Goal: Task Accomplishment & Management: Manage account settings

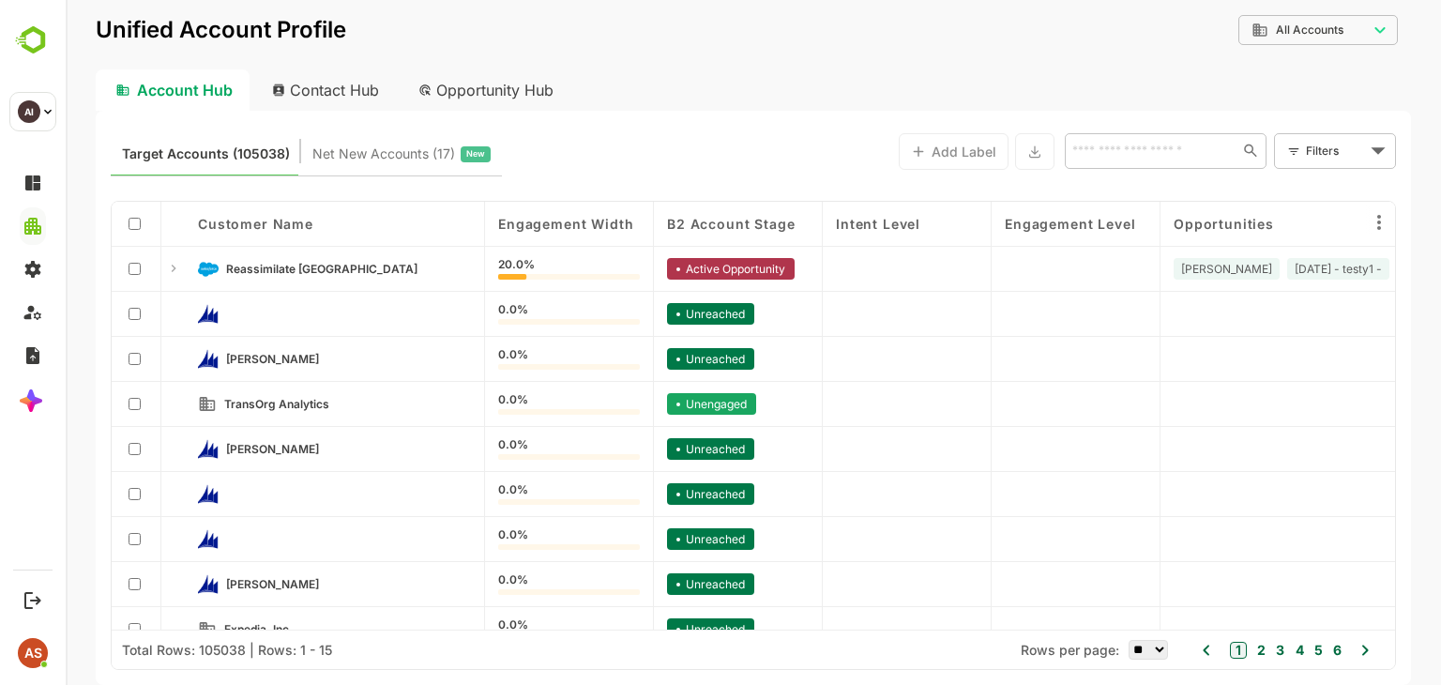
click at [326, 109] on div "Contact Hub" at bounding box center [326, 89] width 139 height 41
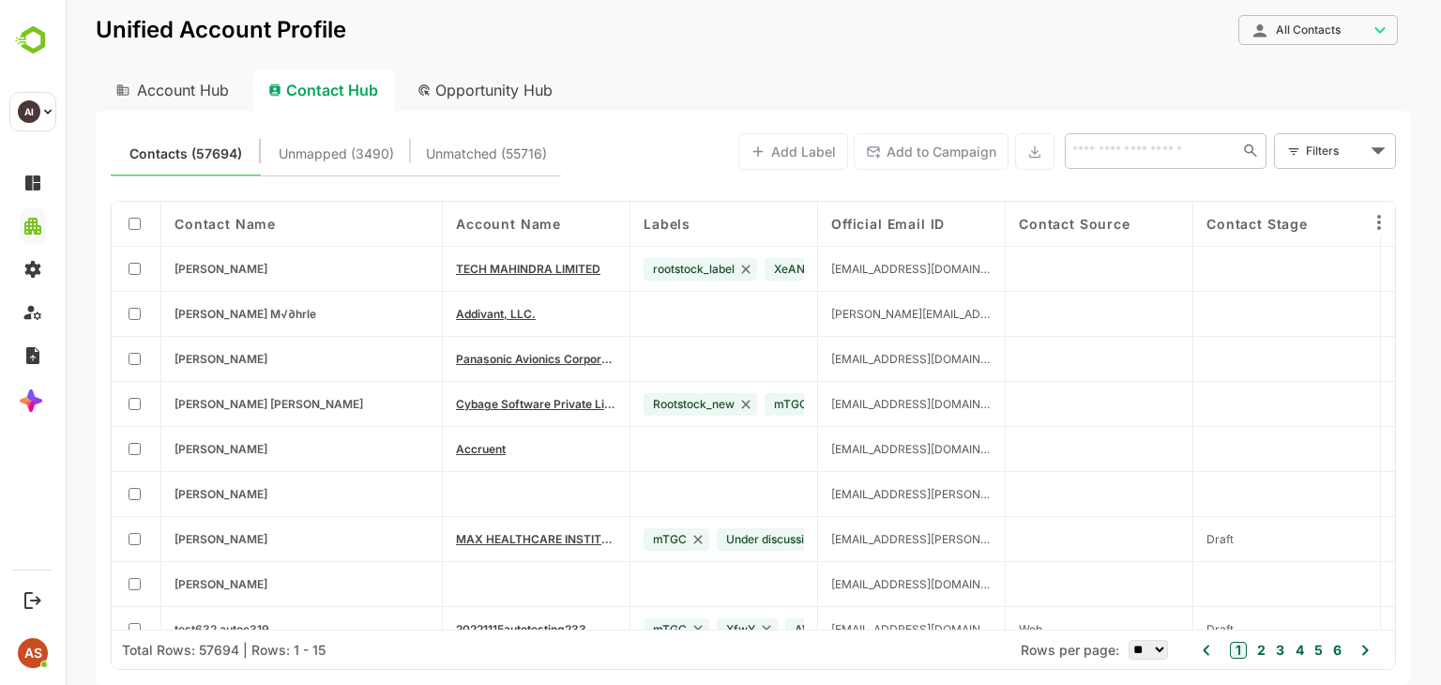
click at [335, 91] on div "Contact Hub" at bounding box center [324, 89] width 142 height 41
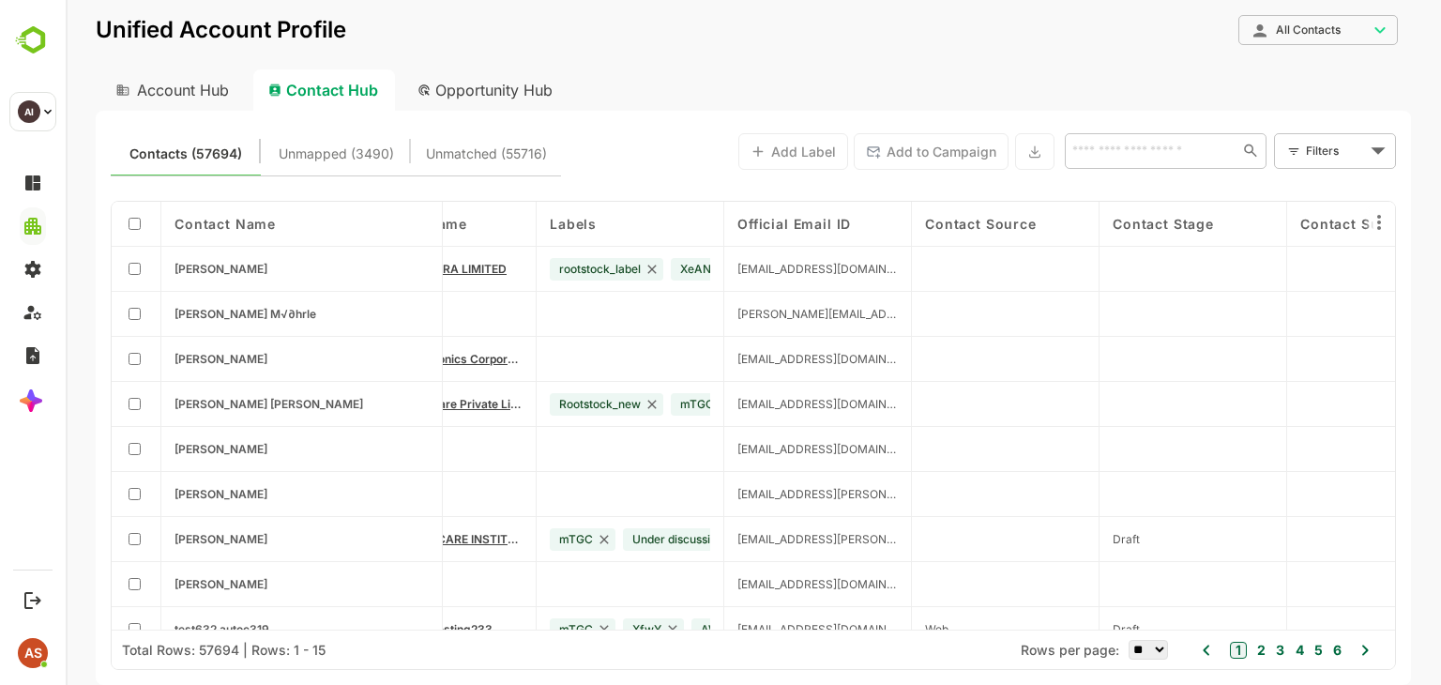
scroll to position [0, 90]
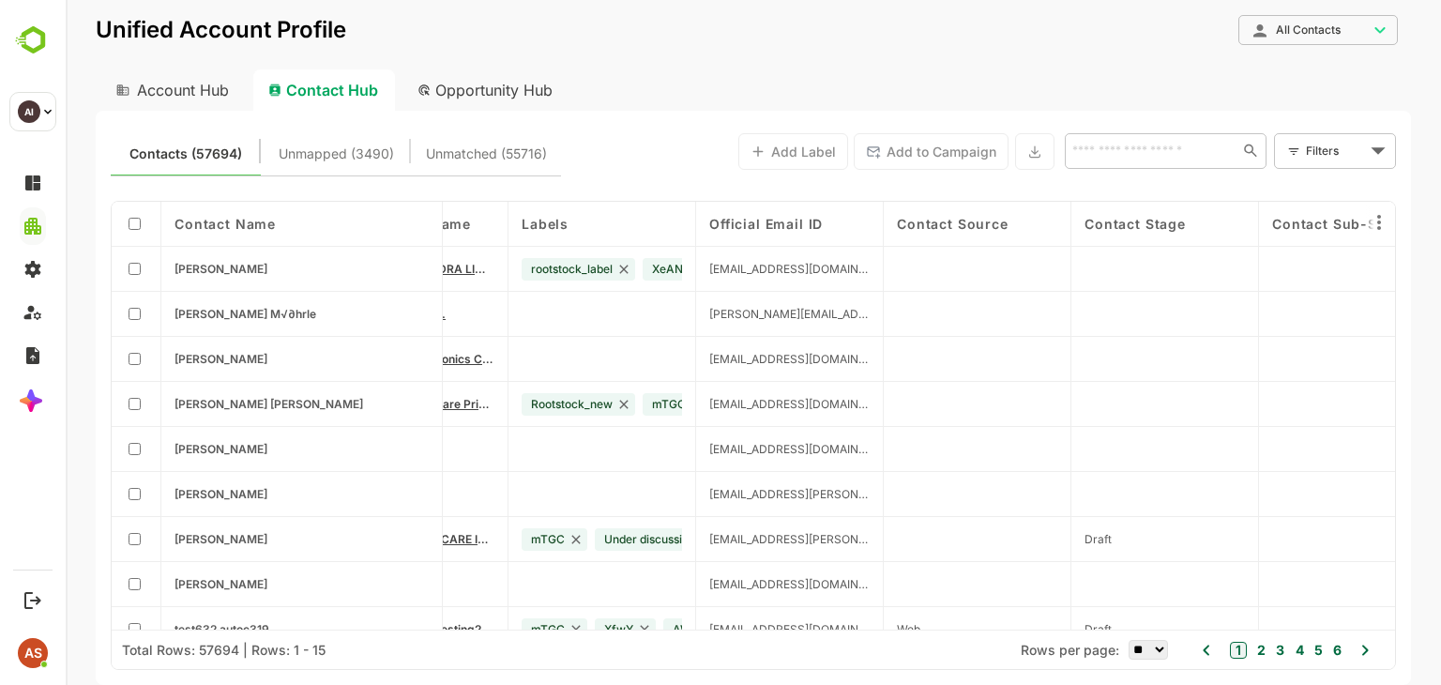
drag, startPoint x: 538, startPoint y: 228, endPoint x: 647, endPoint y: 251, distance: 111.3
click at [604, 273] on div "Contact Name Account Name Labels Official Email ID Contact Source Contact Stage…" at bounding box center [753, 416] width 1283 height 428
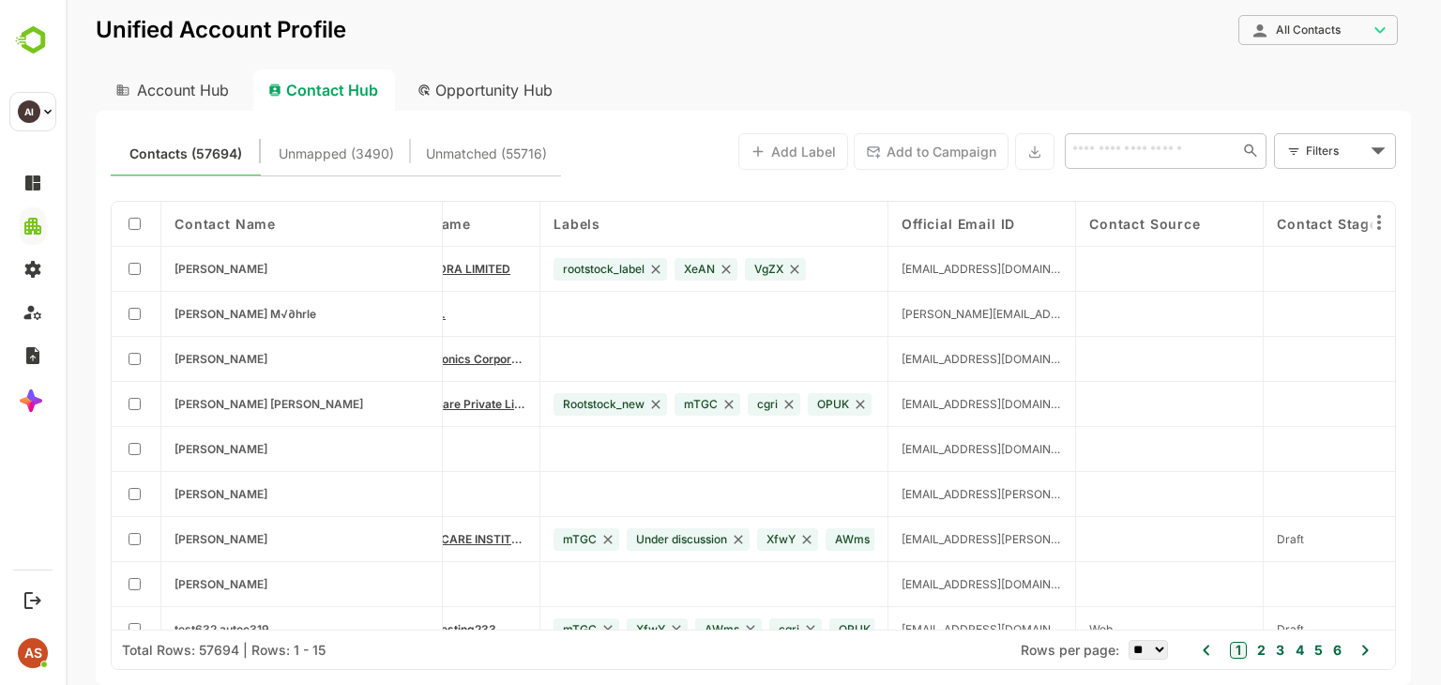
drag, startPoint x: 721, startPoint y: 230, endPoint x: 878, endPoint y: 245, distance: 157.4
click at [878, 245] on div "Labels" at bounding box center [714, 224] width 348 height 45
click at [221, 99] on div "Account Hub" at bounding box center [171, 89] width 150 height 41
type input "**********"
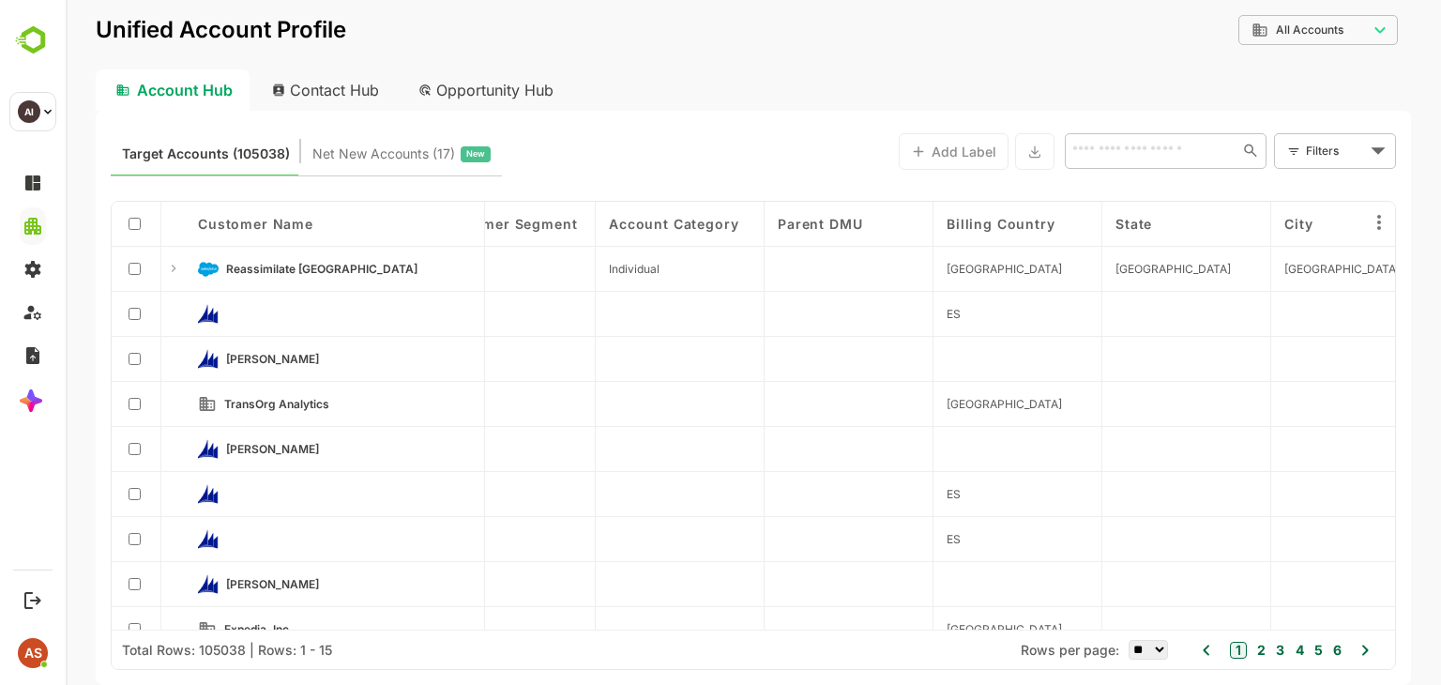
scroll to position [0, 5743]
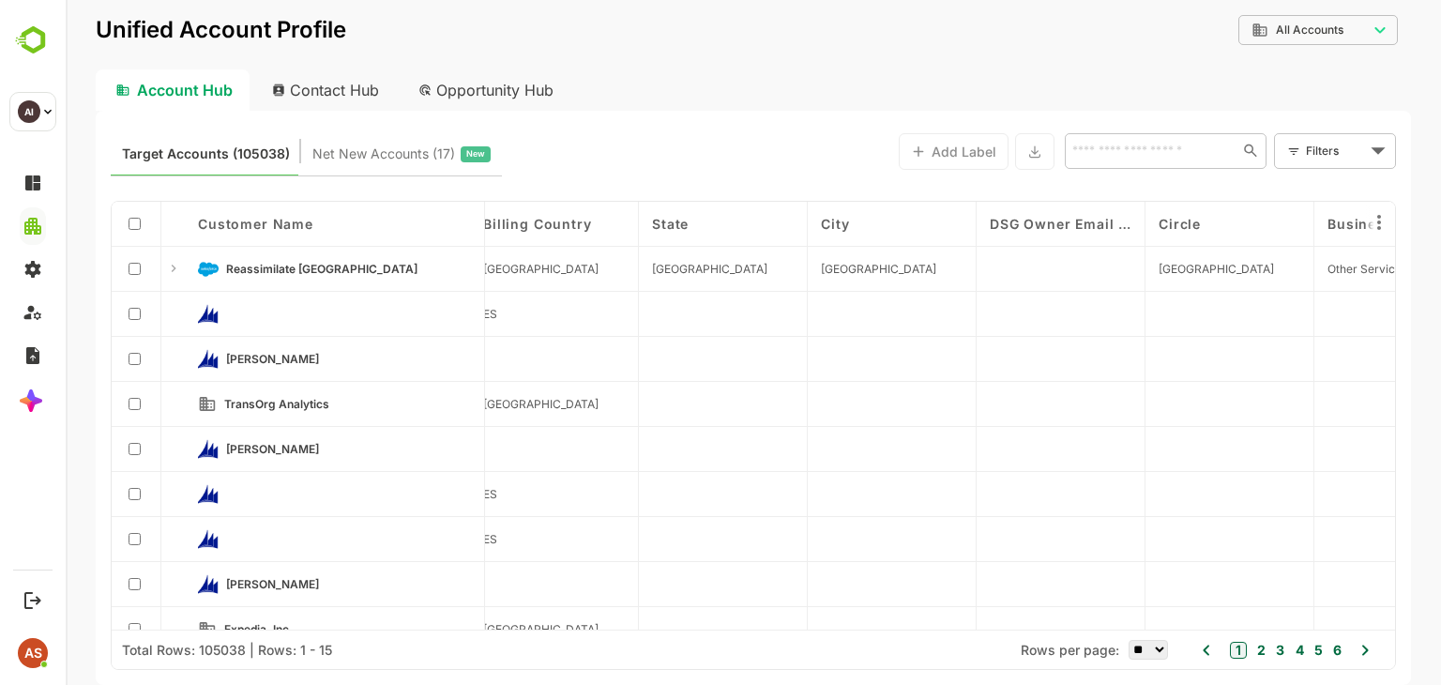
click at [1260, 238] on div "Circle" at bounding box center [1229, 224] width 169 height 45
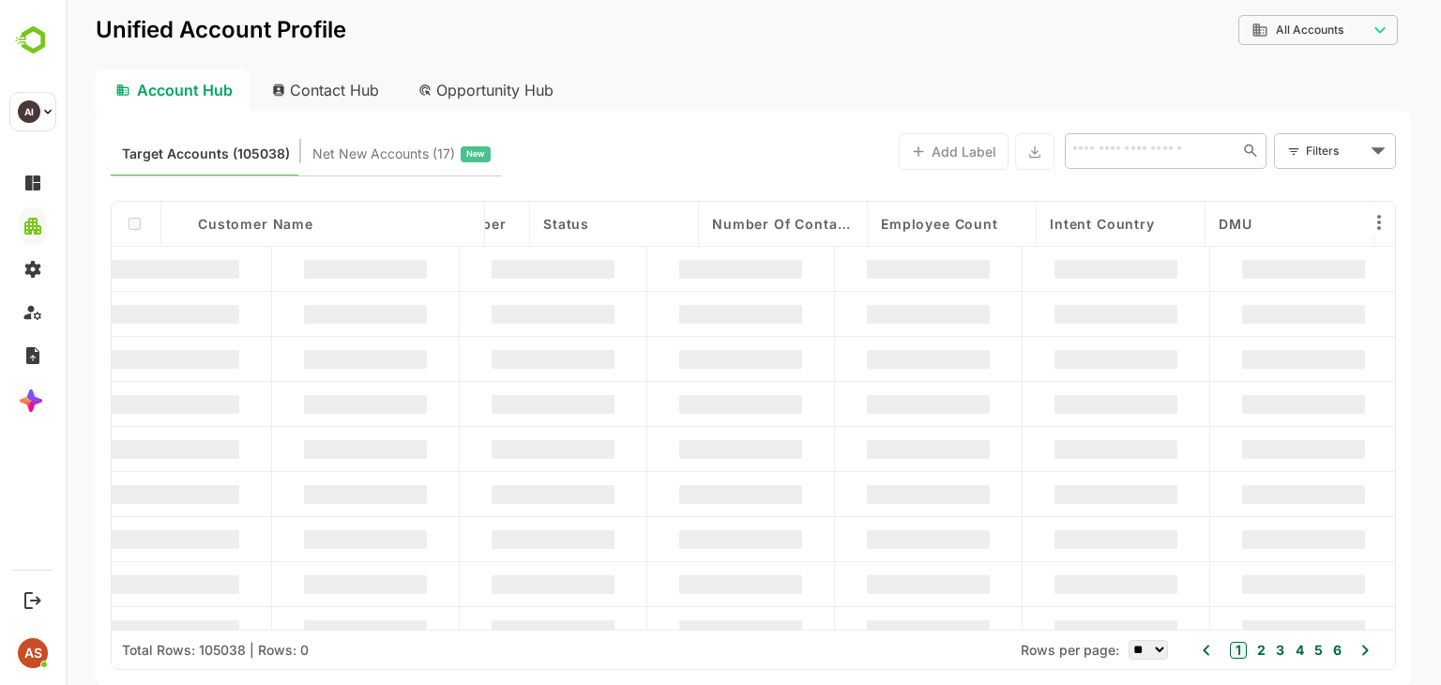
scroll to position [3, 8711]
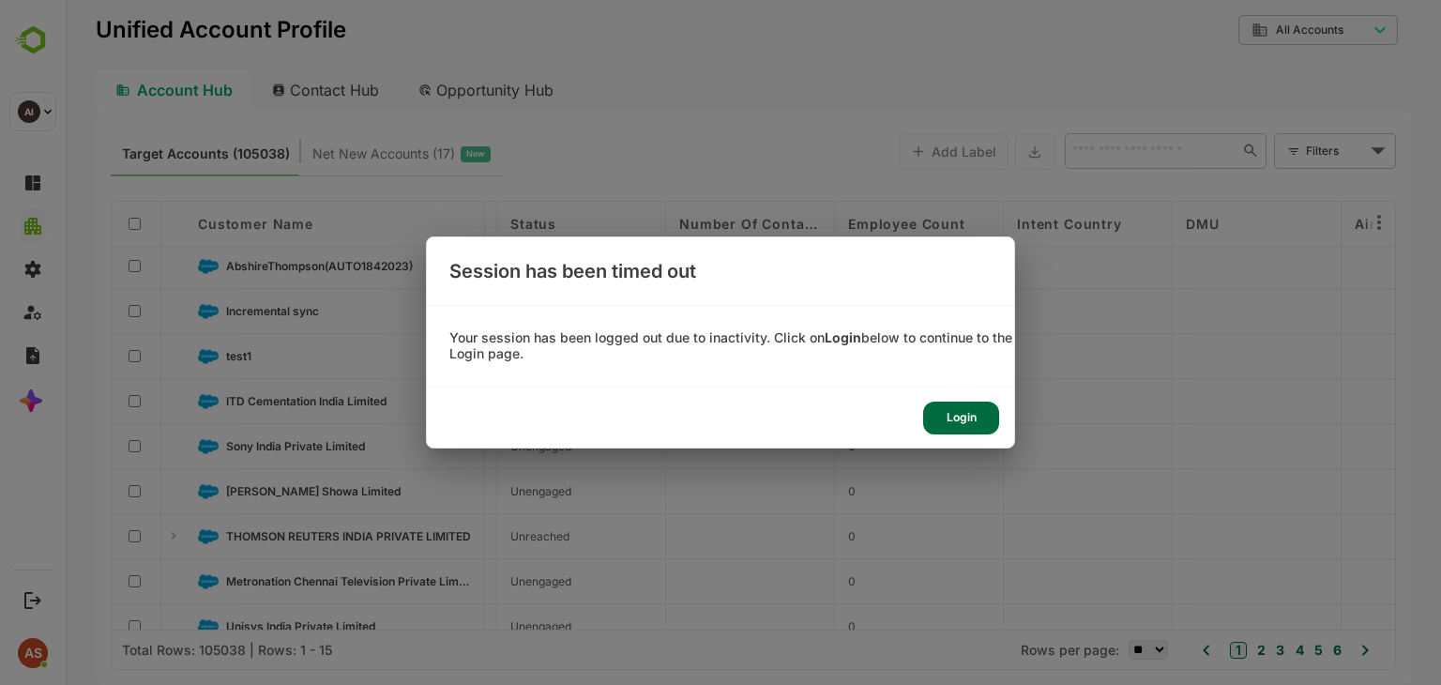
click at [960, 433] on div "Login" at bounding box center [720, 417] width 587 height 60
click at [960, 414] on div "Login" at bounding box center [961, 417] width 76 height 33
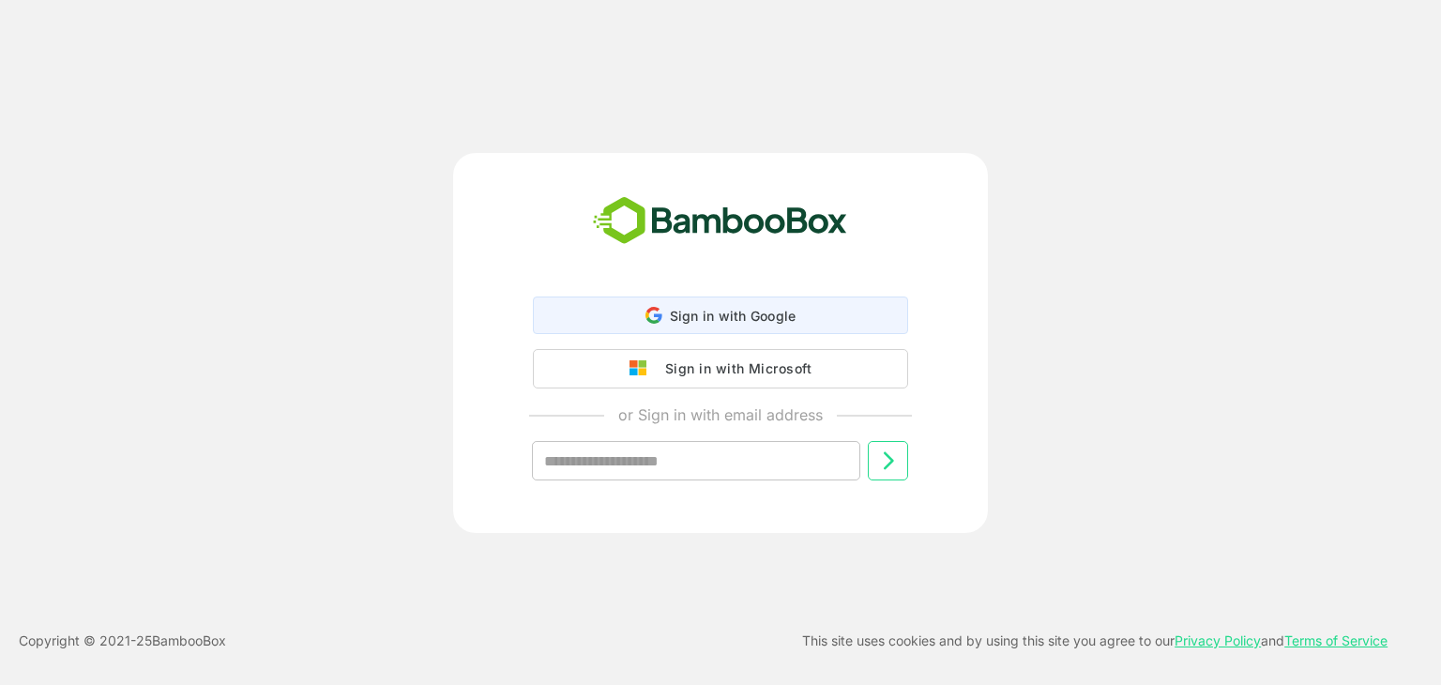
click at [691, 313] on span "Sign in with Google" at bounding box center [733, 316] width 127 height 16
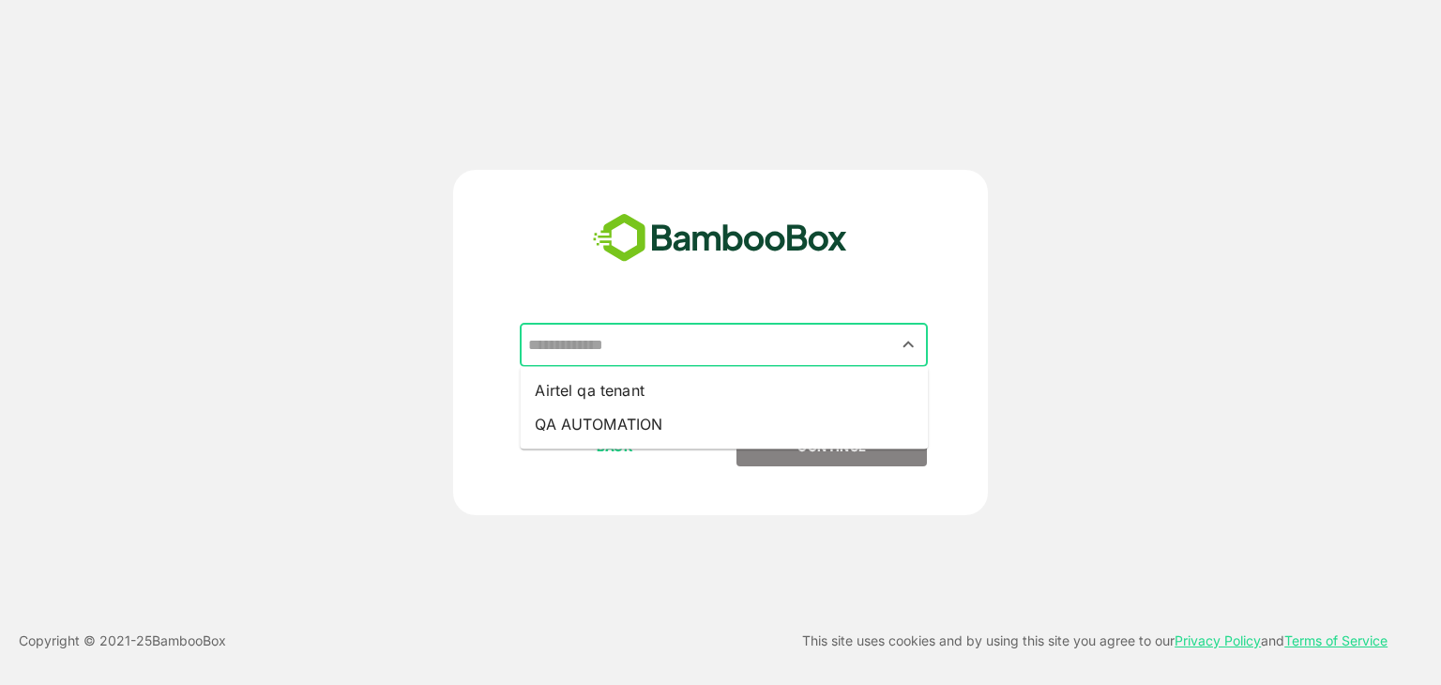
click at [877, 352] on input "text" at bounding box center [723, 345] width 400 height 36
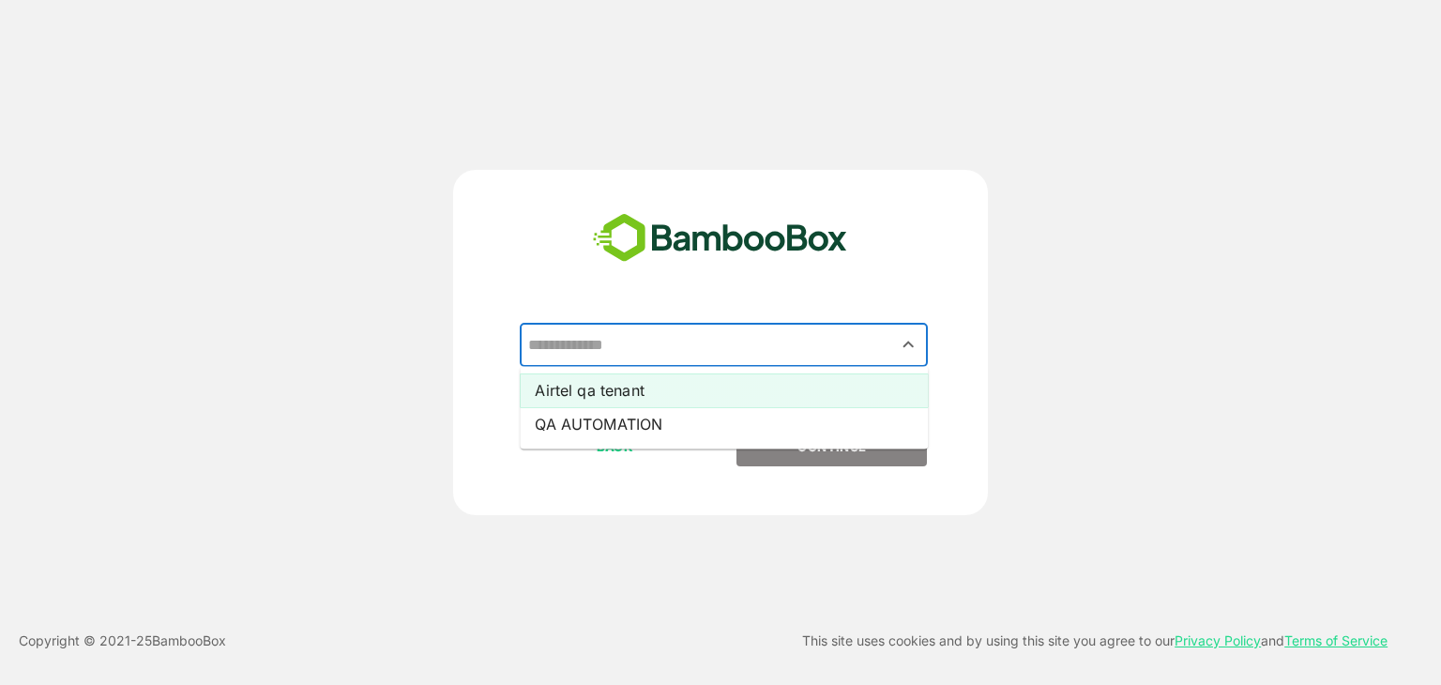
click at [693, 387] on li "Airtel qa tenant" at bounding box center [724, 390] width 408 height 34
type input "**********"
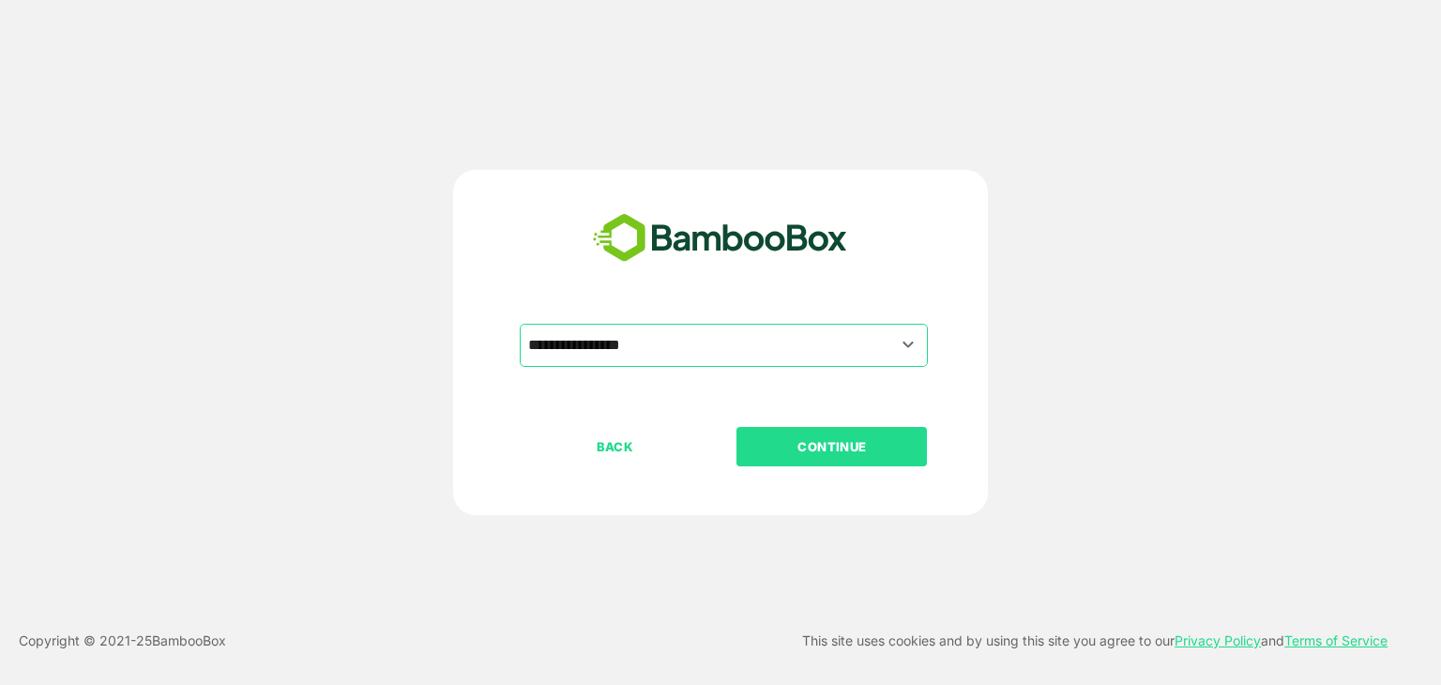
click at [819, 432] on button "CONTINUE" at bounding box center [831, 446] width 190 height 39
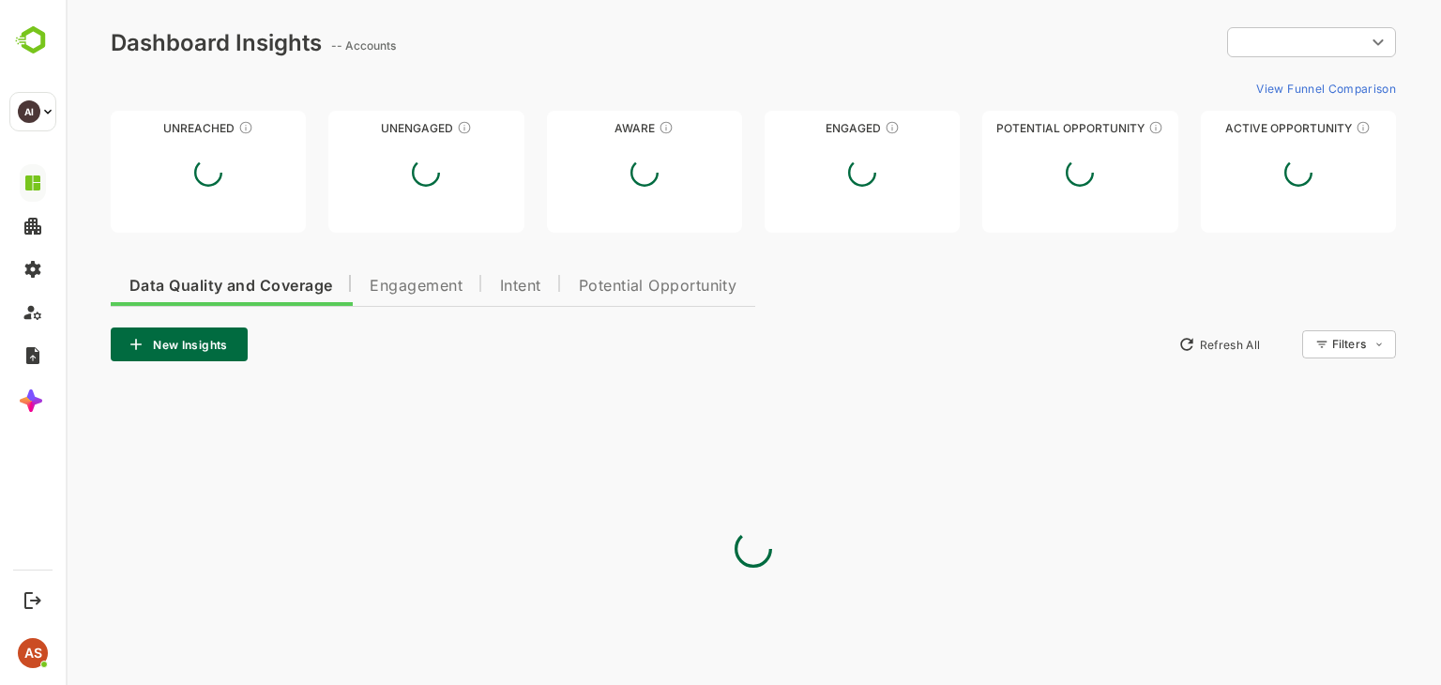
type input "**********"
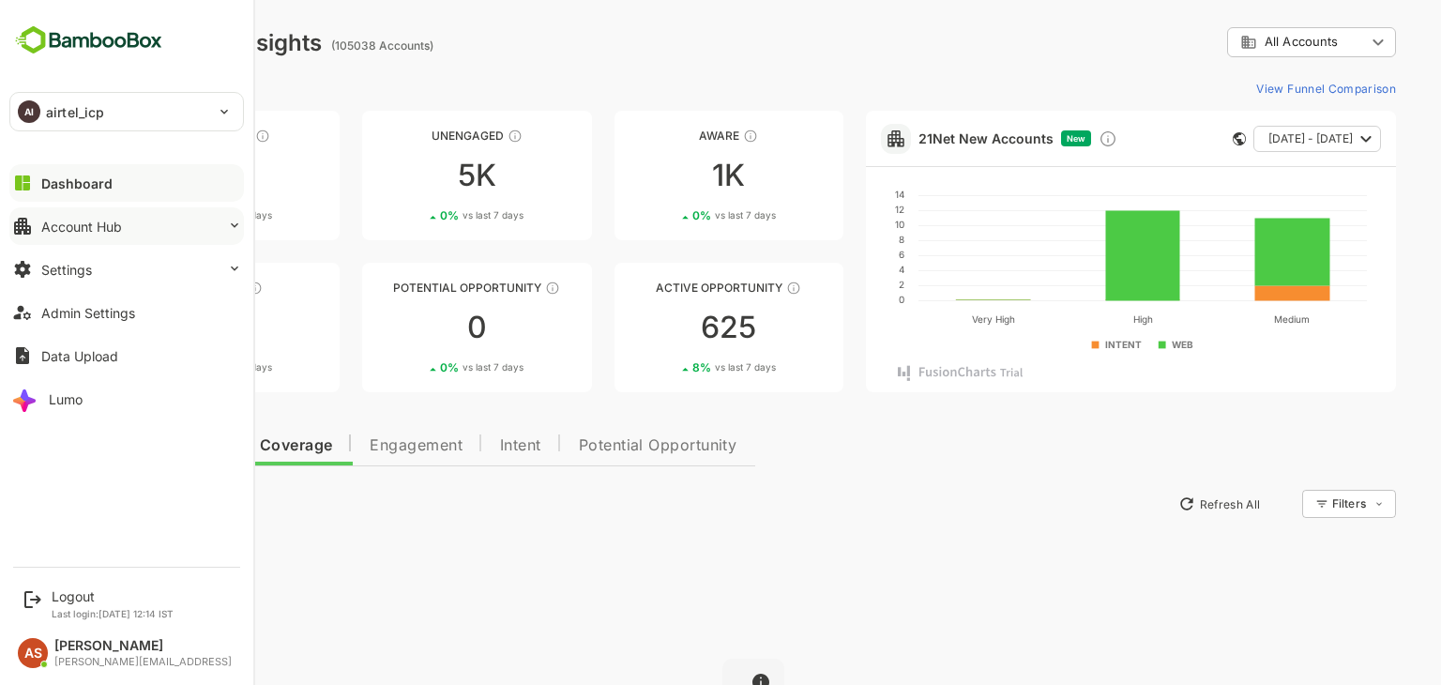
click at [84, 220] on div "Account Hub" at bounding box center [81, 227] width 81 height 16
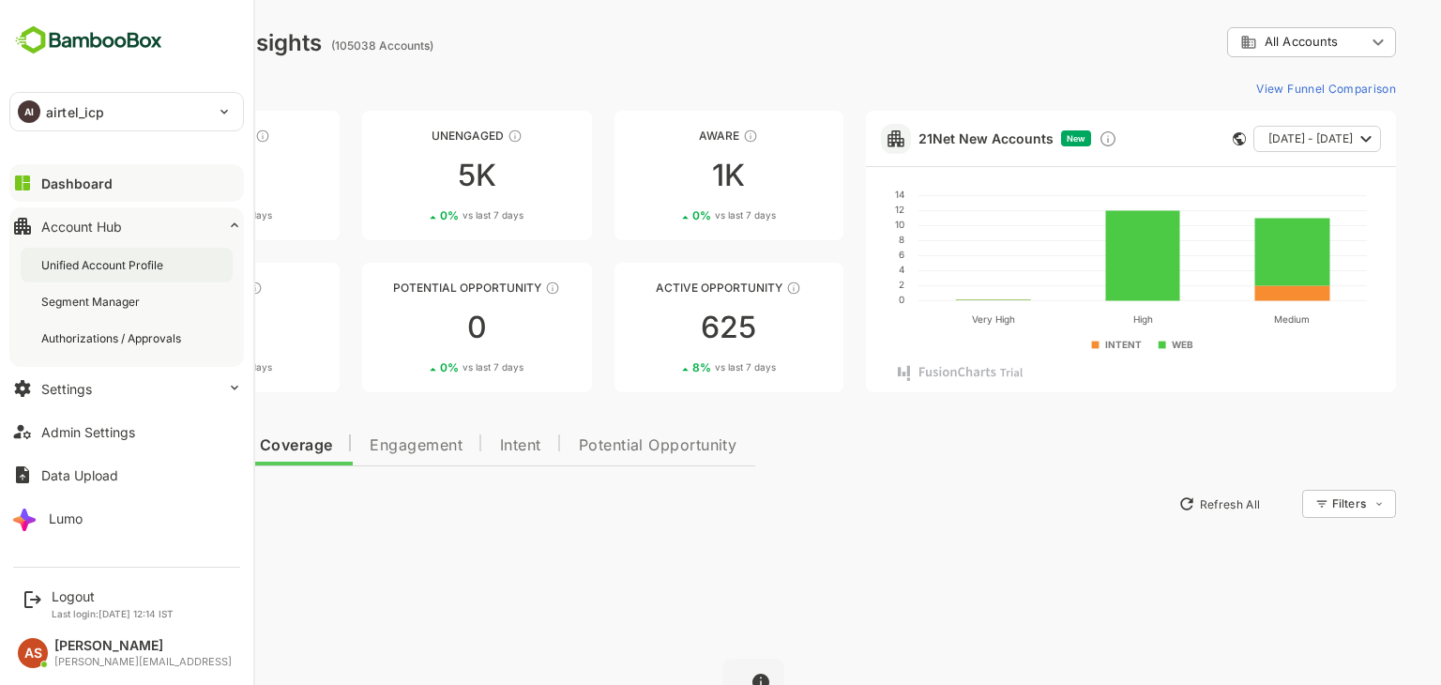
click at [97, 264] on div "Unified Account Profile" at bounding box center [104, 265] width 126 height 16
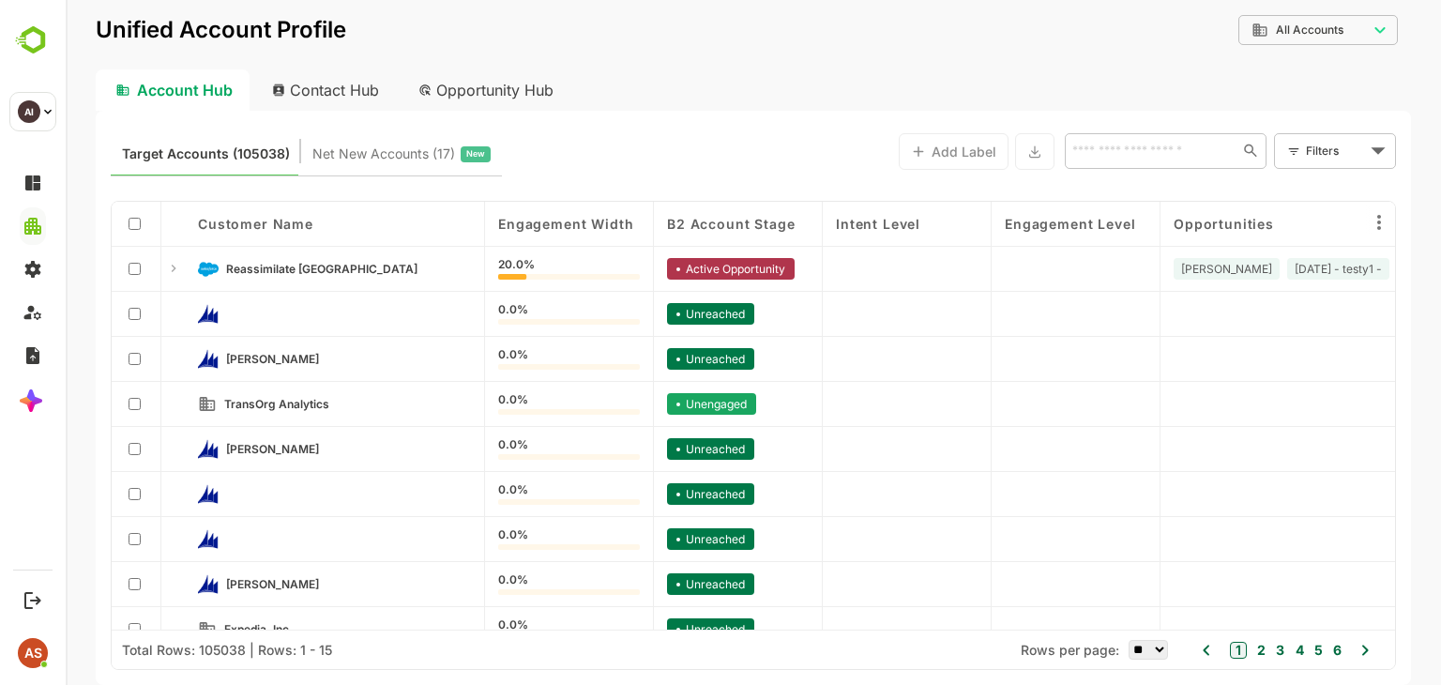
click at [353, 98] on div "Contact Hub" at bounding box center [326, 89] width 139 height 41
type input "**********"
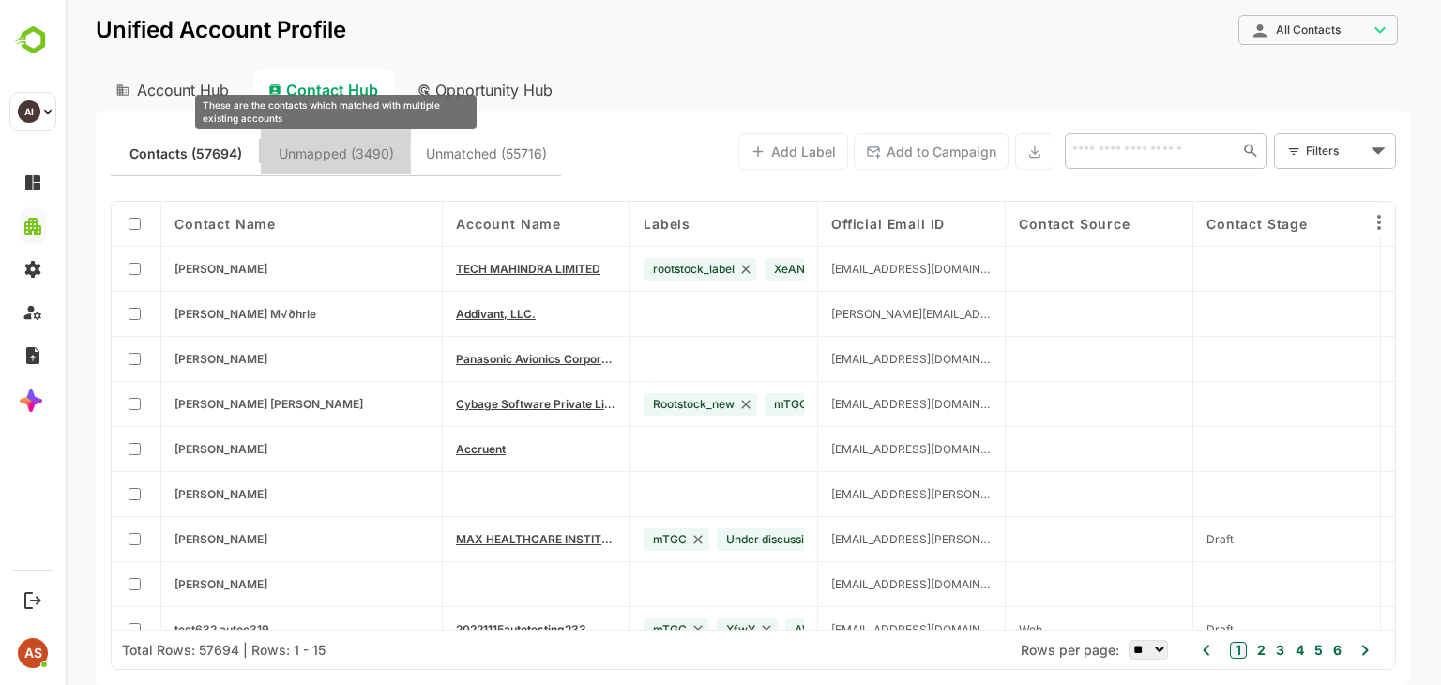
click at [372, 155] on span "Unmapped (3490)" at bounding box center [336, 154] width 115 height 24
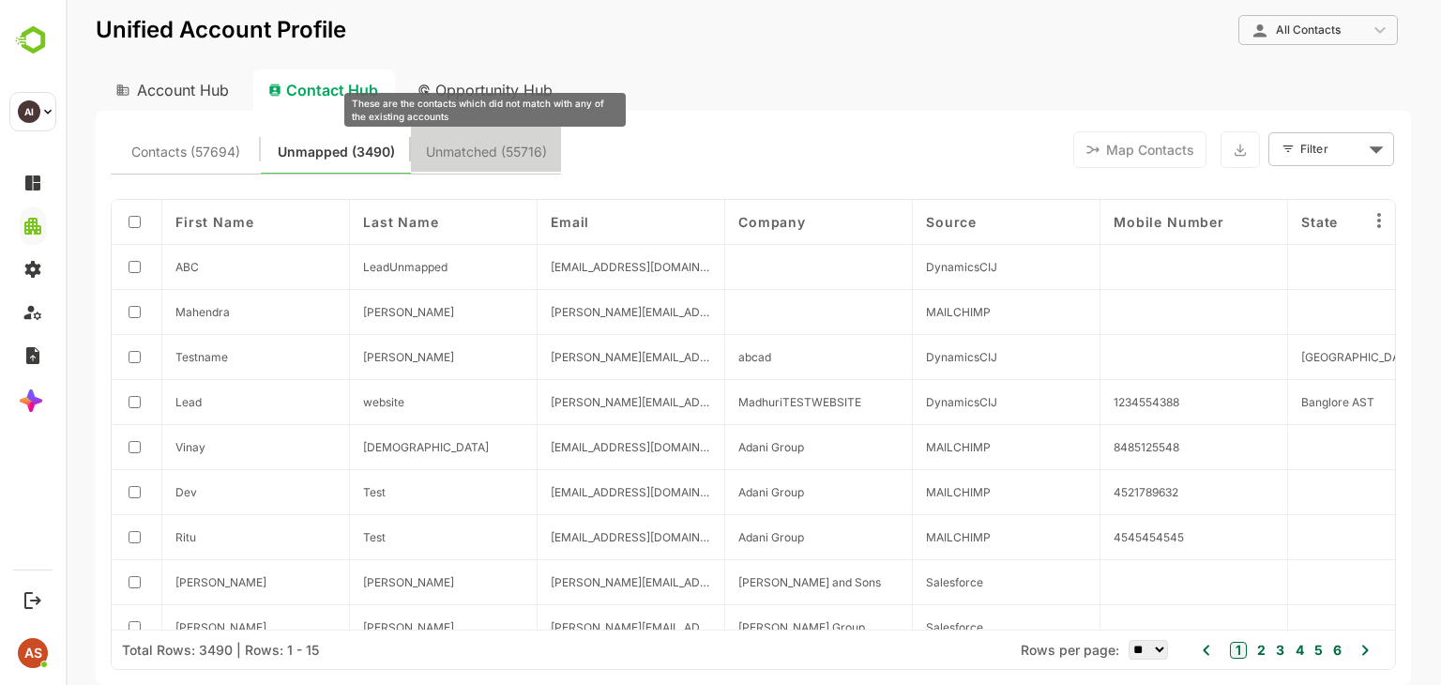
click at [511, 156] on span "Unmatched (55716)" at bounding box center [486, 152] width 121 height 24
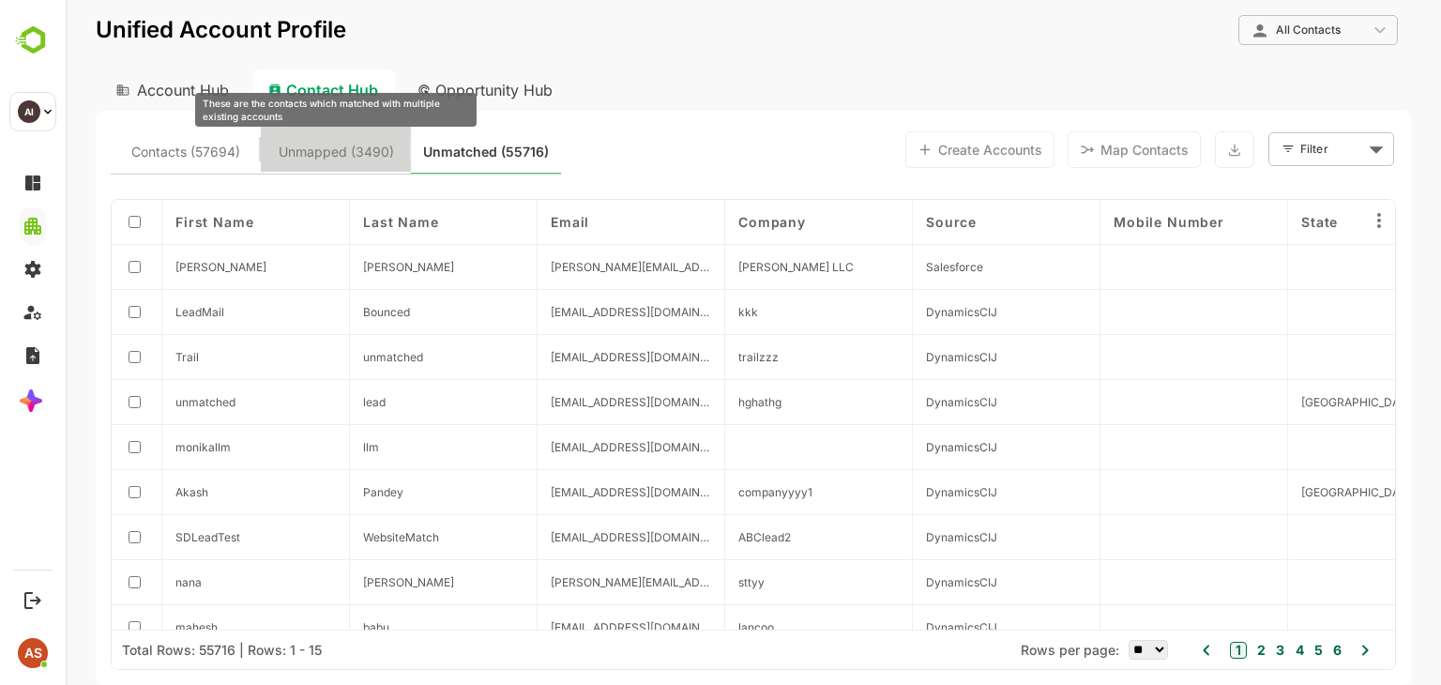
click at [315, 151] on span "Unmapped (3490)" at bounding box center [336, 152] width 115 height 24
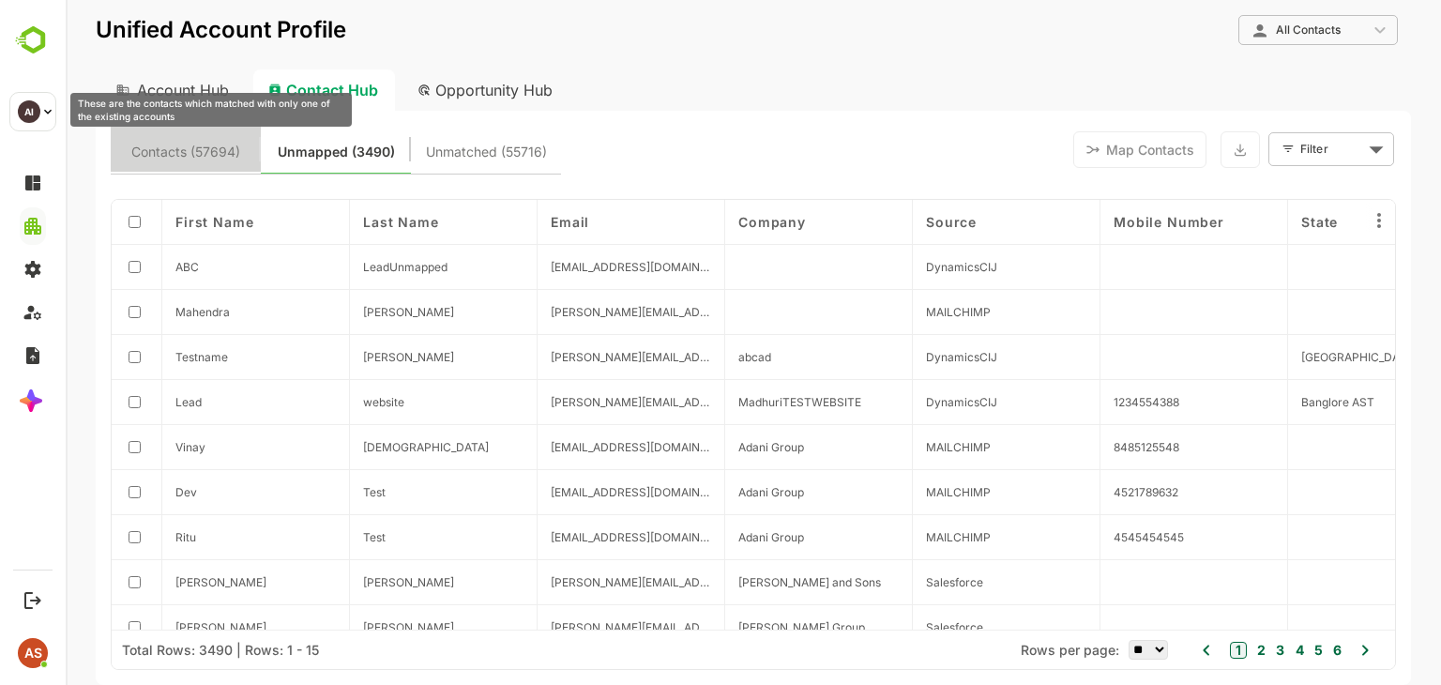
click at [205, 153] on span "Contacts (57694)" at bounding box center [185, 152] width 109 height 24
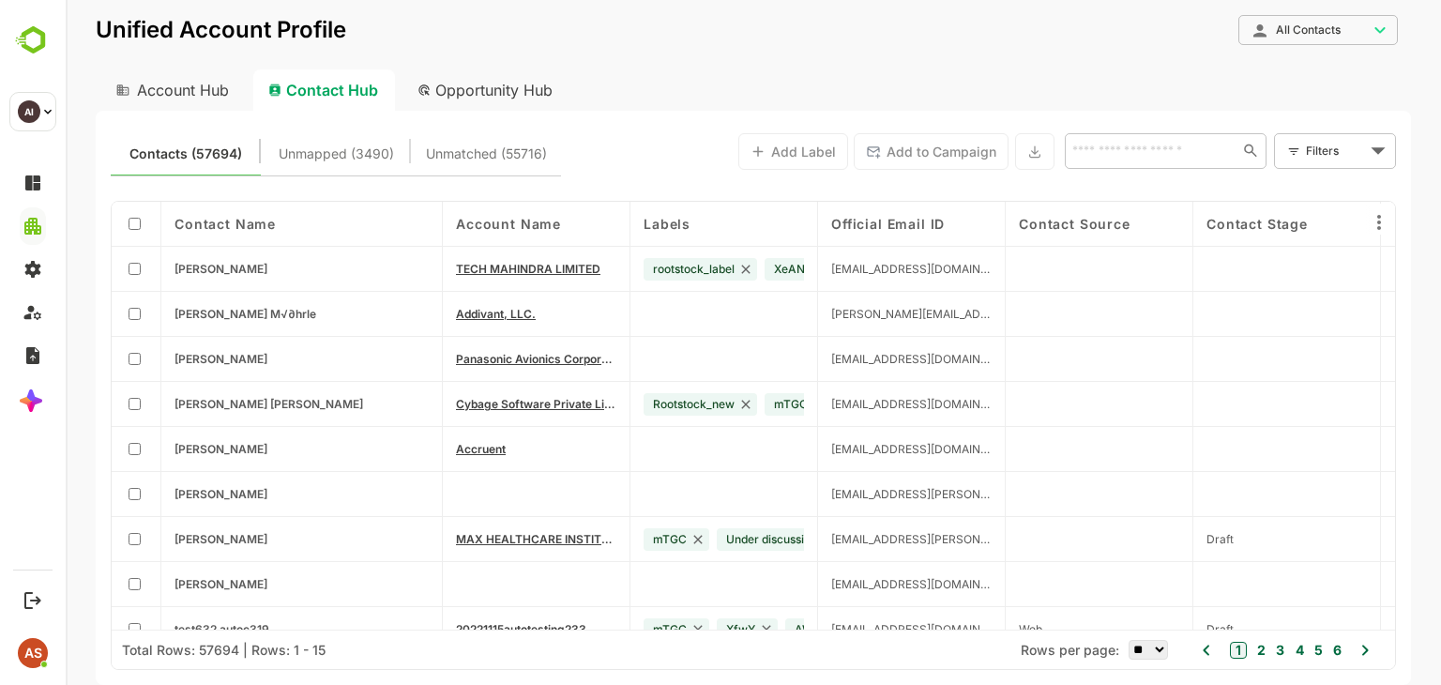
click at [662, 233] on div "Labels" at bounding box center [724, 224] width 188 height 45
click at [586, 230] on div "Account Name" at bounding box center [536, 224] width 160 height 16
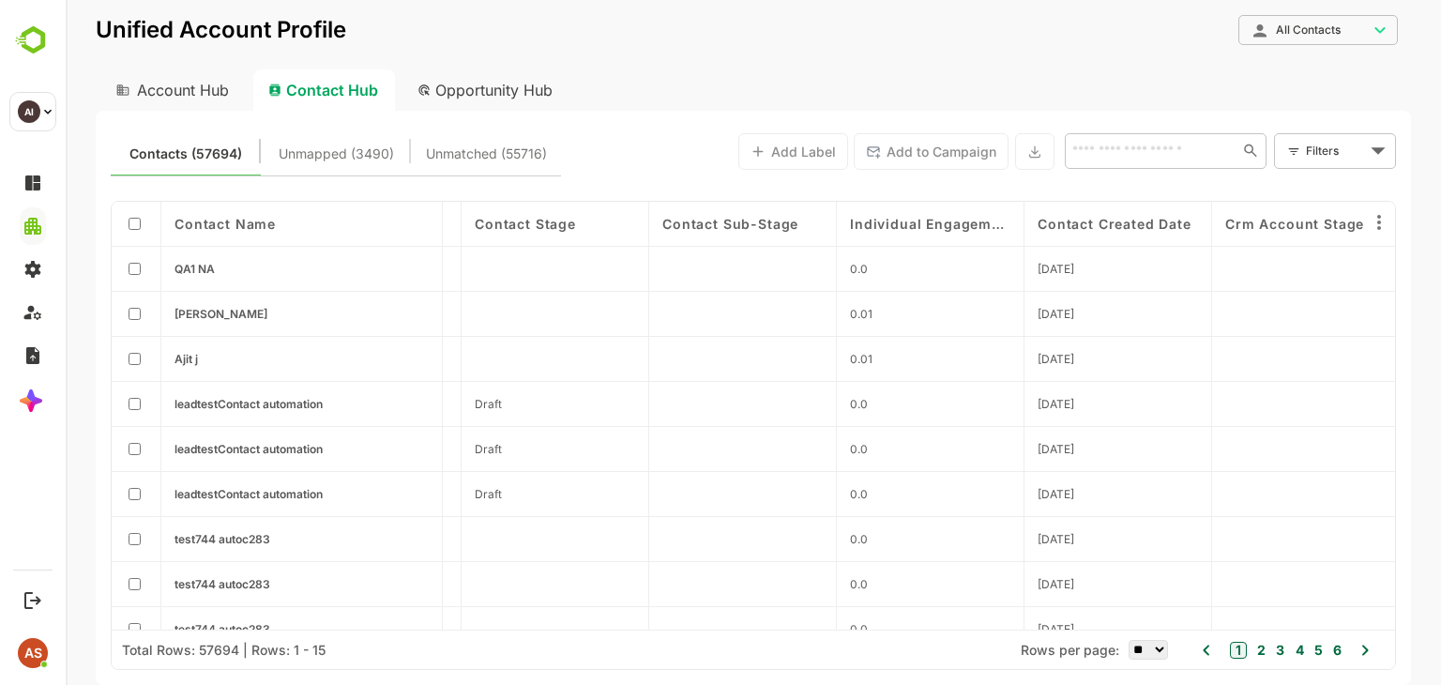
scroll to position [0, 766]
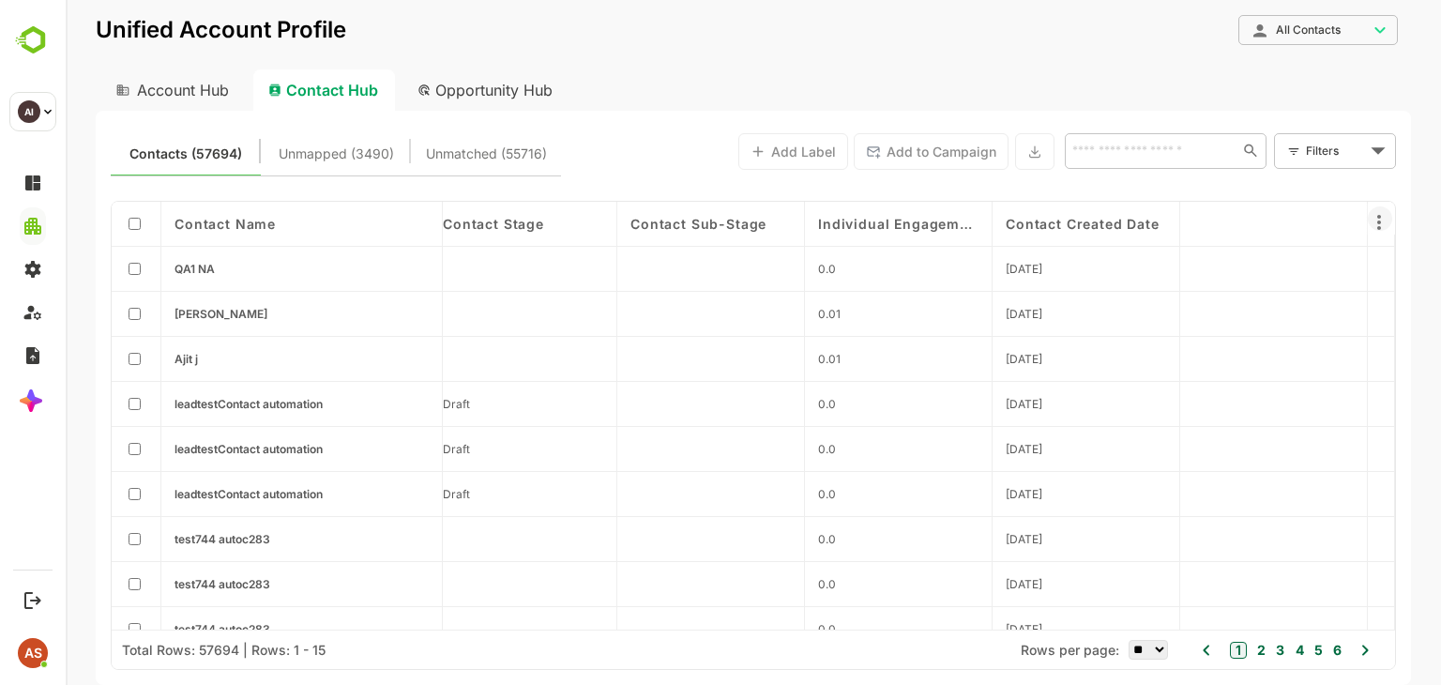
drag, startPoint x: 1305, startPoint y: 222, endPoint x: 1383, endPoint y: 225, distance: 77.9
click at [1383, 225] on div "Contact Name Account Name ↑ Labels Official Email ID Contact Source Contact Sta…" at bounding box center [753, 435] width 1283 height 467
click at [1383, 225] on icon at bounding box center [1379, 222] width 23 height 23
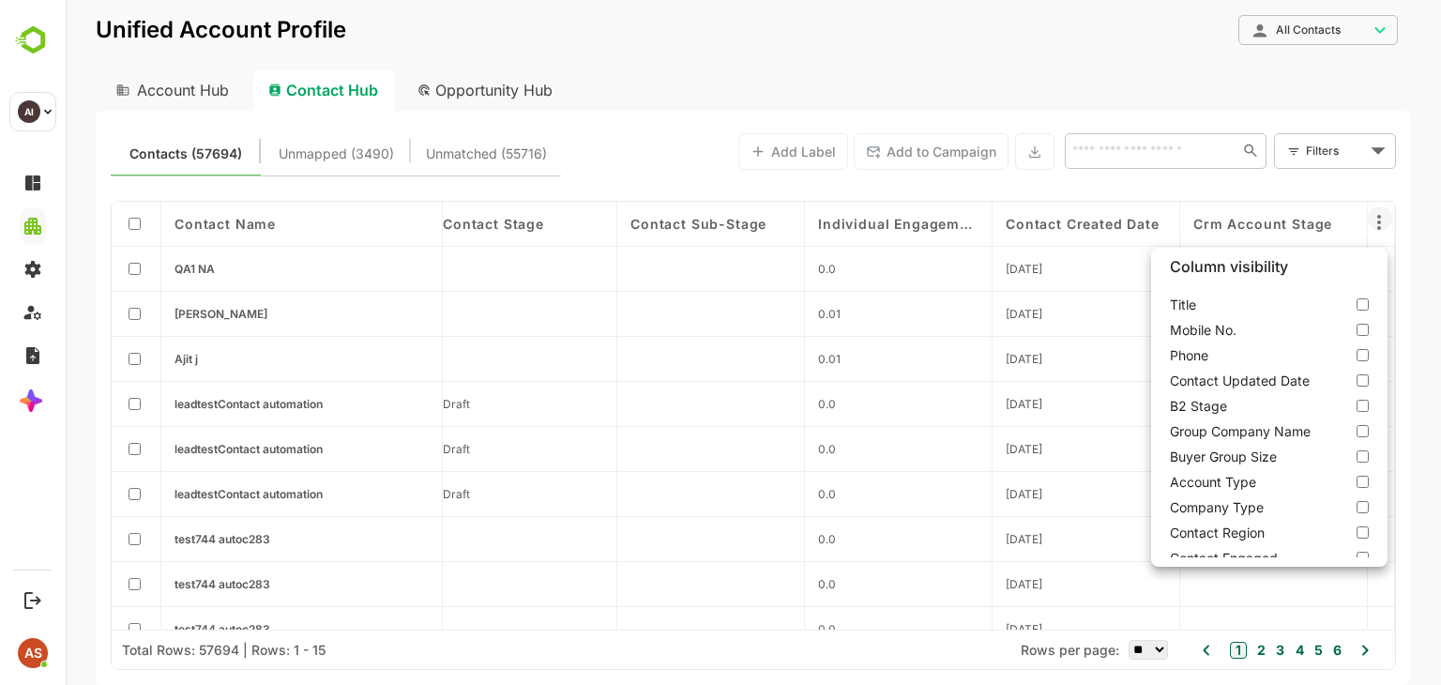
scroll to position [0, 0]
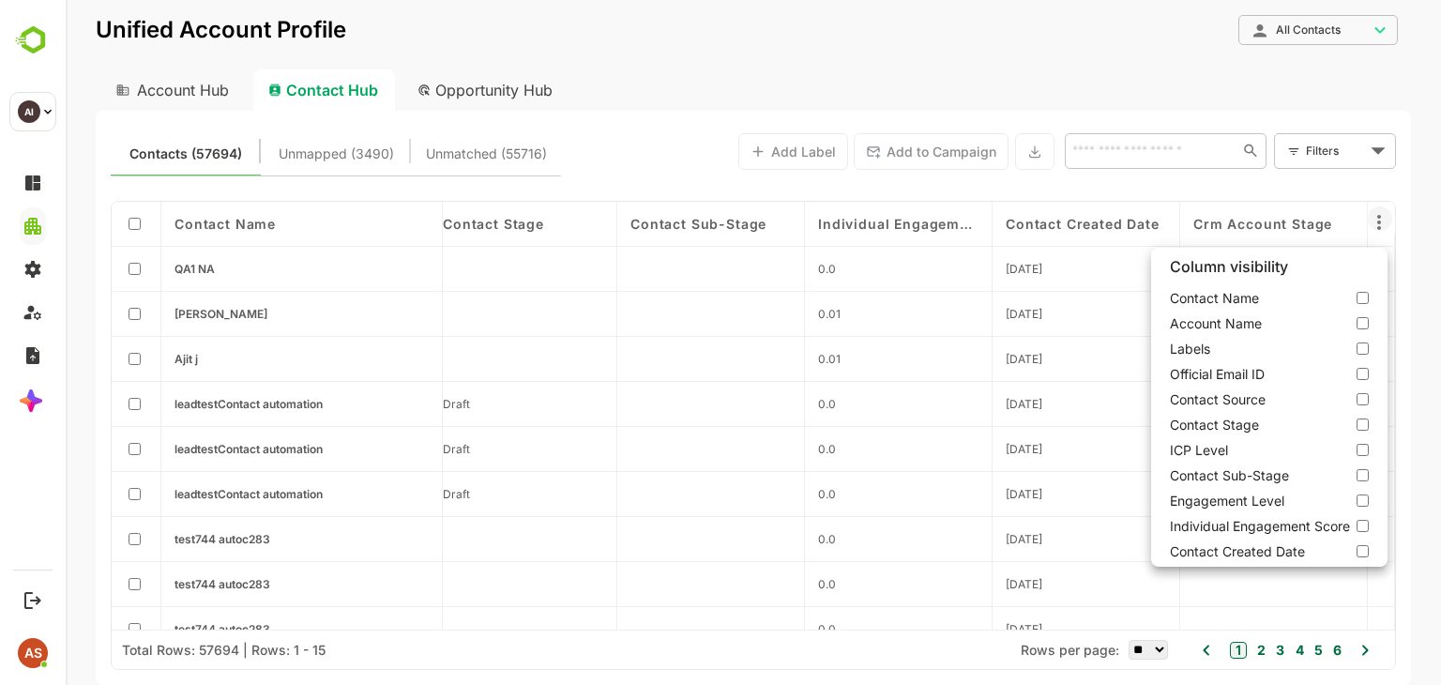
click at [1424, 211] on div at bounding box center [753, 342] width 1375 height 685
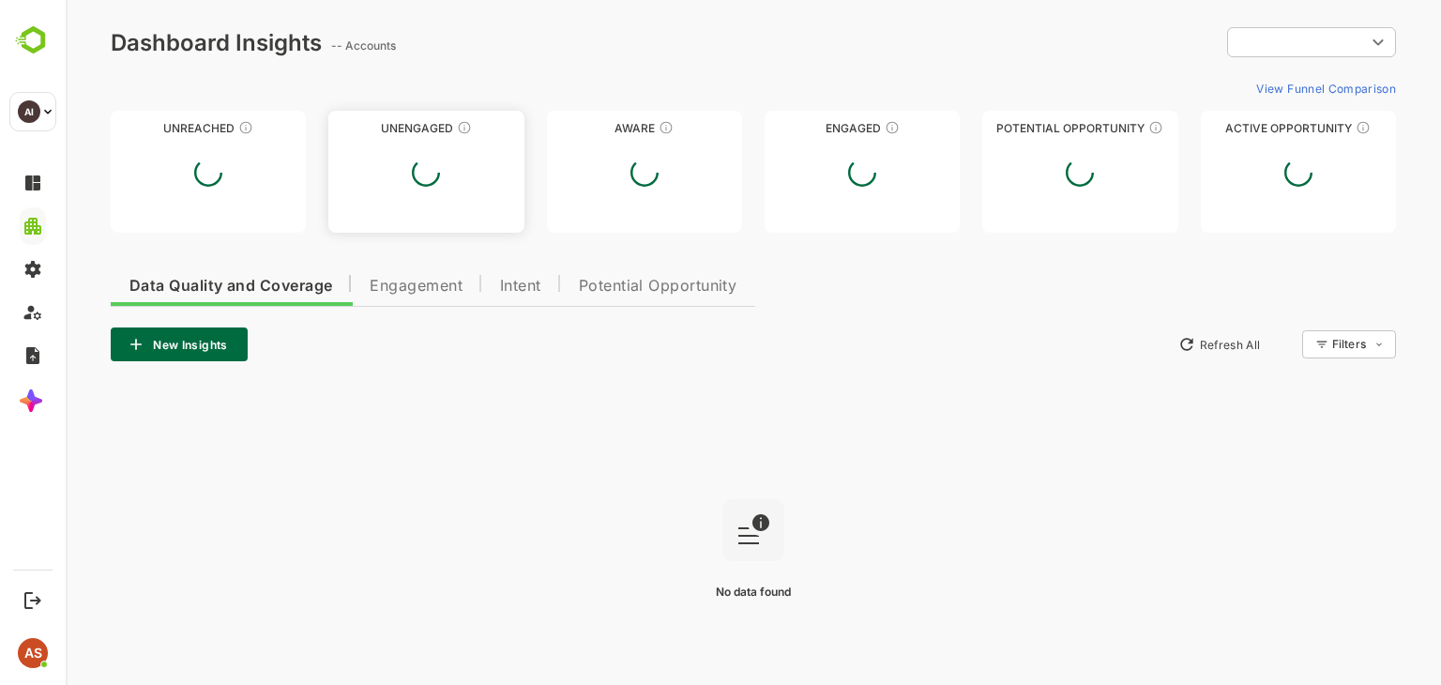
type input "**********"
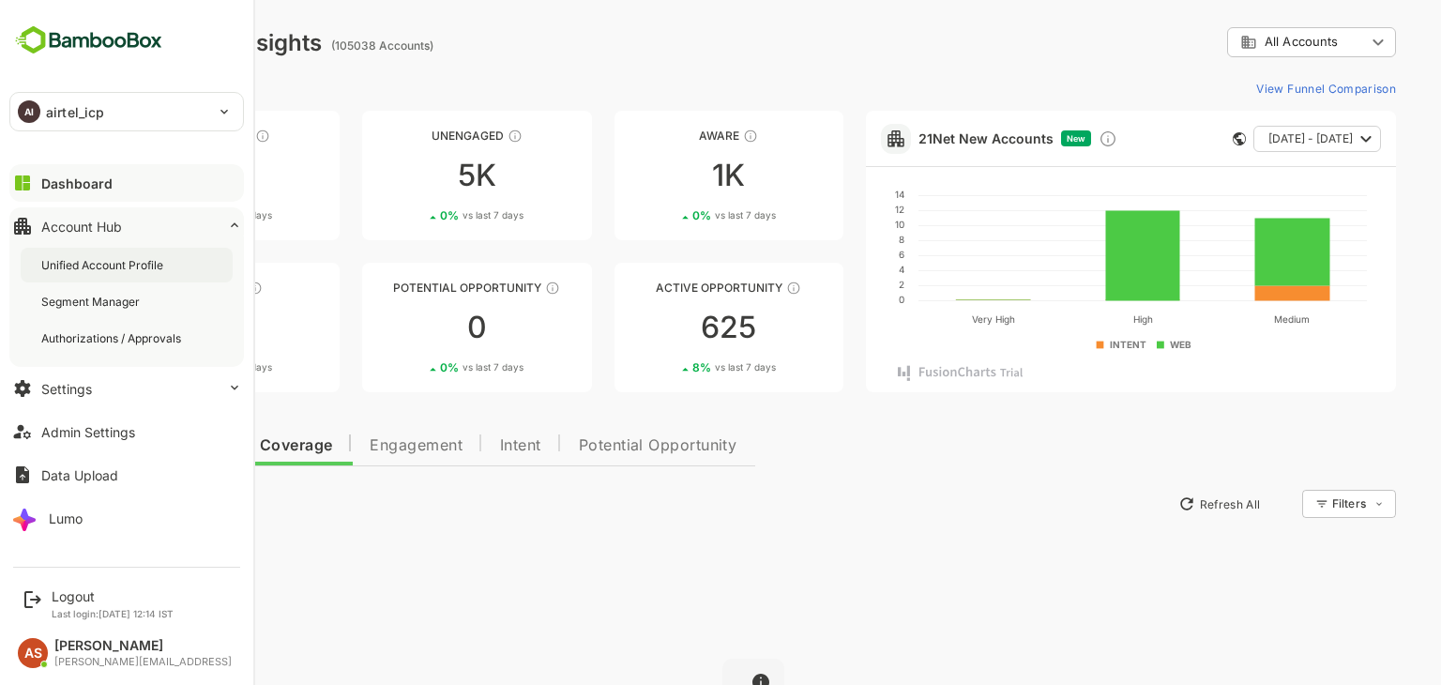
click at [92, 262] on div "Unified Account Profile" at bounding box center [104, 265] width 126 height 16
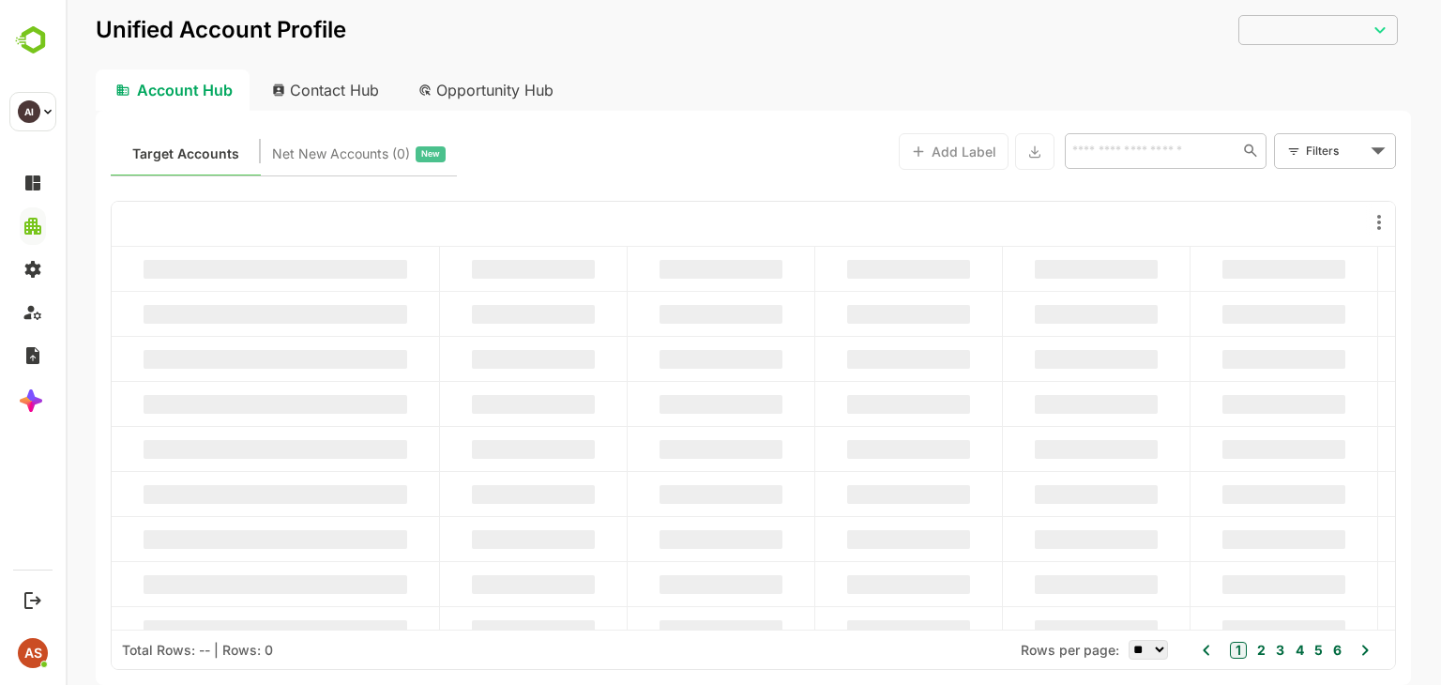
type input "**********"
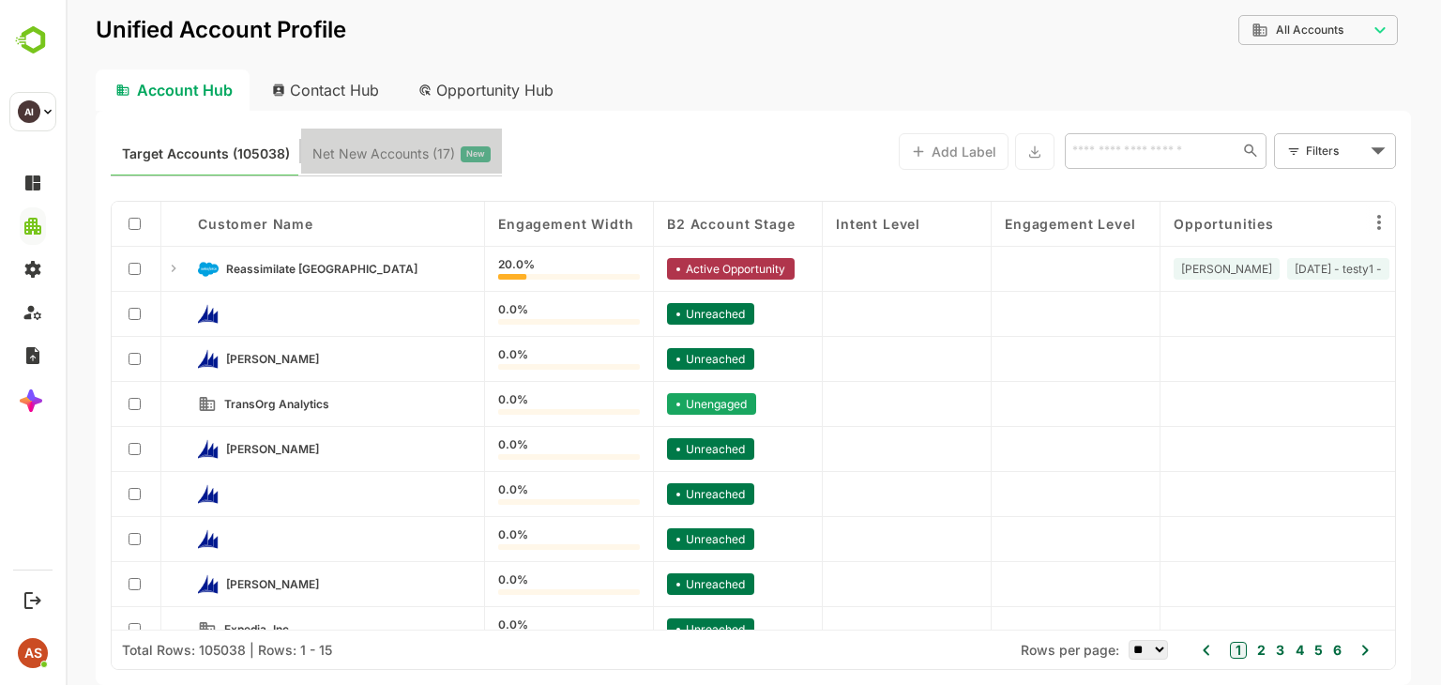
click at [380, 140] on button "Net New Accounts ( 17 ) New" at bounding box center [401, 150] width 201 height 45
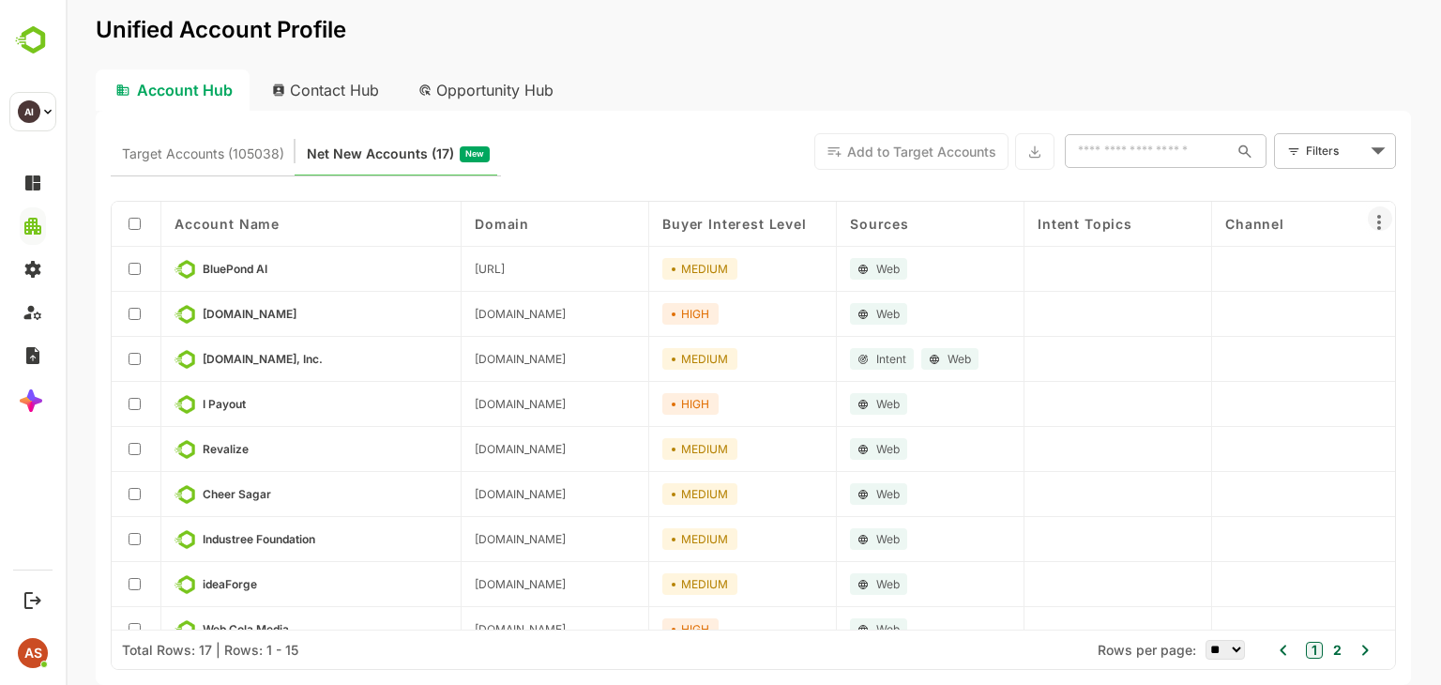
click at [1384, 225] on icon at bounding box center [1379, 222] width 23 height 23
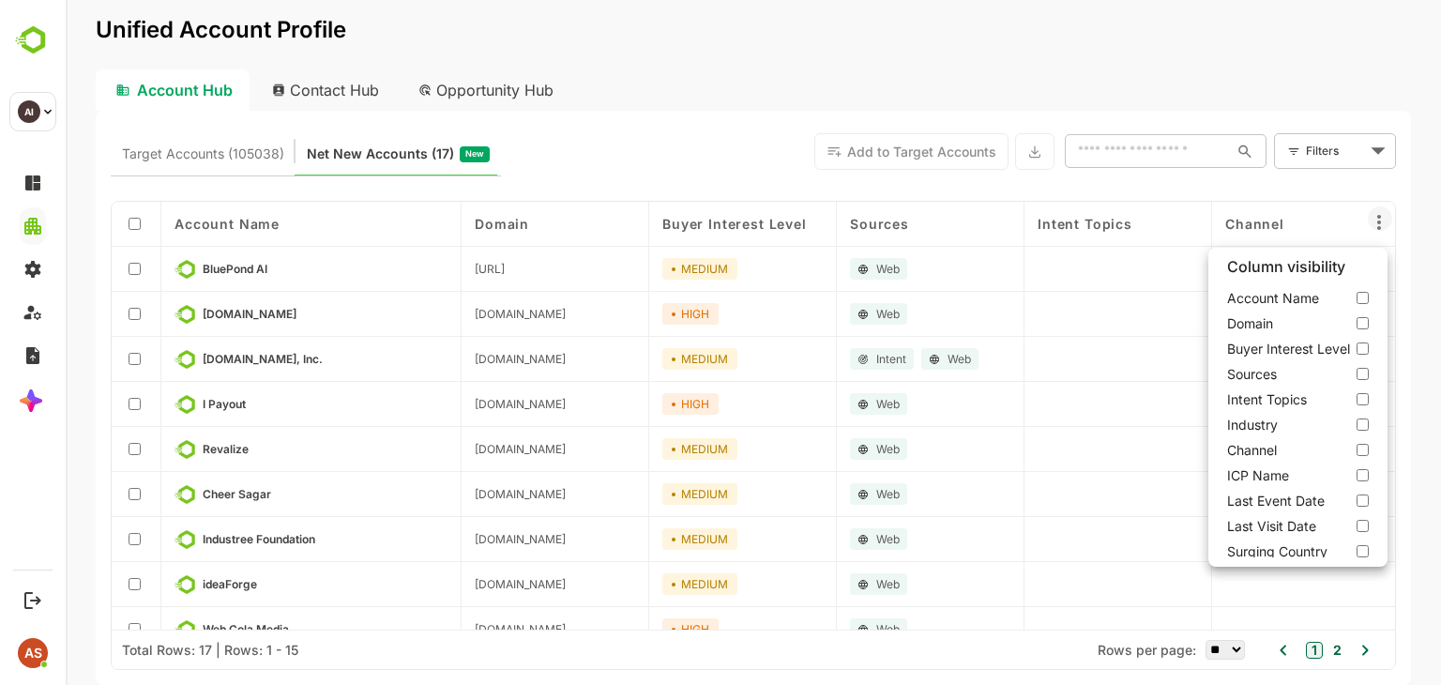
click at [182, 155] on div at bounding box center [753, 342] width 1375 height 685
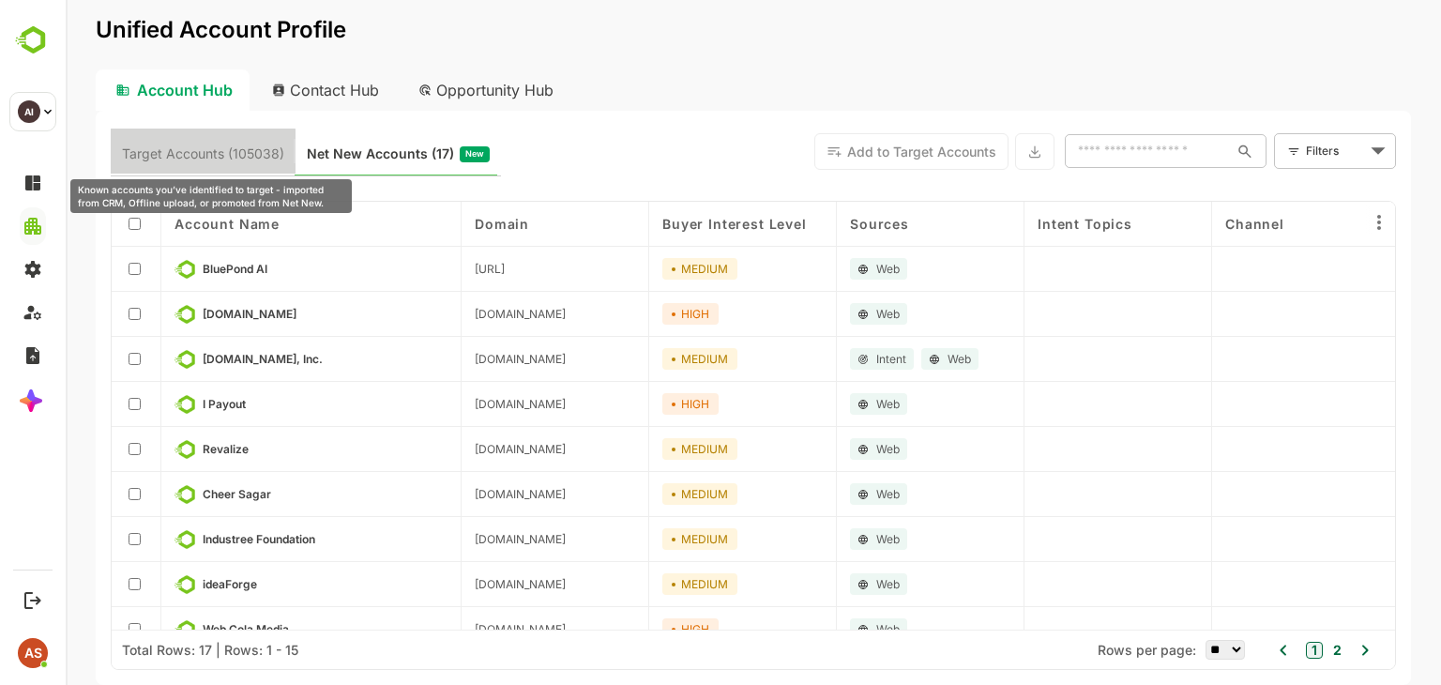
click at [182, 155] on span "Target Accounts (105038)" at bounding box center [203, 154] width 162 height 24
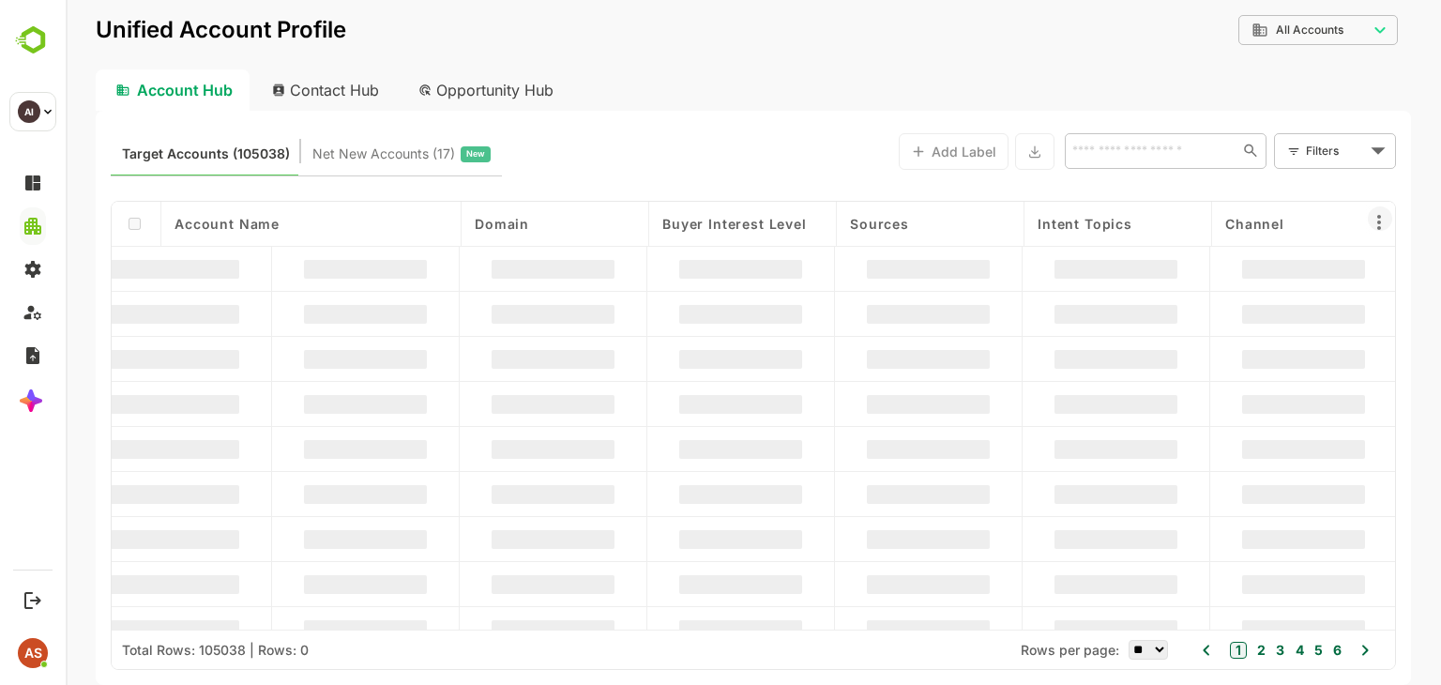
click at [1376, 229] on icon at bounding box center [1379, 222] width 23 height 23
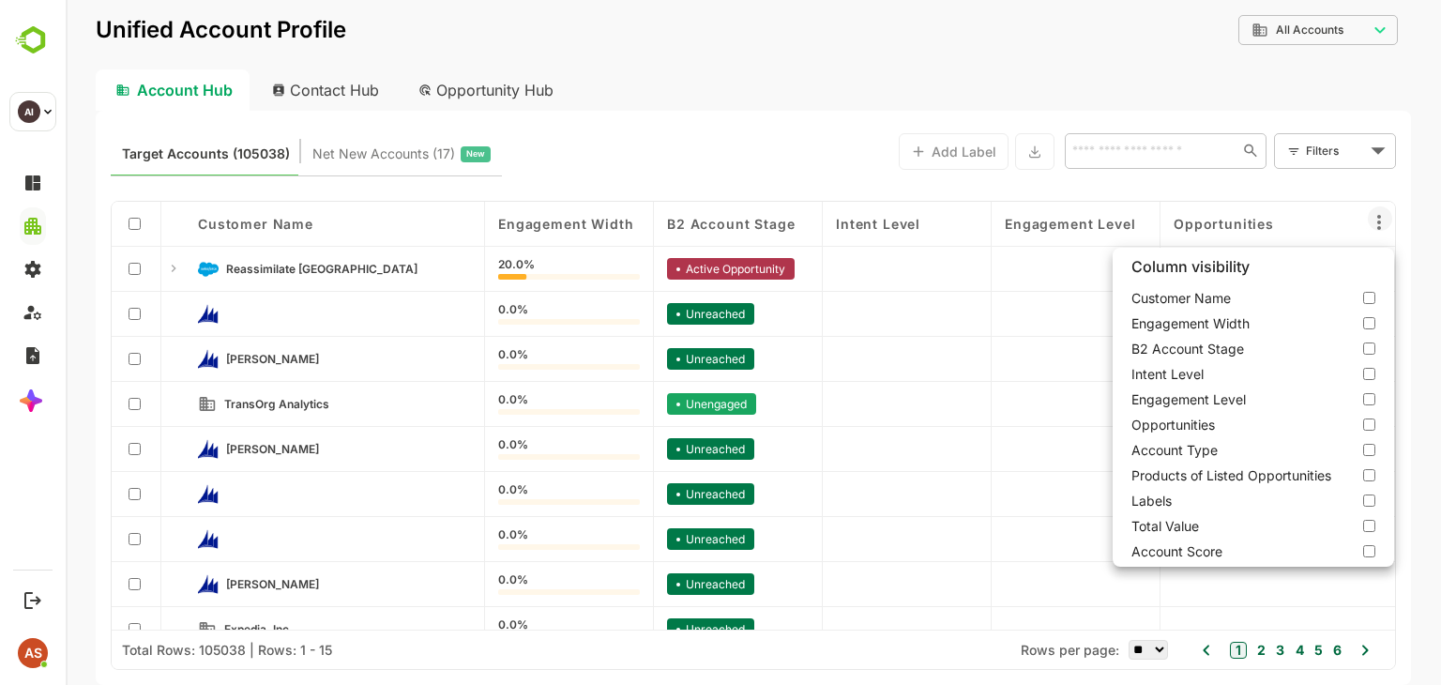
click at [1008, 313] on div at bounding box center [753, 342] width 1375 height 685
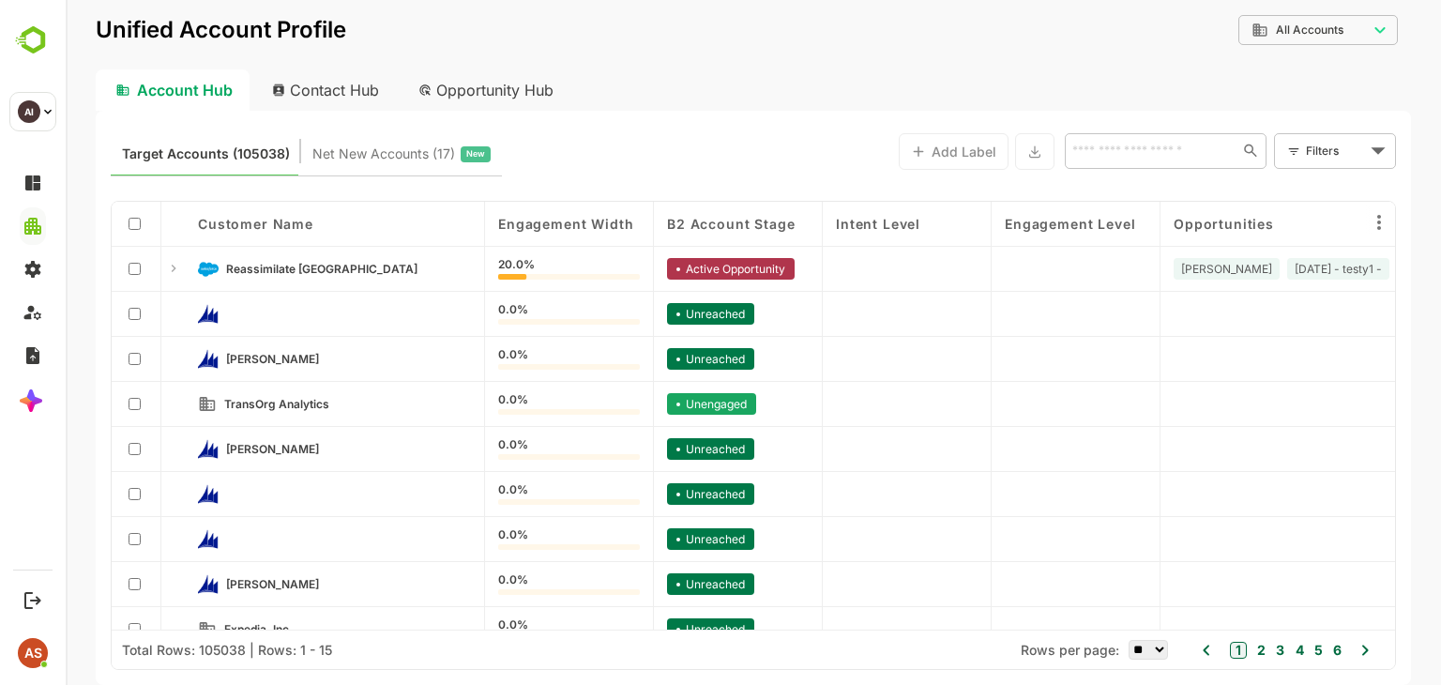
click at [342, 80] on div "Contact Hub" at bounding box center [326, 89] width 139 height 41
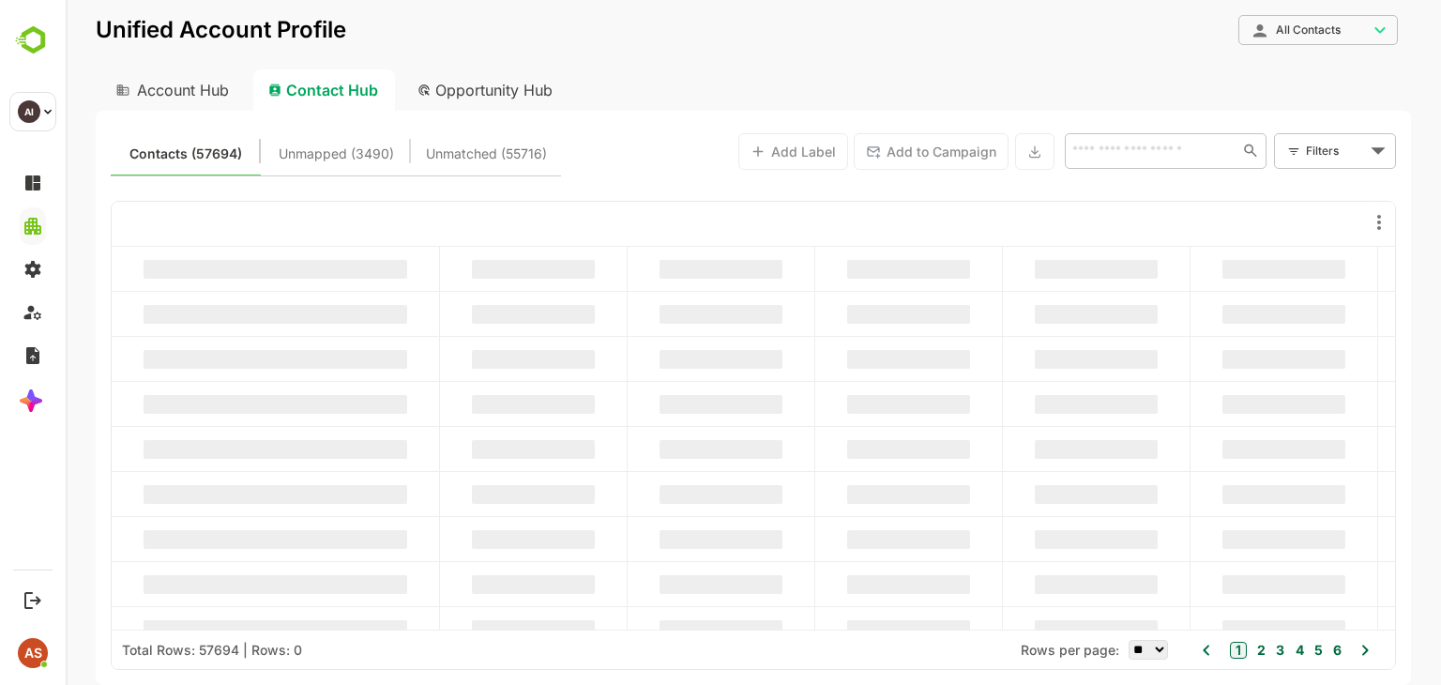
click at [239, 92] on div "Account Hub" at bounding box center [171, 89] width 150 height 41
type input "**********"
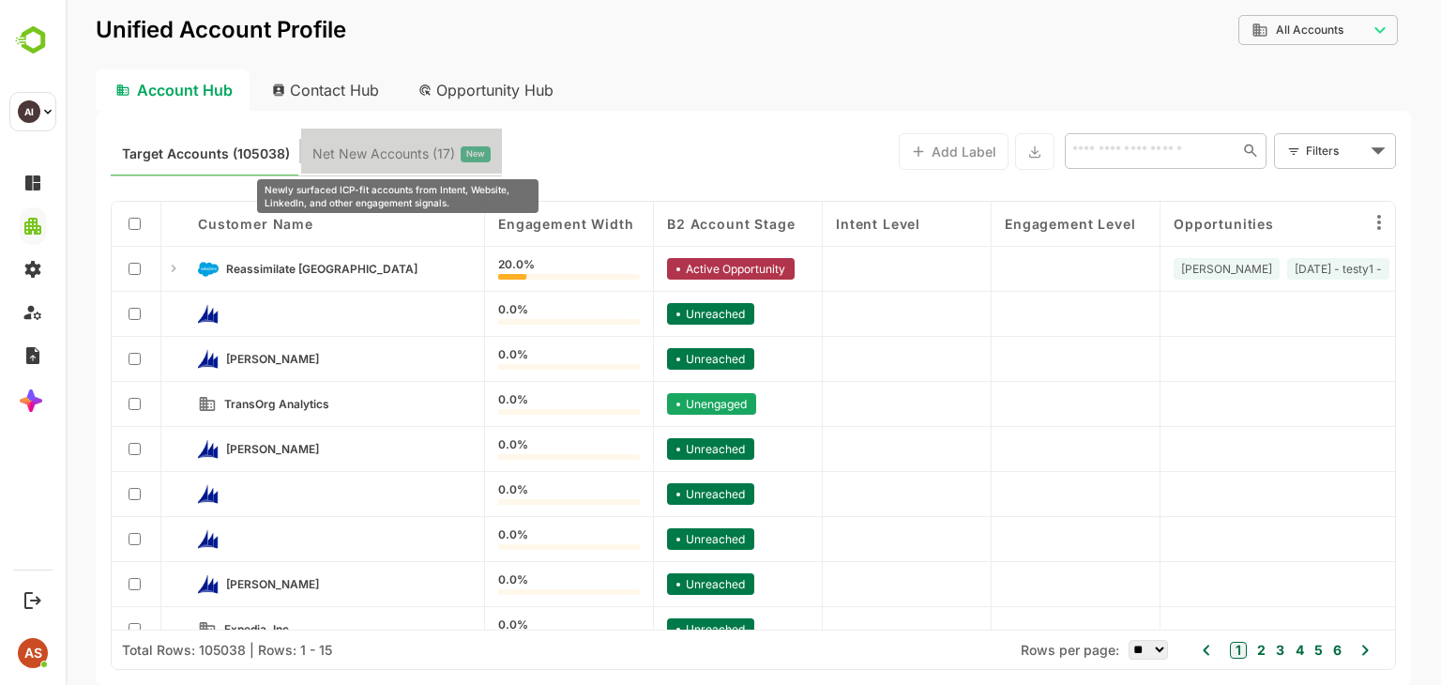
click at [400, 156] on span "Net New Accounts ( 17 )" at bounding box center [383, 154] width 143 height 24
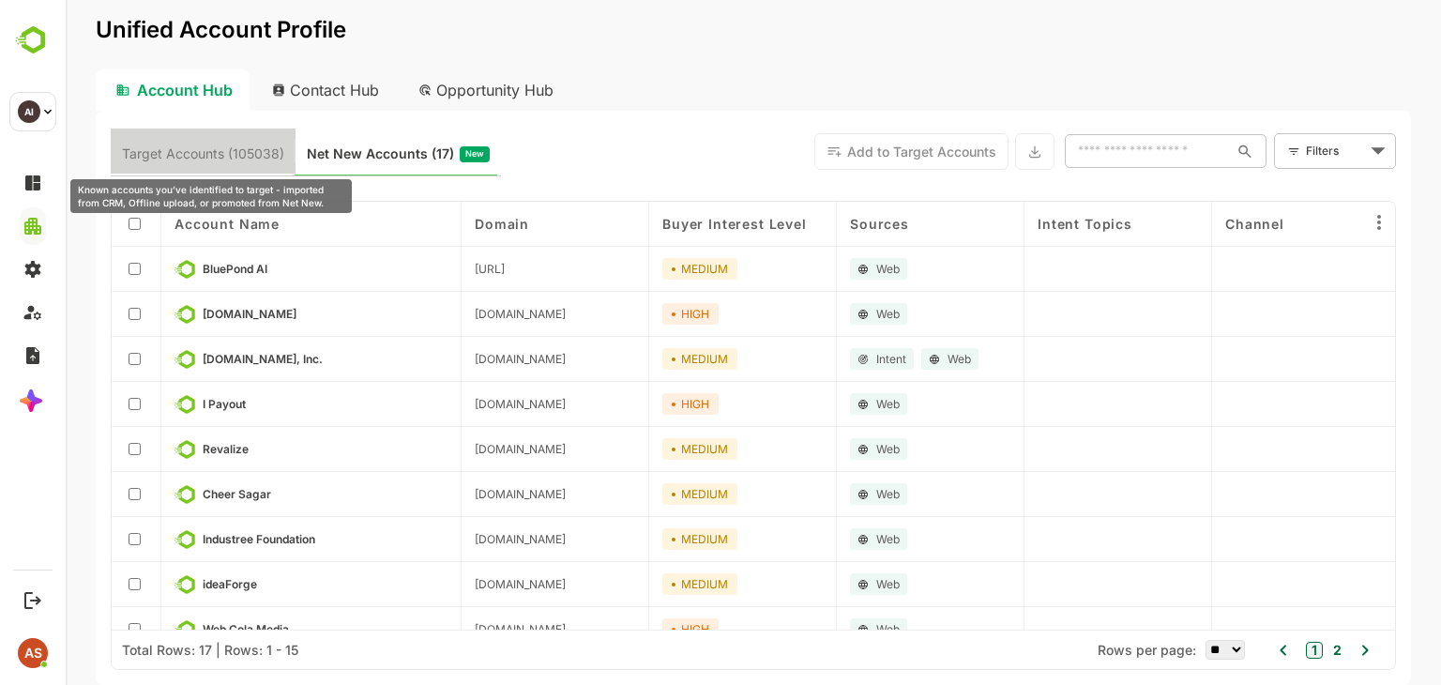
click at [227, 155] on span "Target Accounts (105038)" at bounding box center [203, 154] width 162 height 24
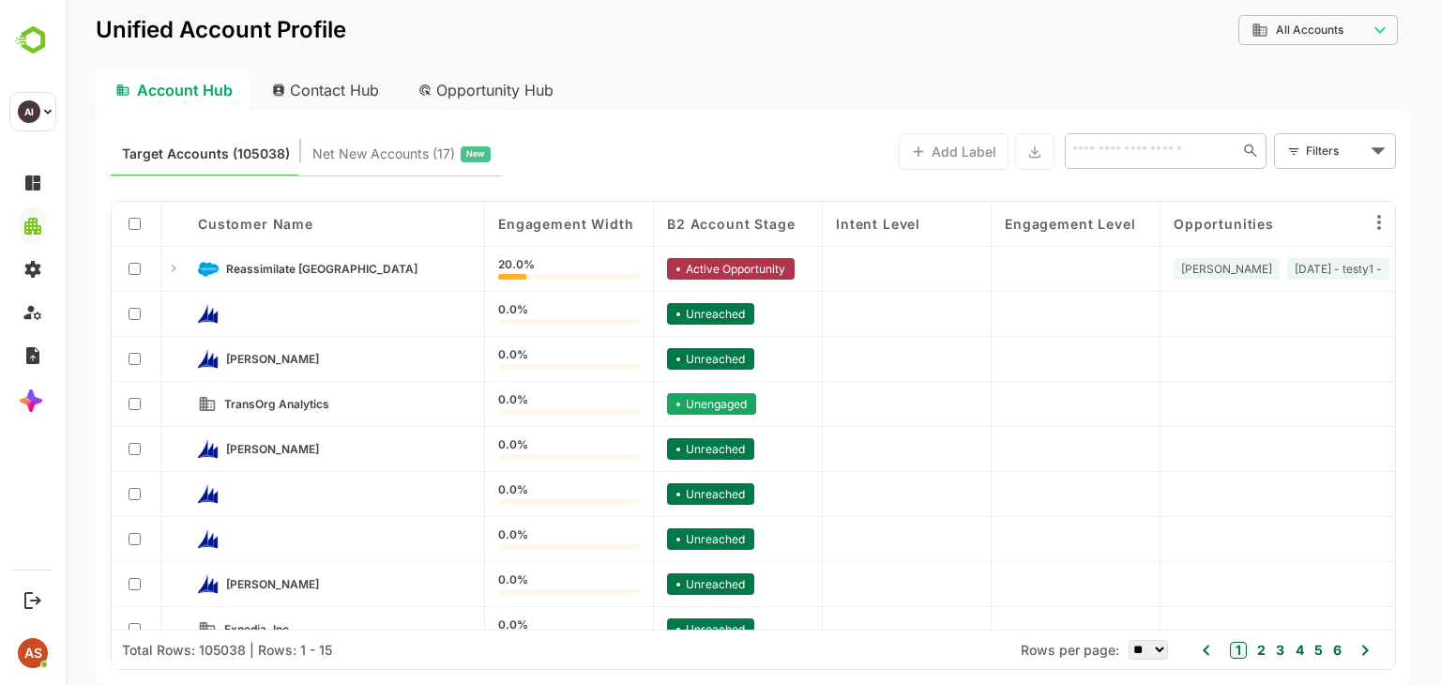
click at [174, 270] on icon at bounding box center [173, 268] width 15 height 15
click at [174, 273] on icon at bounding box center [173, 268] width 15 height 15
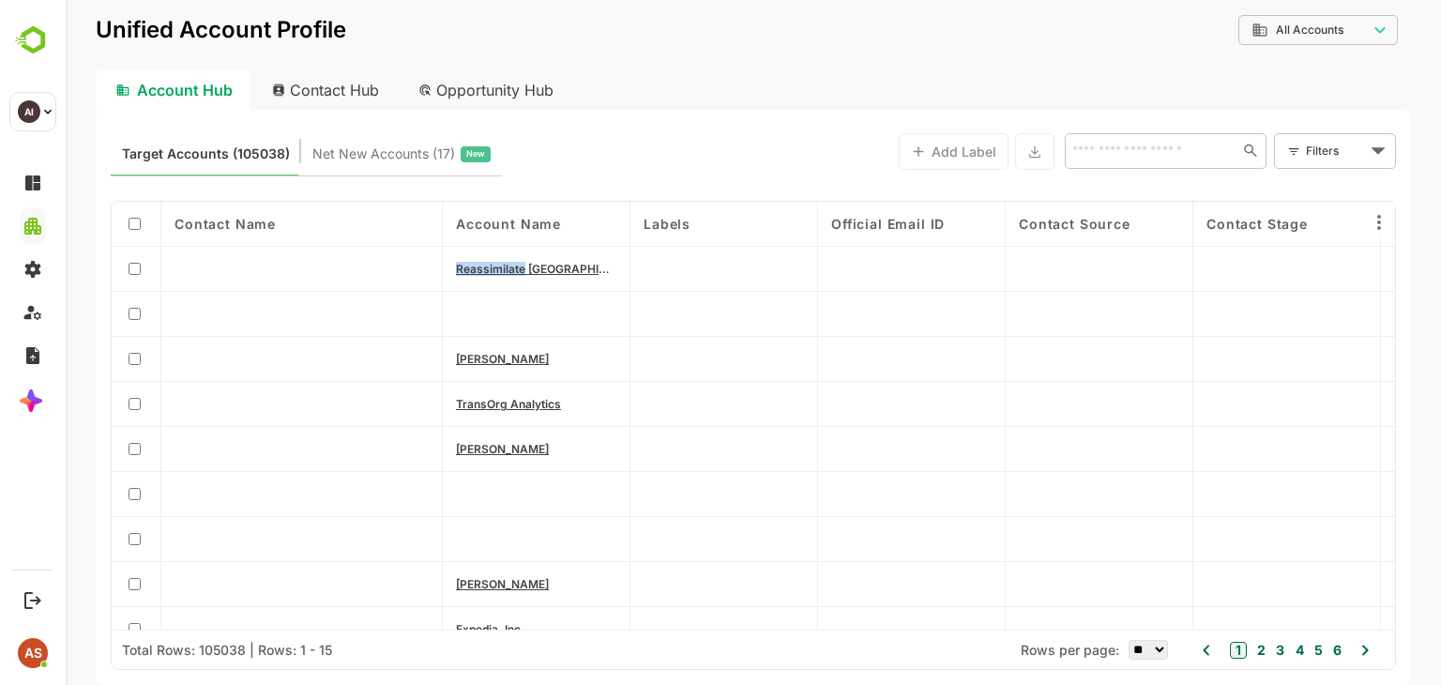
click at [169, 271] on div at bounding box center [301, 269] width 281 height 45
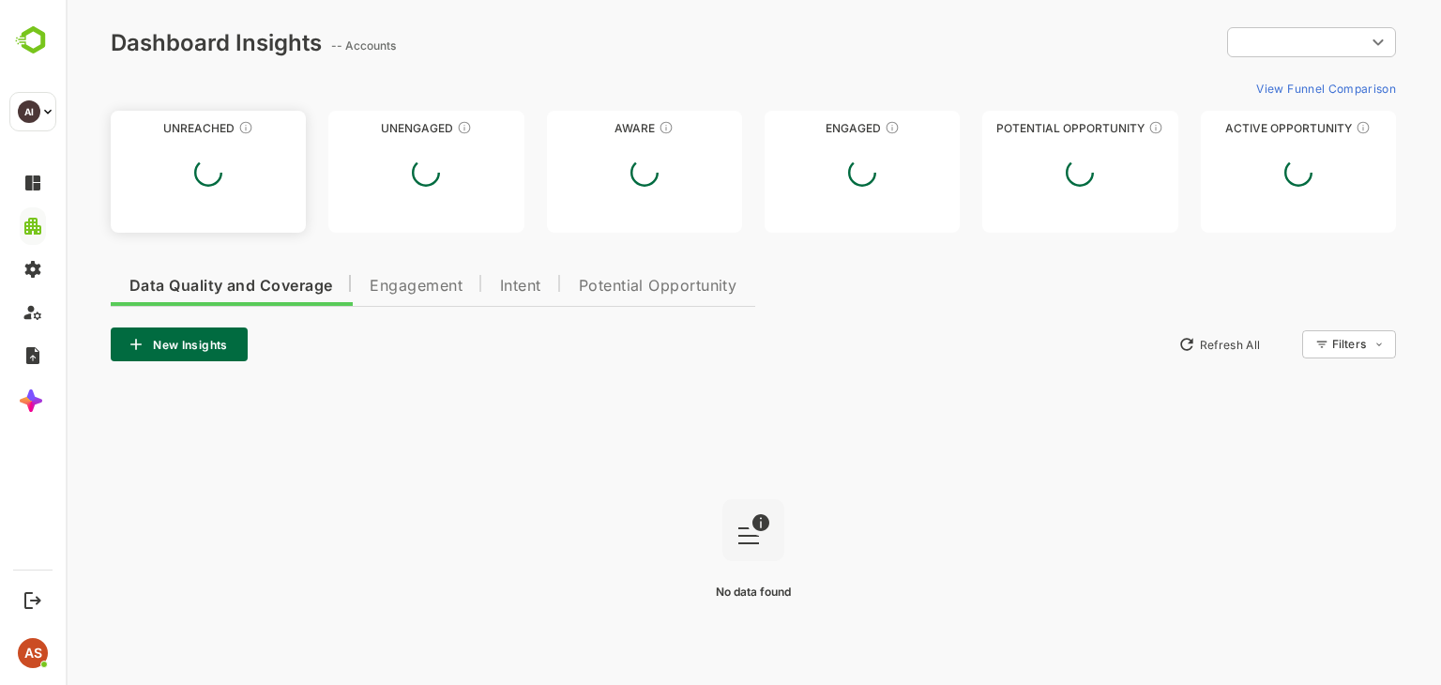
type input "**********"
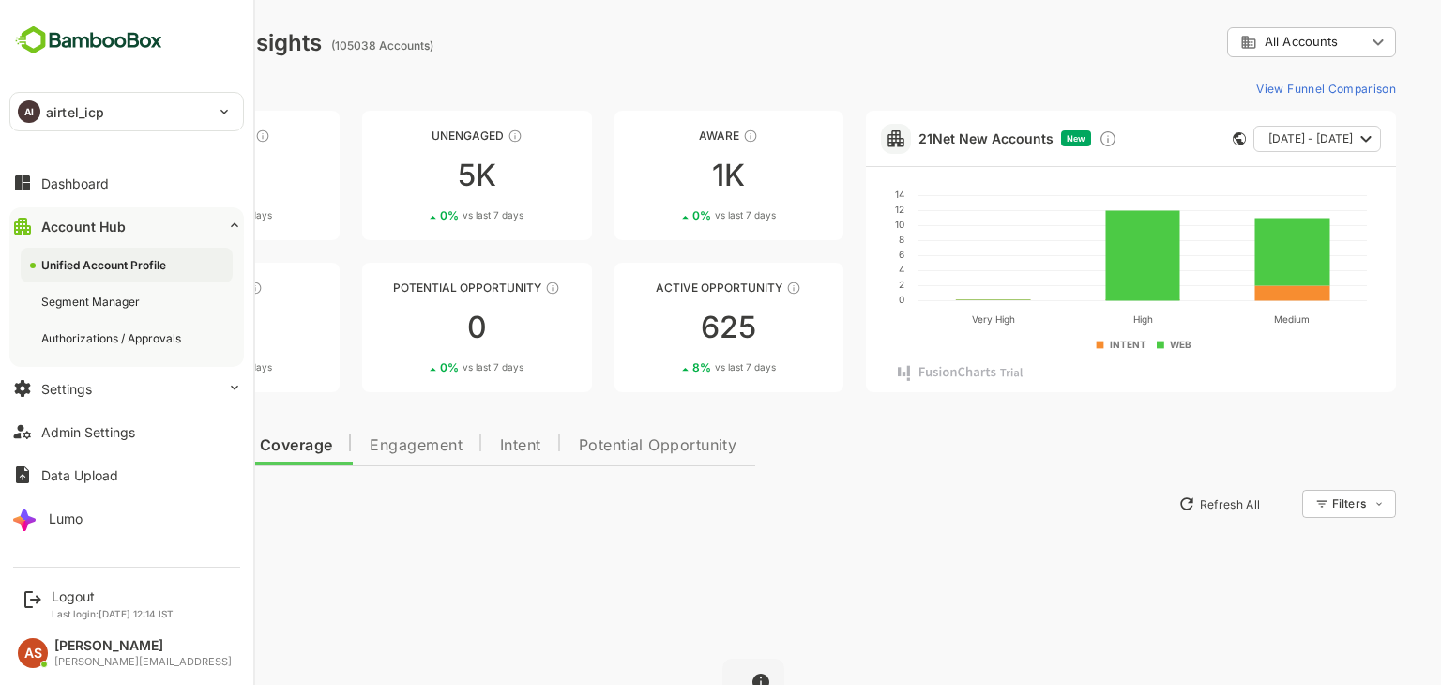
click at [117, 259] on div "Unified Account Profile" at bounding box center [105, 265] width 128 height 16
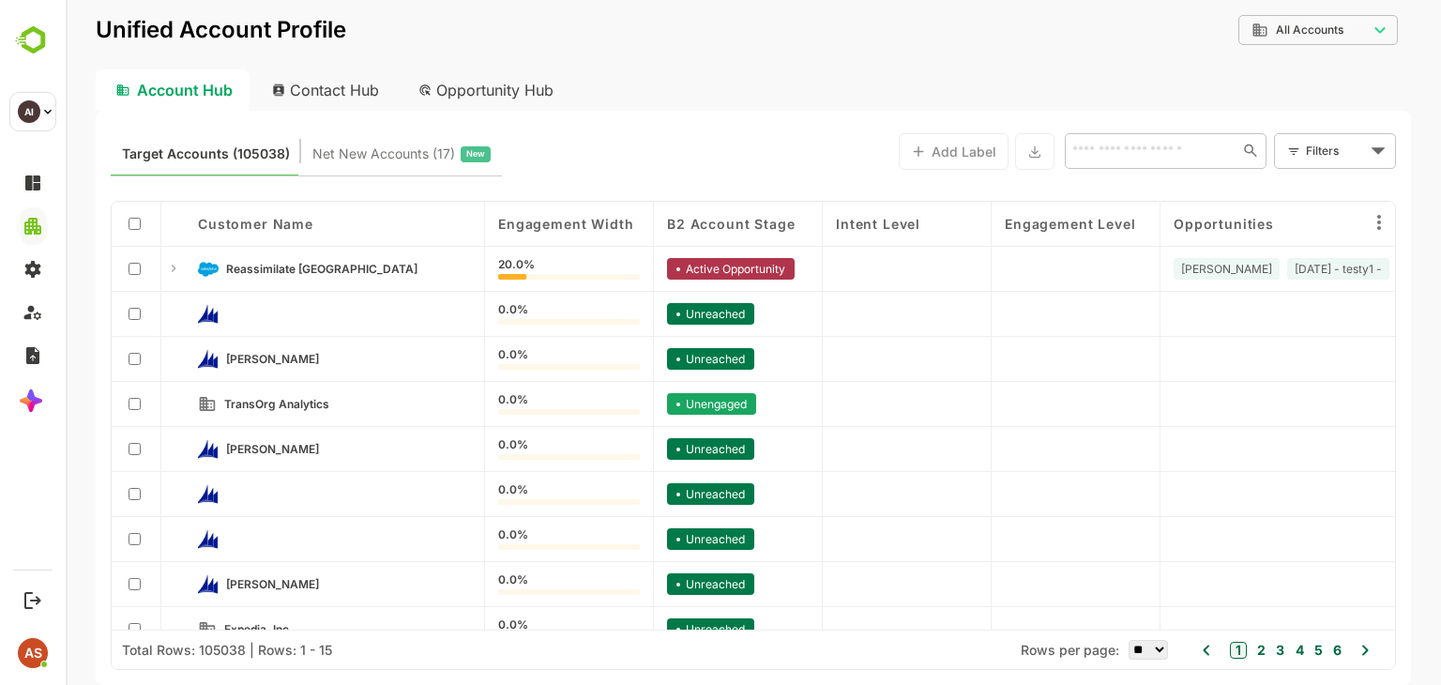
click at [340, 92] on div "Contact Hub" at bounding box center [326, 89] width 139 height 41
type input "**********"
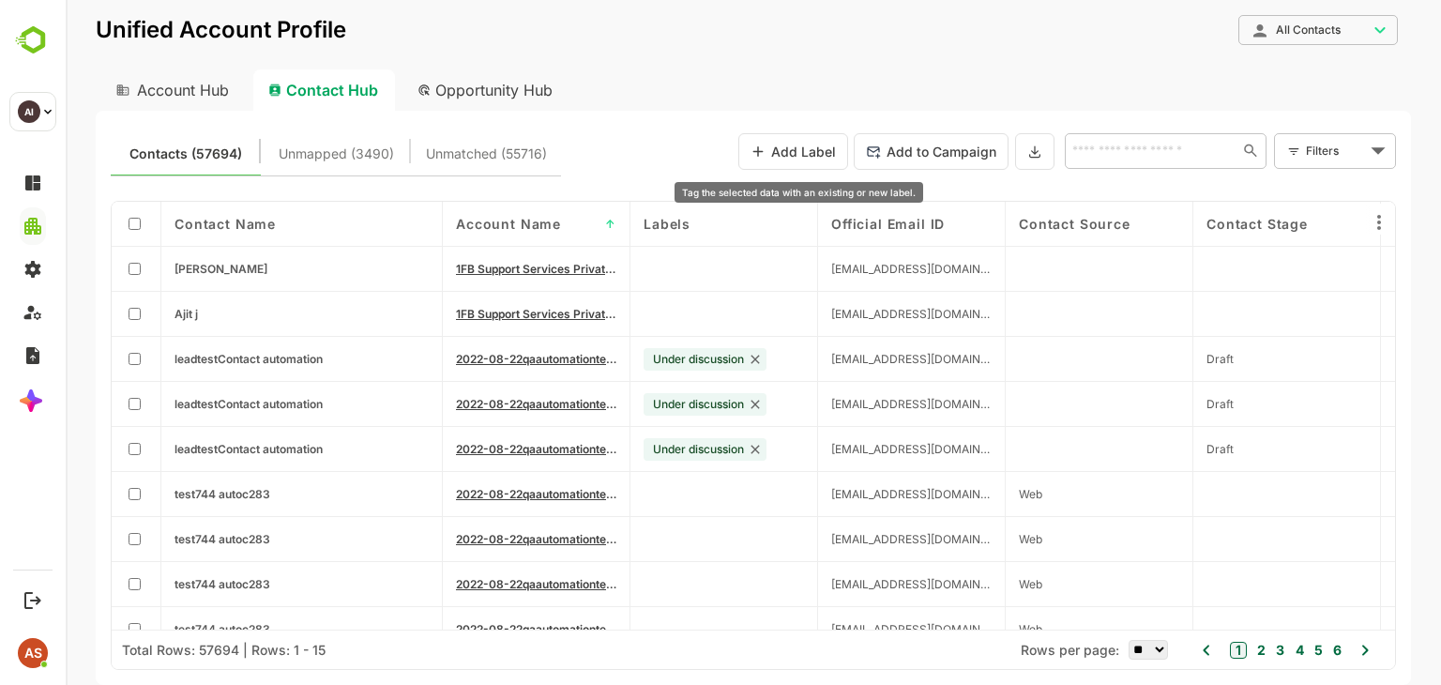
click at [787, 147] on button "Add Label" at bounding box center [793, 151] width 110 height 37
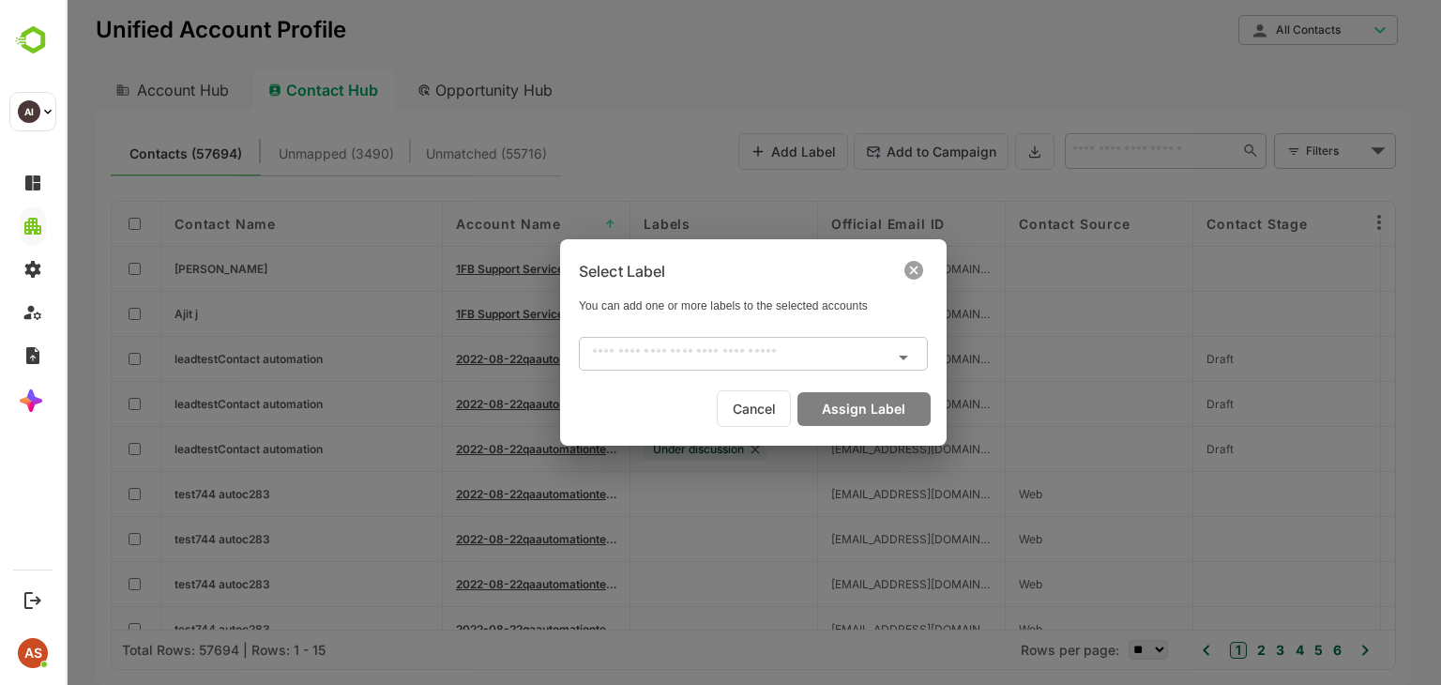
click at [913, 269] on icon at bounding box center [913, 270] width 19 height 19
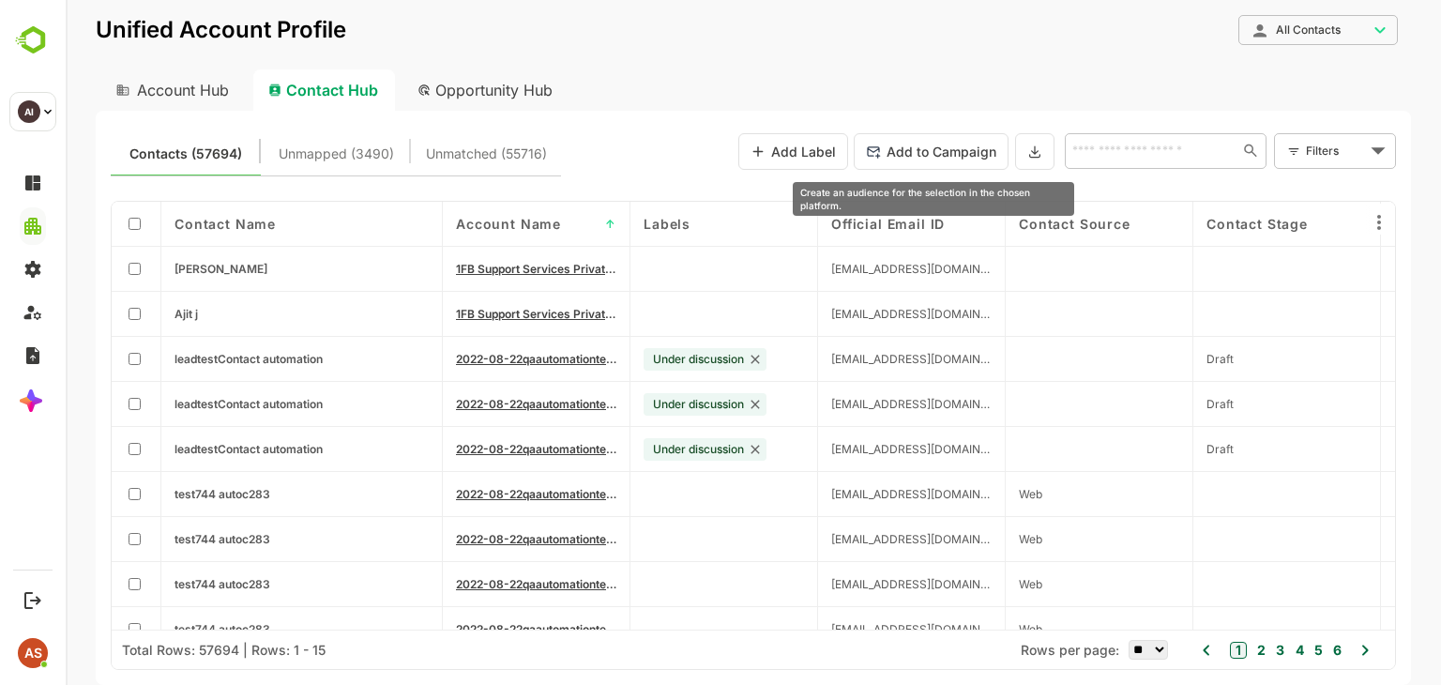
click at [927, 159] on button "Add to Campaign" at bounding box center [931, 151] width 155 height 37
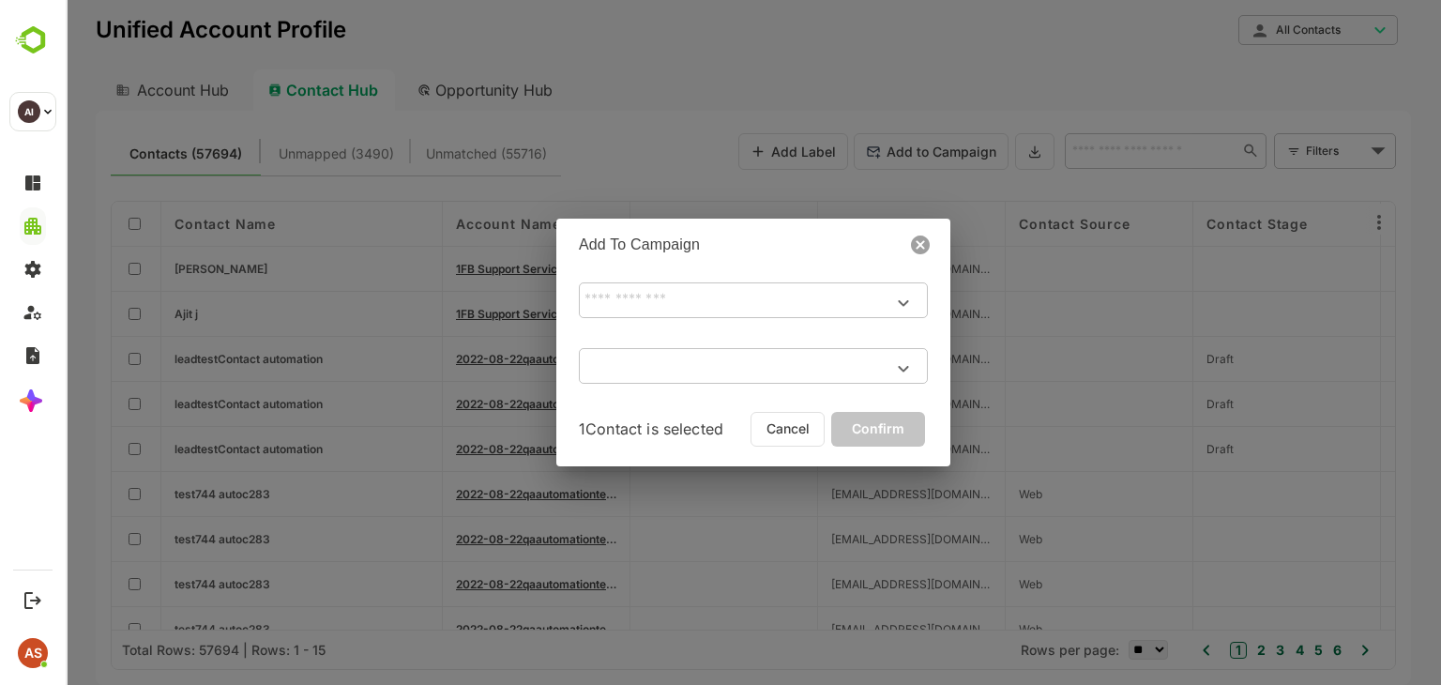
click at [921, 240] on icon at bounding box center [920, 244] width 19 height 19
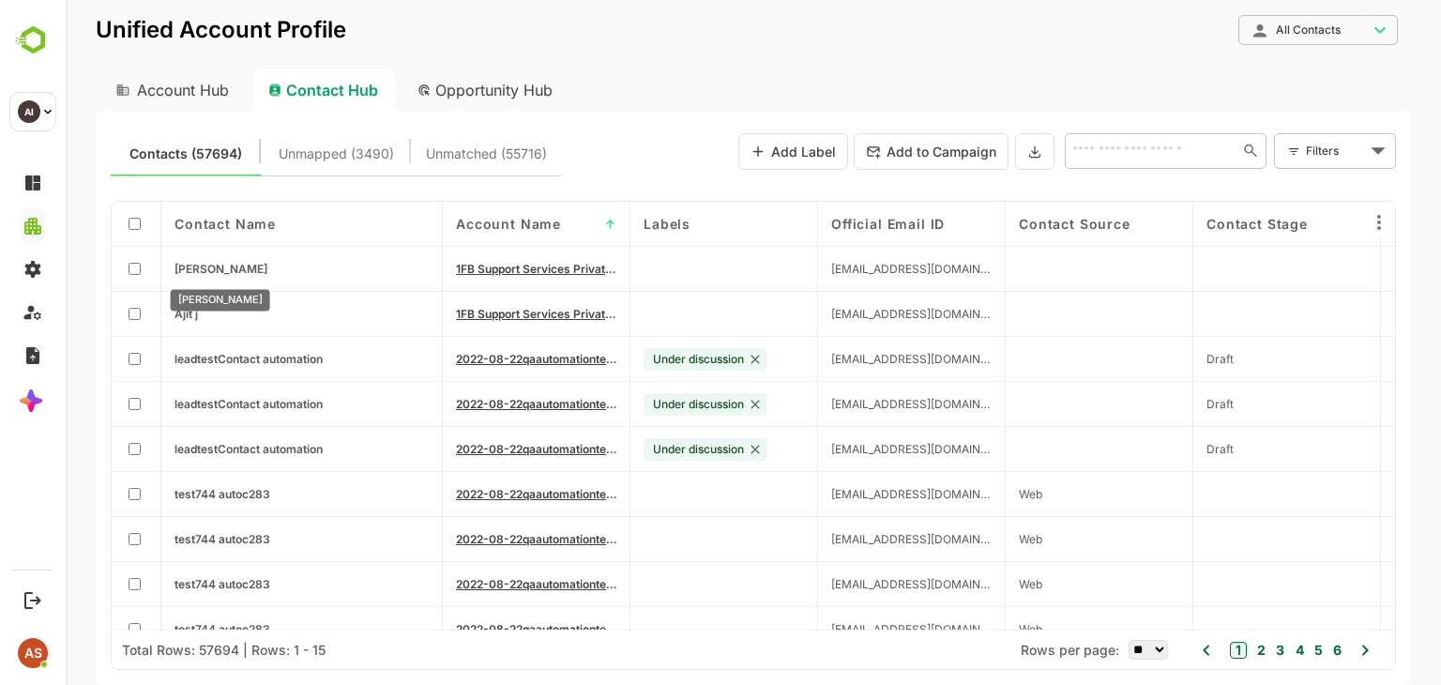
click at [221, 270] on span "[PERSON_NAME]" at bounding box center [220, 269] width 93 height 14
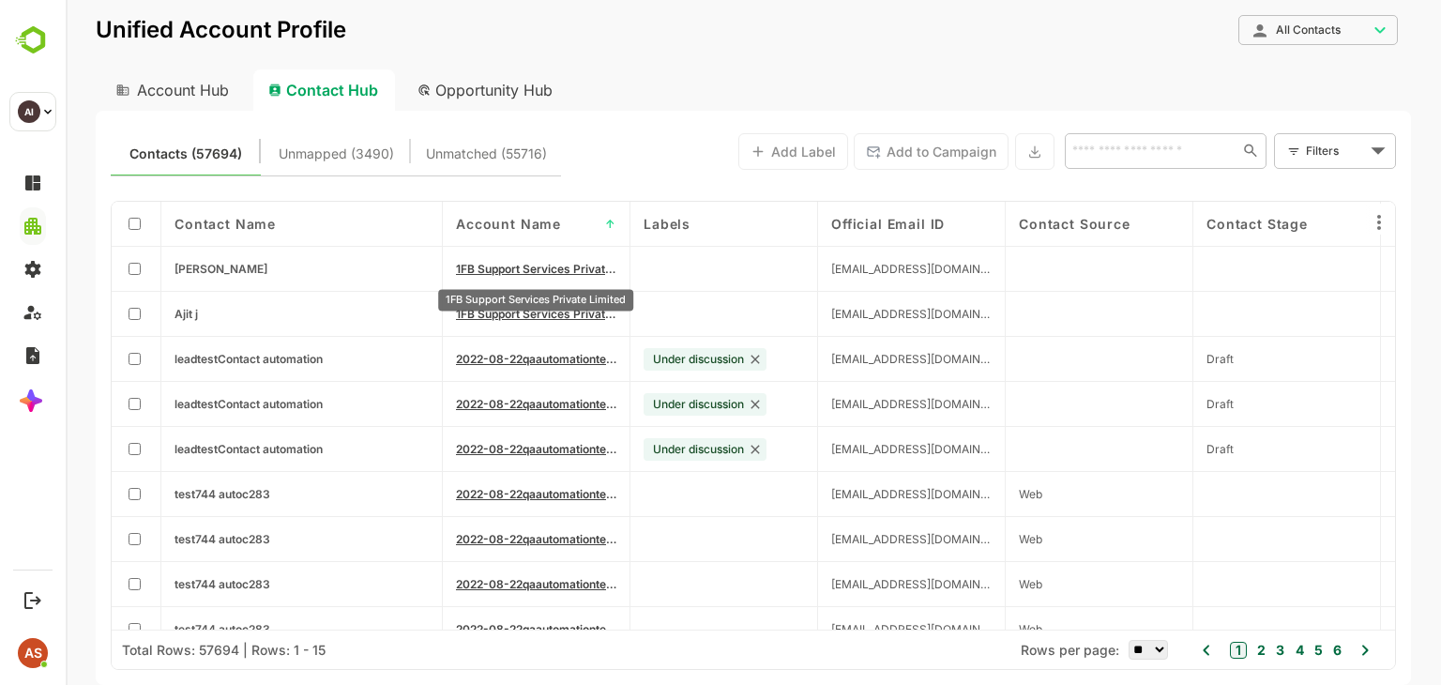
click at [480, 264] on span "1FB Support Services Private Limited" at bounding box center [536, 269] width 160 height 14
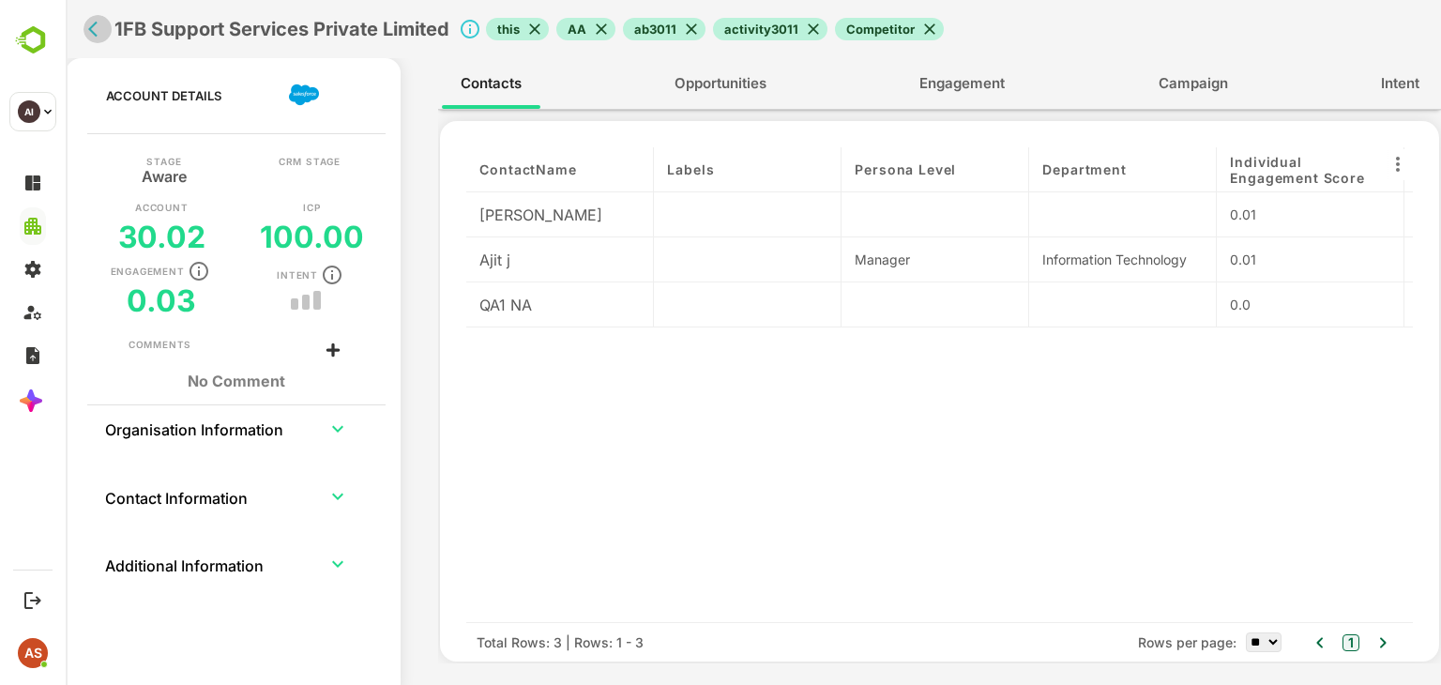
click at [95, 37] on icon "back" at bounding box center [97, 29] width 19 height 19
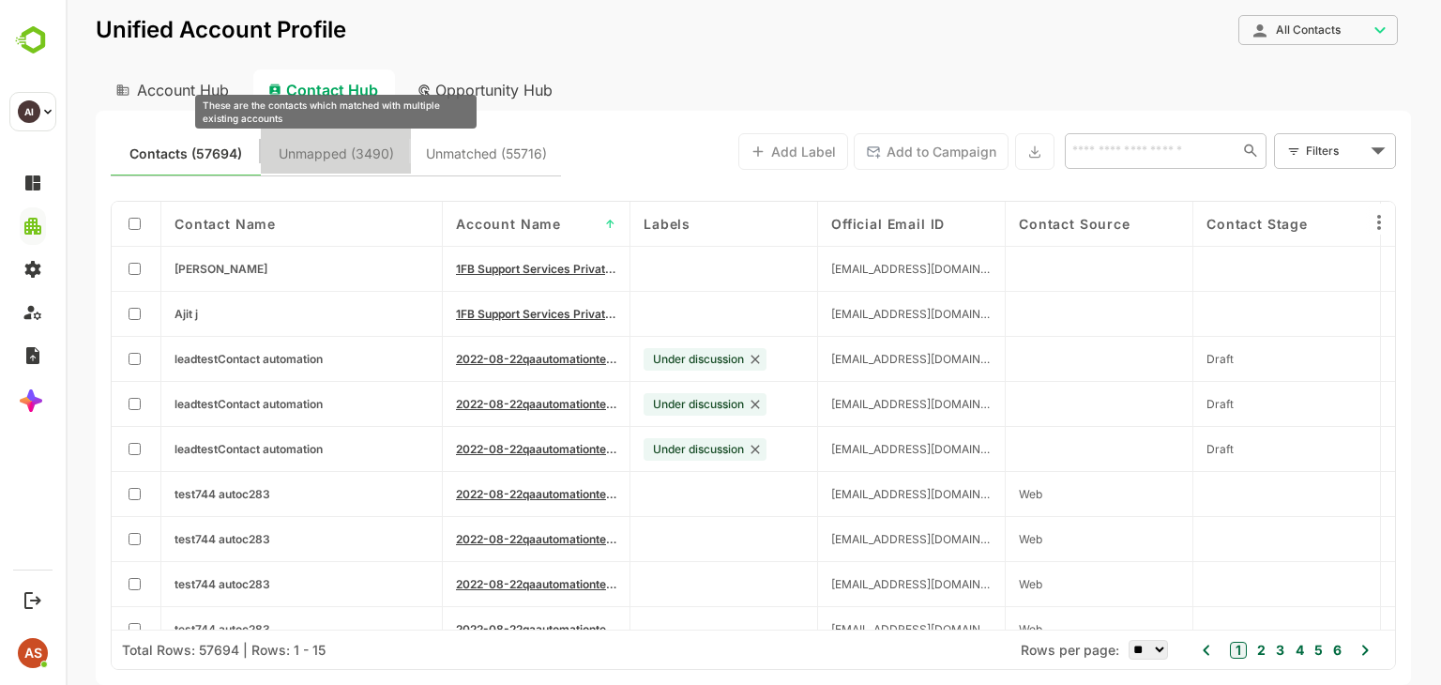
click at [363, 157] on span "Unmapped (3490)" at bounding box center [336, 154] width 115 height 24
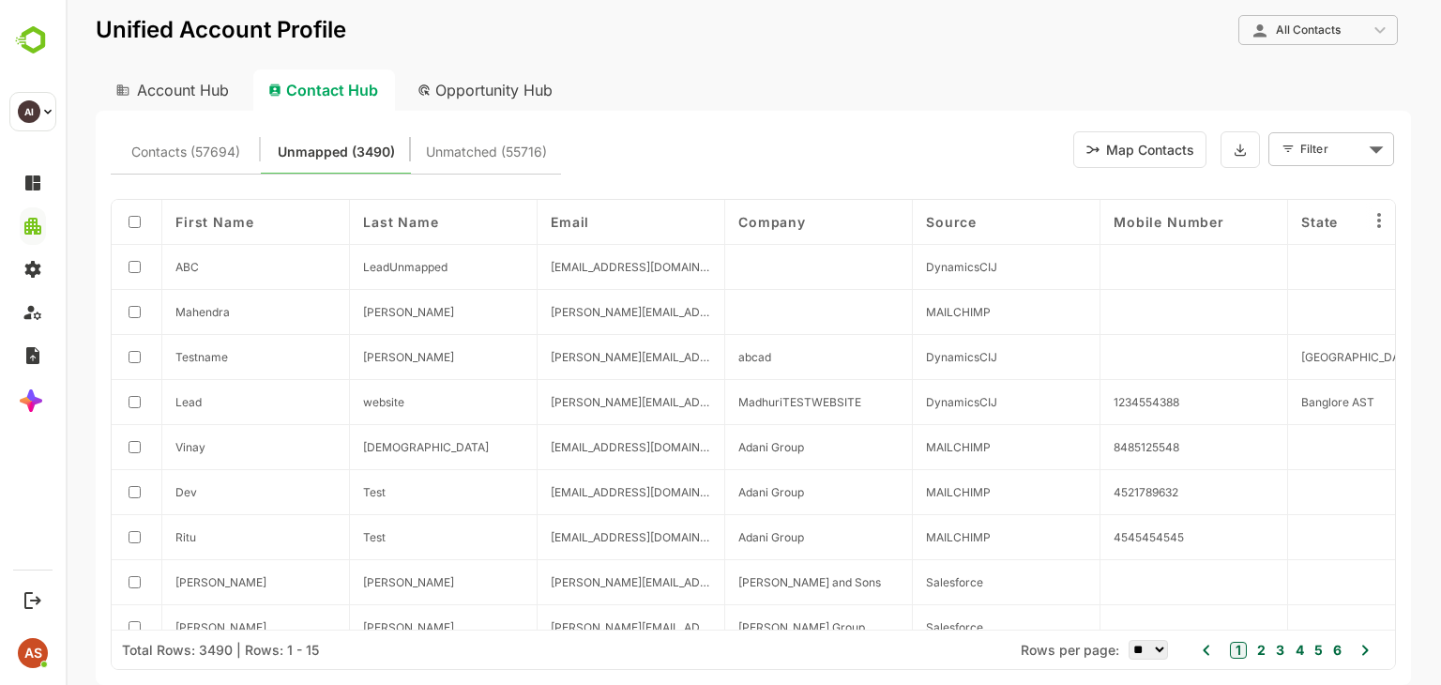
click at [1132, 140] on button "Map Contacts" at bounding box center [1139, 149] width 133 height 37
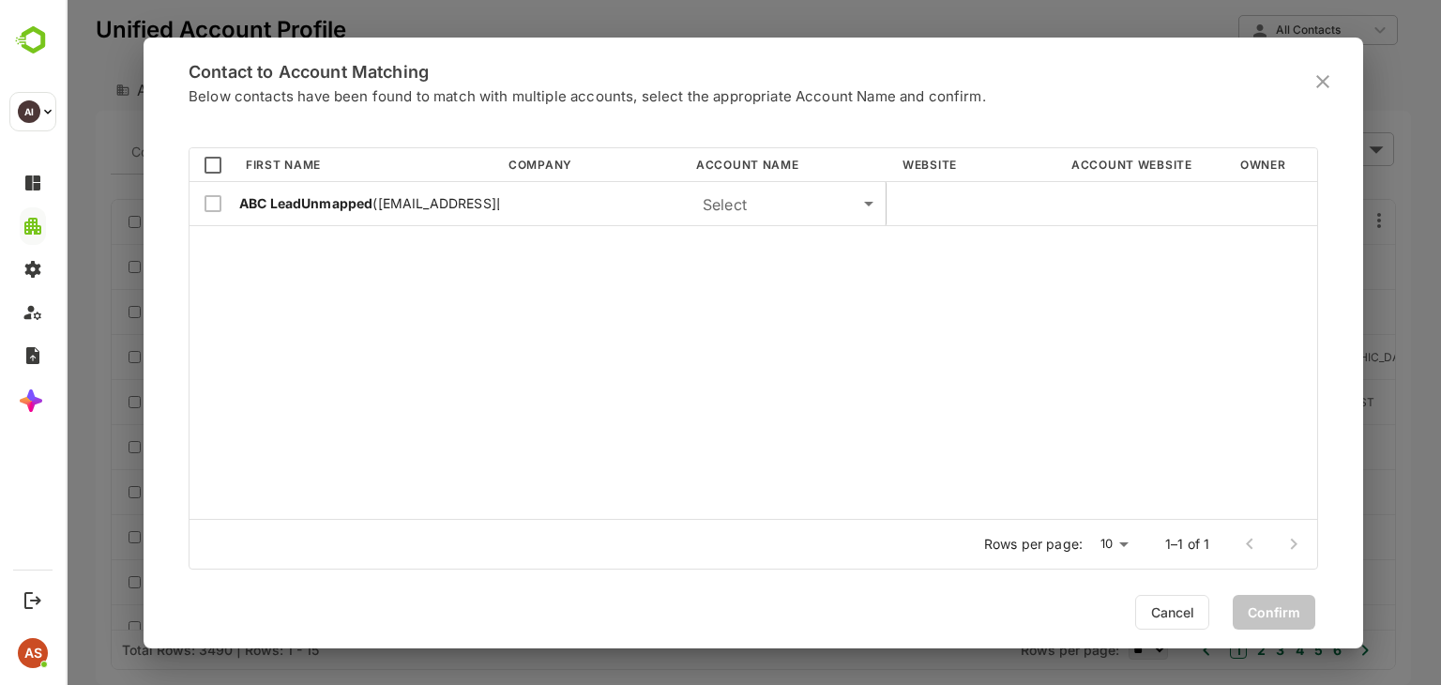
scroll to position [366, 1122]
click at [207, 207] on div at bounding box center [212, 204] width 47 height 44
click at [218, 202] on div at bounding box center [212, 204] width 47 height 44
click at [750, 211] on body "**********" at bounding box center [753, 342] width 1375 height 685
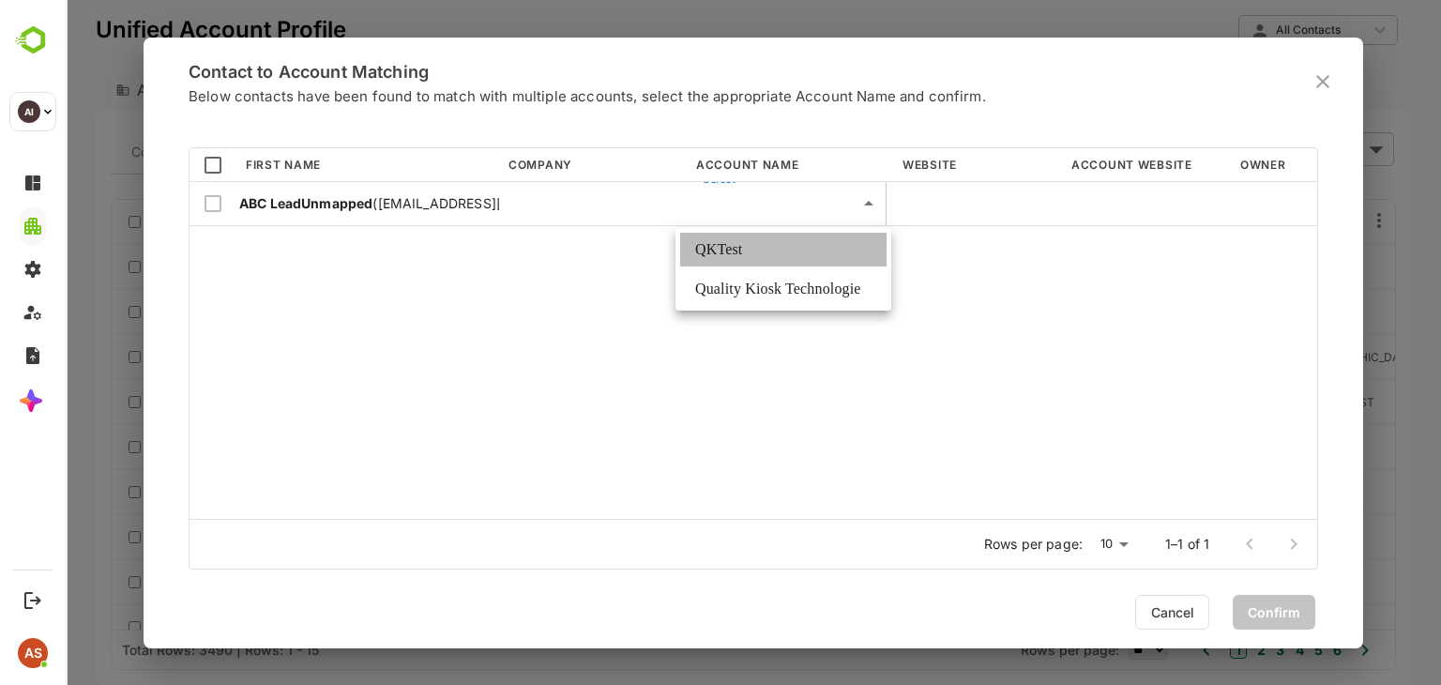
click at [743, 253] on li "QKTest" at bounding box center [783, 250] width 206 height 34
type input "**********"
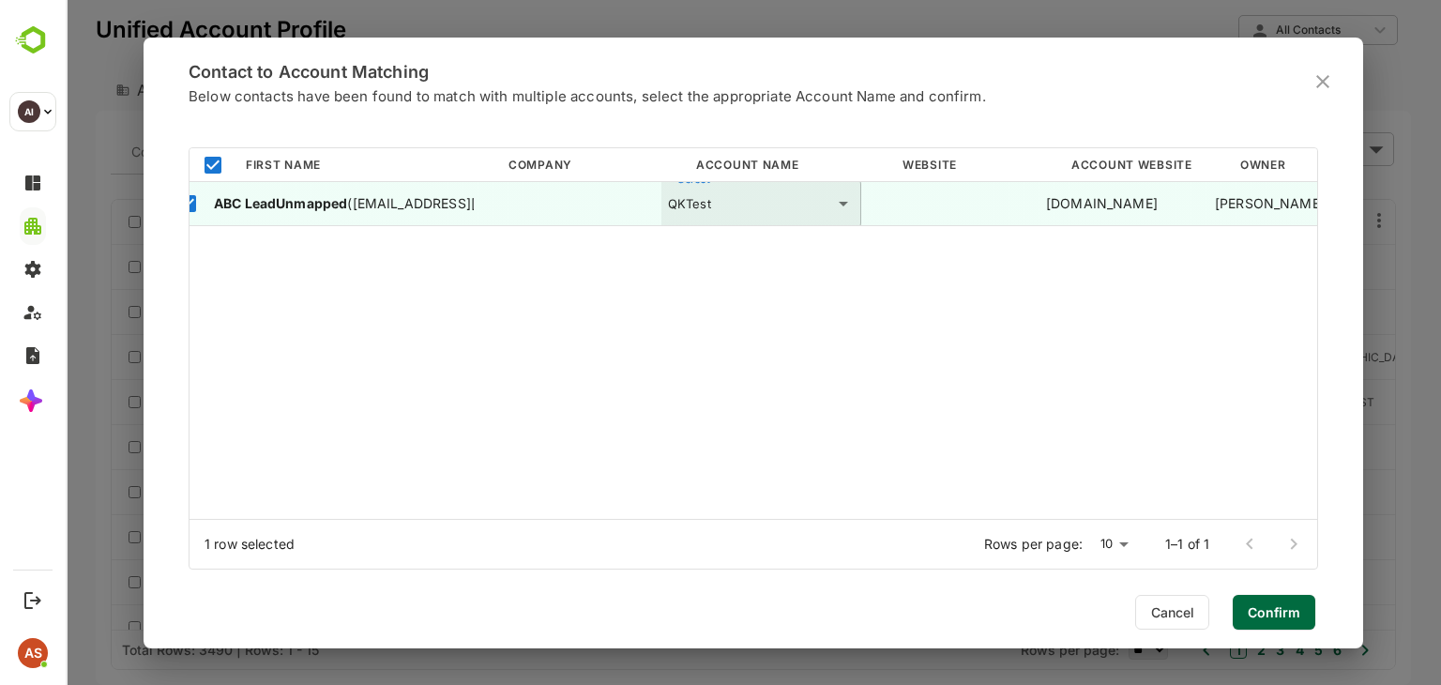
scroll to position [0, 0]
click at [1028, 372] on div "**********" at bounding box center [897, 351] width 1416 height 338
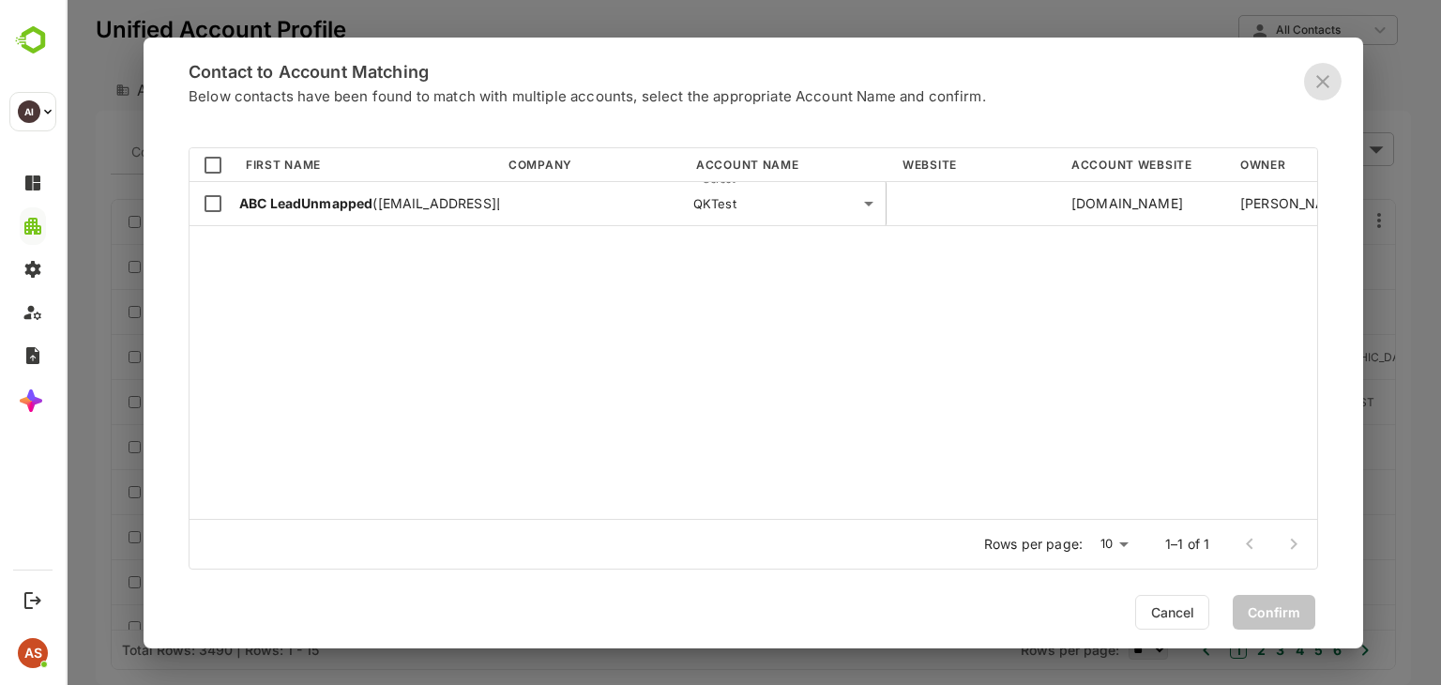
click at [1324, 90] on icon "close" at bounding box center [1322, 81] width 23 height 23
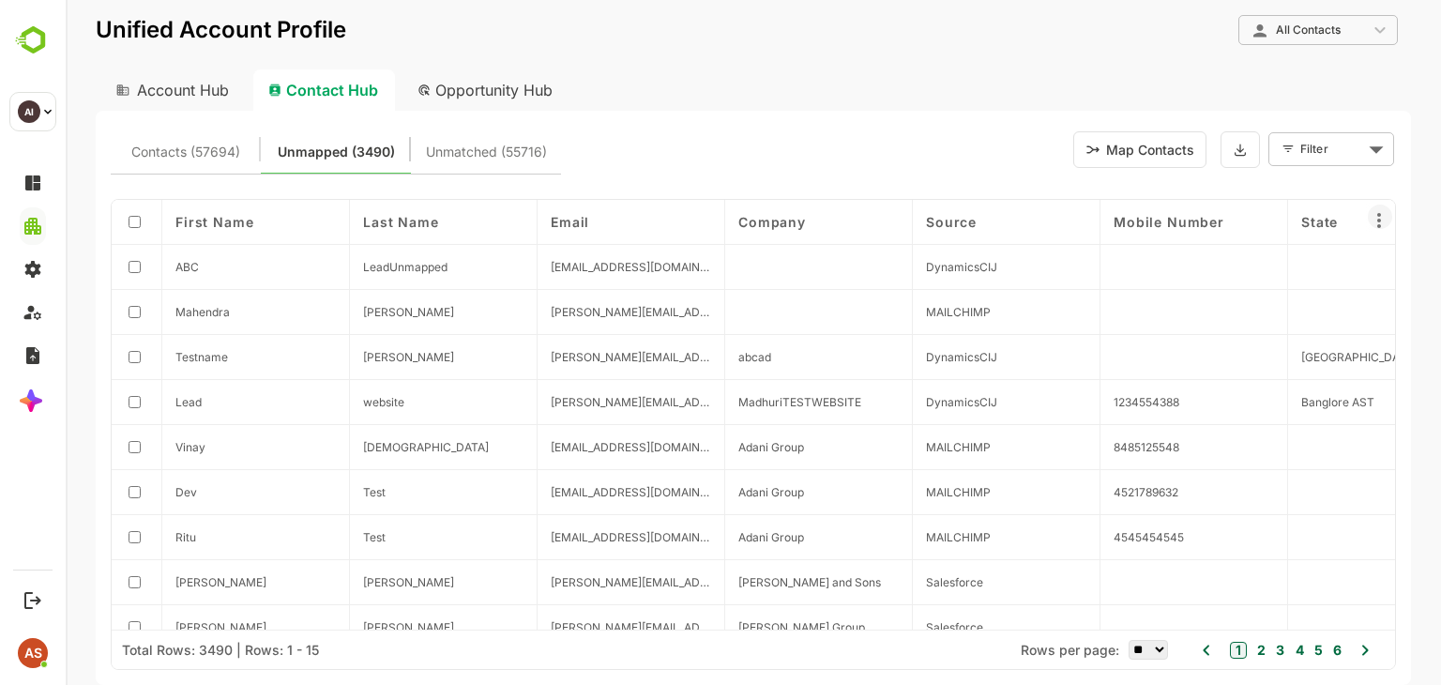
click at [1378, 226] on icon at bounding box center [1379, 220] width 4 height 15
click at [1353, 259] on span "Column visibility" at bounding box center [1316, 264] width 156 height 19
click at [1375, 219] on icon at bounding box center [1379, 220] width 23 height 23
click at [1336, 260] on span "Column visibility" at bounding box center [1316, 264] width 156 height 19
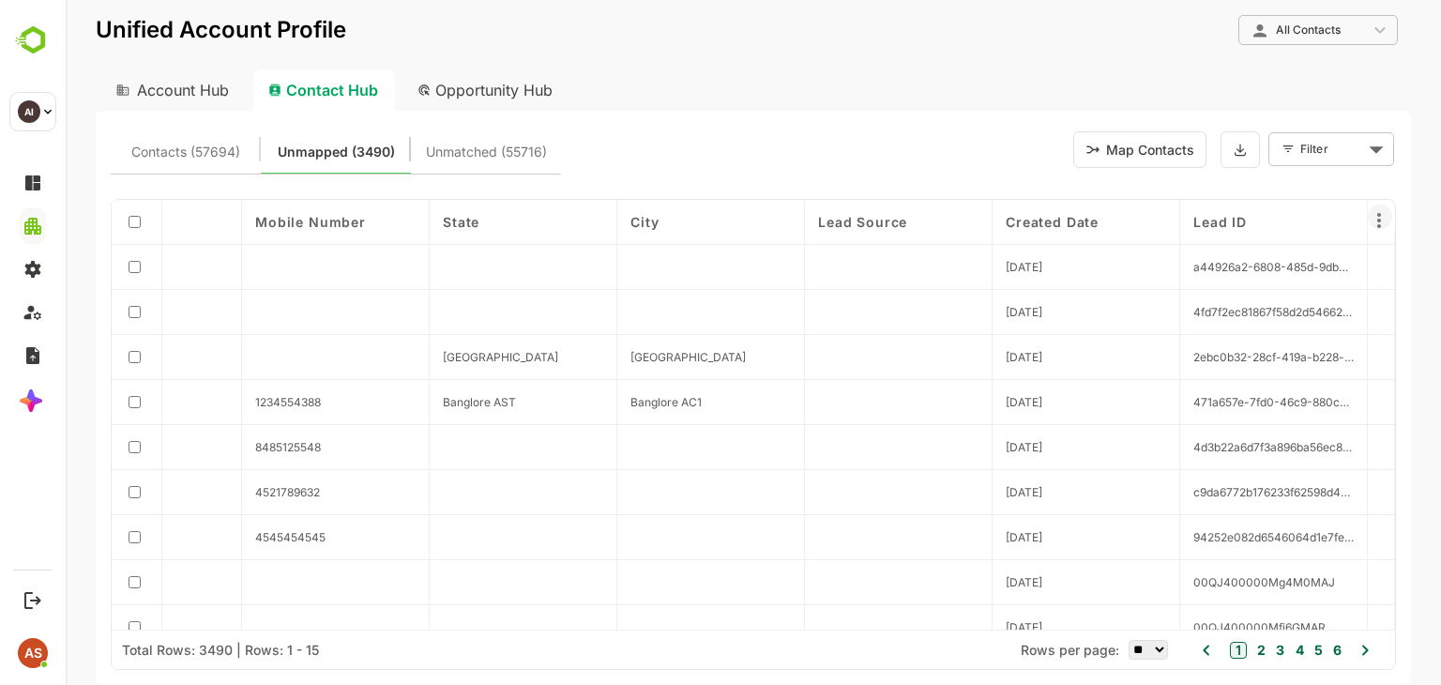
click at [1381, 229] on icon at bounding box center [1379, 220] width 23 height 23
click at [1349, 259] on span "Column visibility" at bounding box center [1316, 264] width 156 height 19
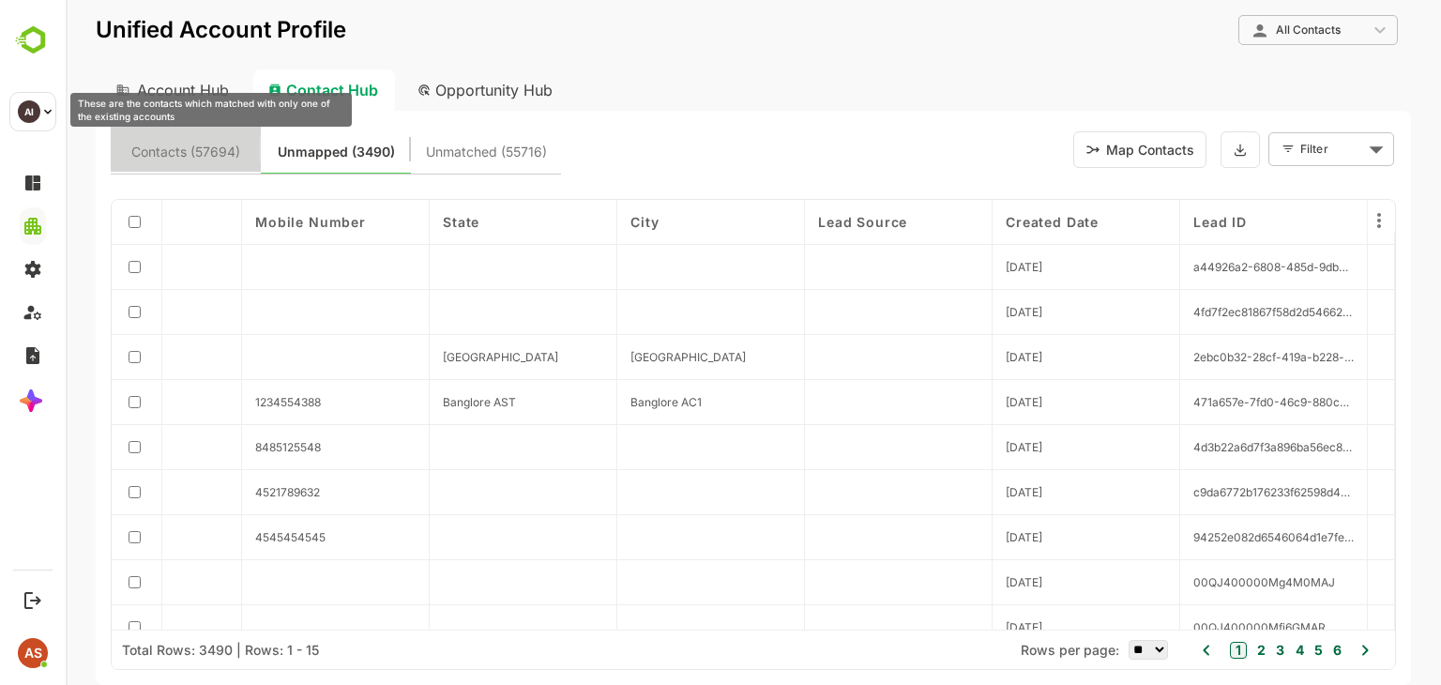
click at [218, 151] on span "Contacts (57694)" at bounding box center [185, 152] width 109 height 24
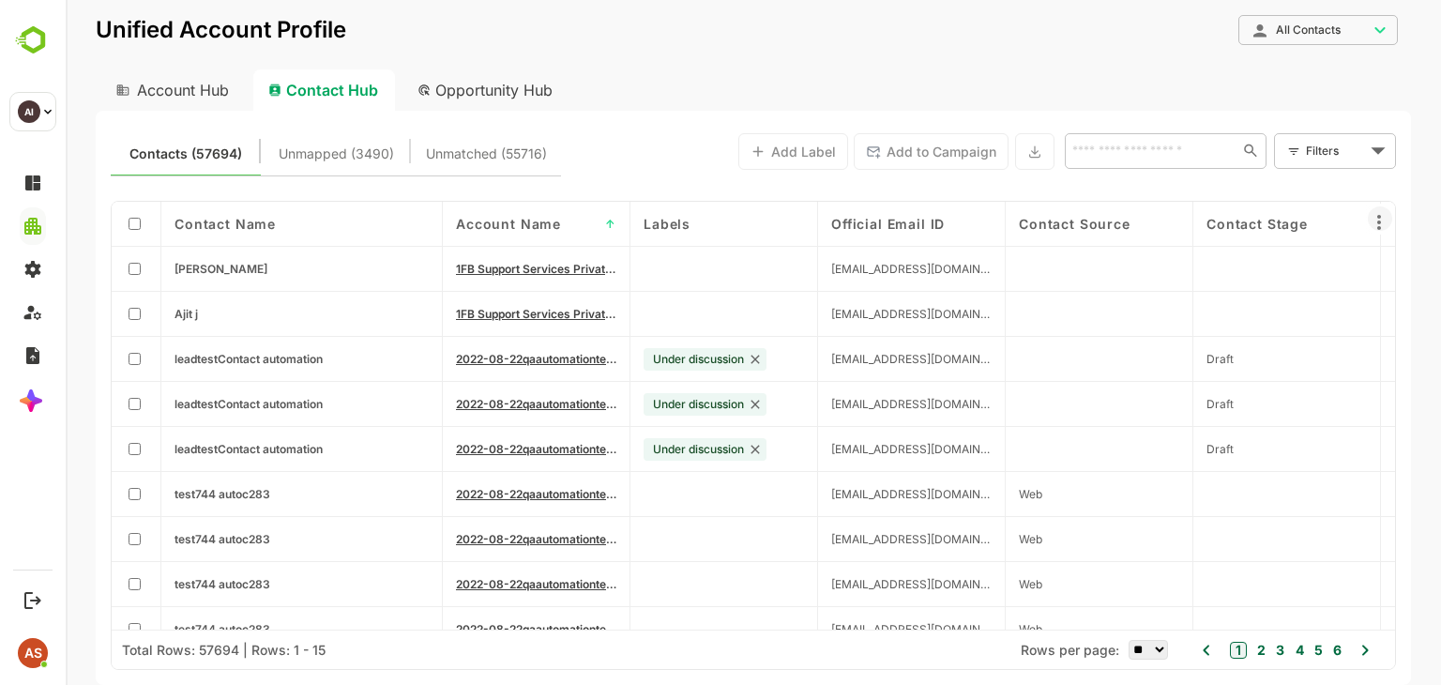
click at [1380, 232] on icon at bounding box center [1379, 222] width 23 height 23
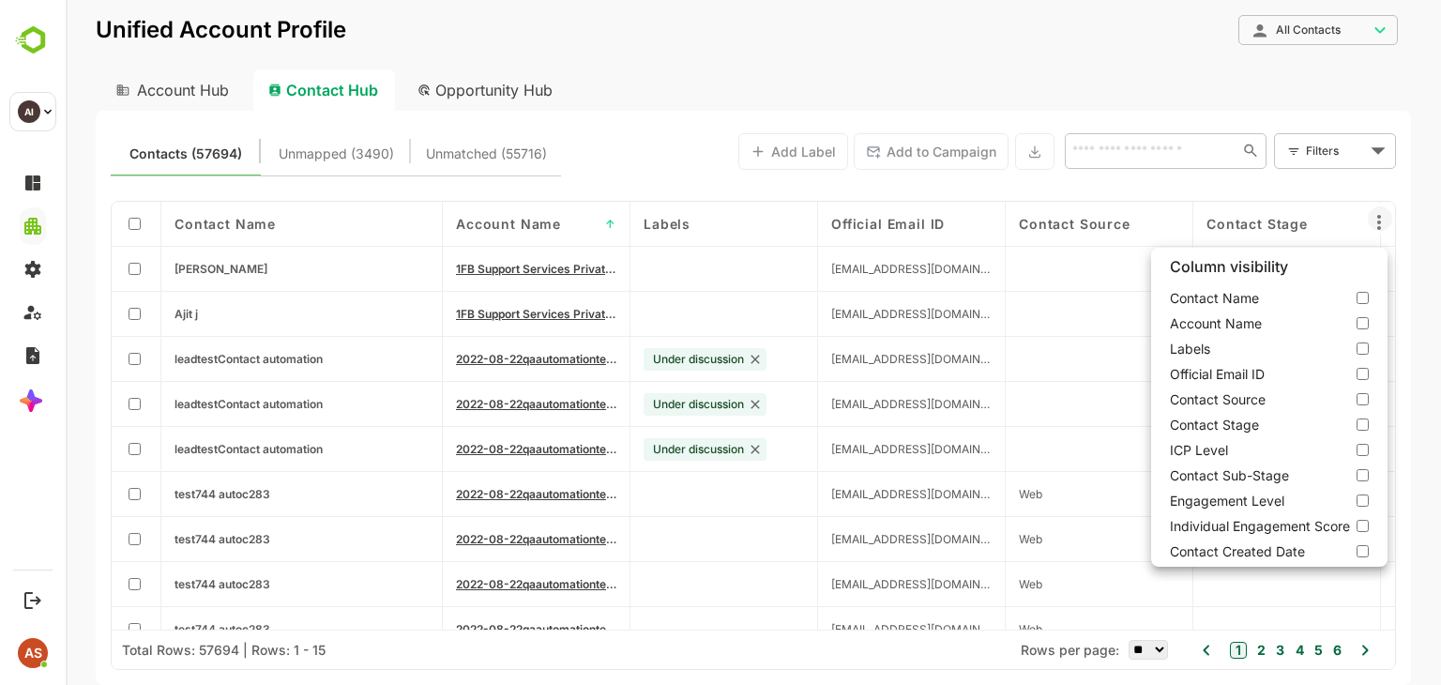
click at [470, 156] on div at bounding box center [753, 342] width 1375 height 685
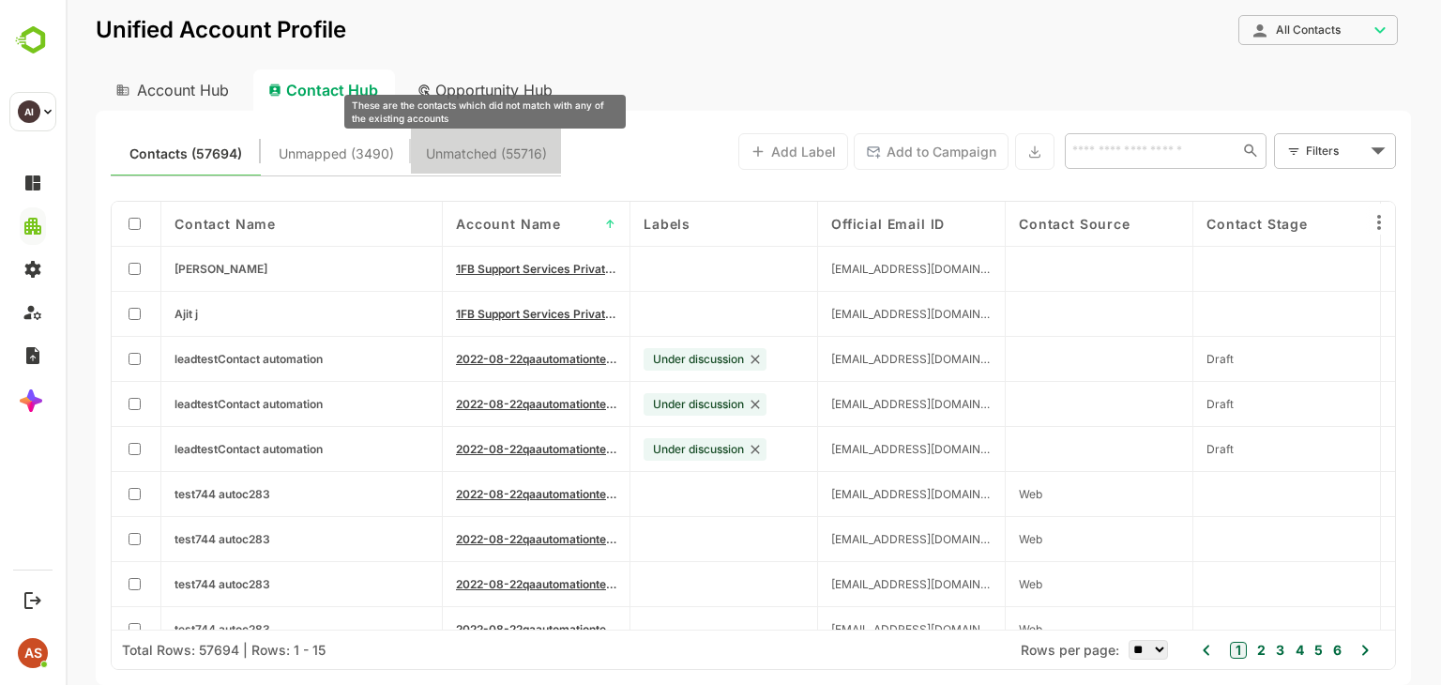
click at [470, 156] on span "Unmatched (55716)" at bounding box center [486, 154] width 121 height 24
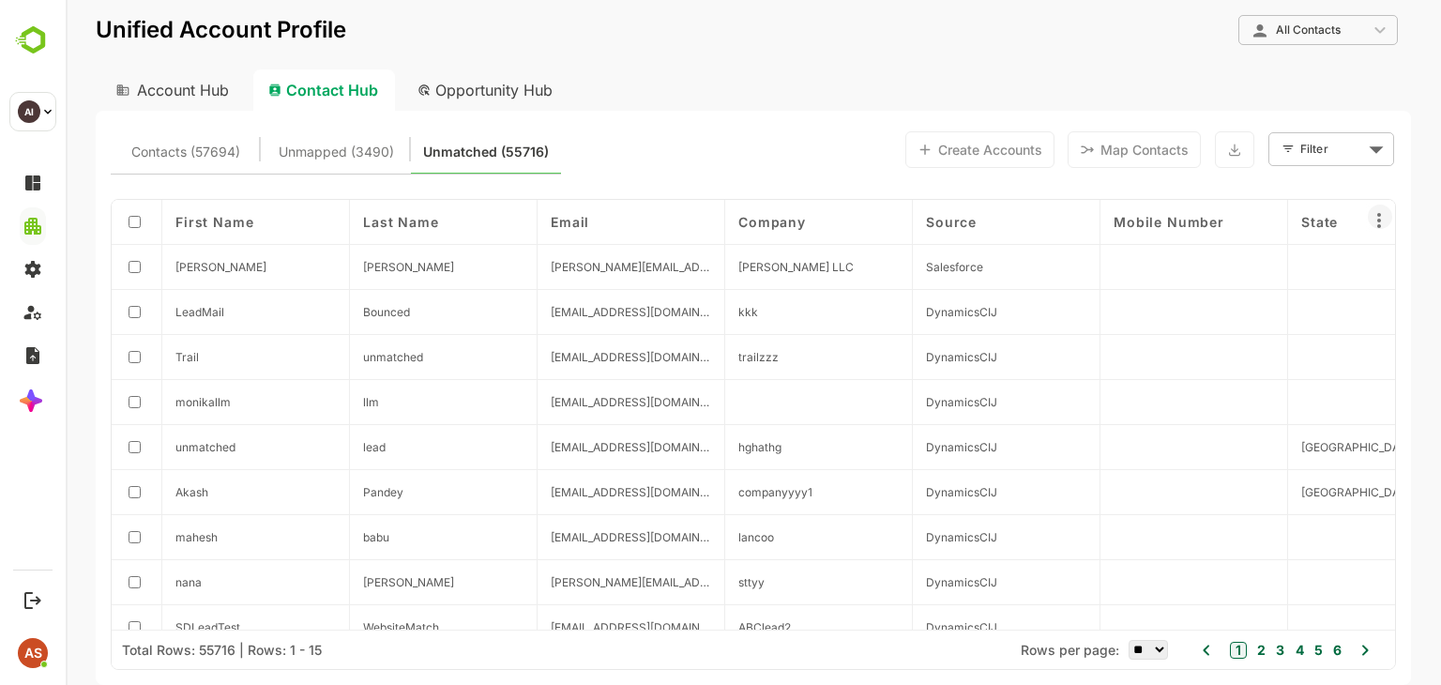
click at [1382, 226] on icon at bounding box center [1379, 220] width 23 height 23
click at [1344, 273] on div "Column visibility" at bounding box center [1316, 269] width 156 height 47
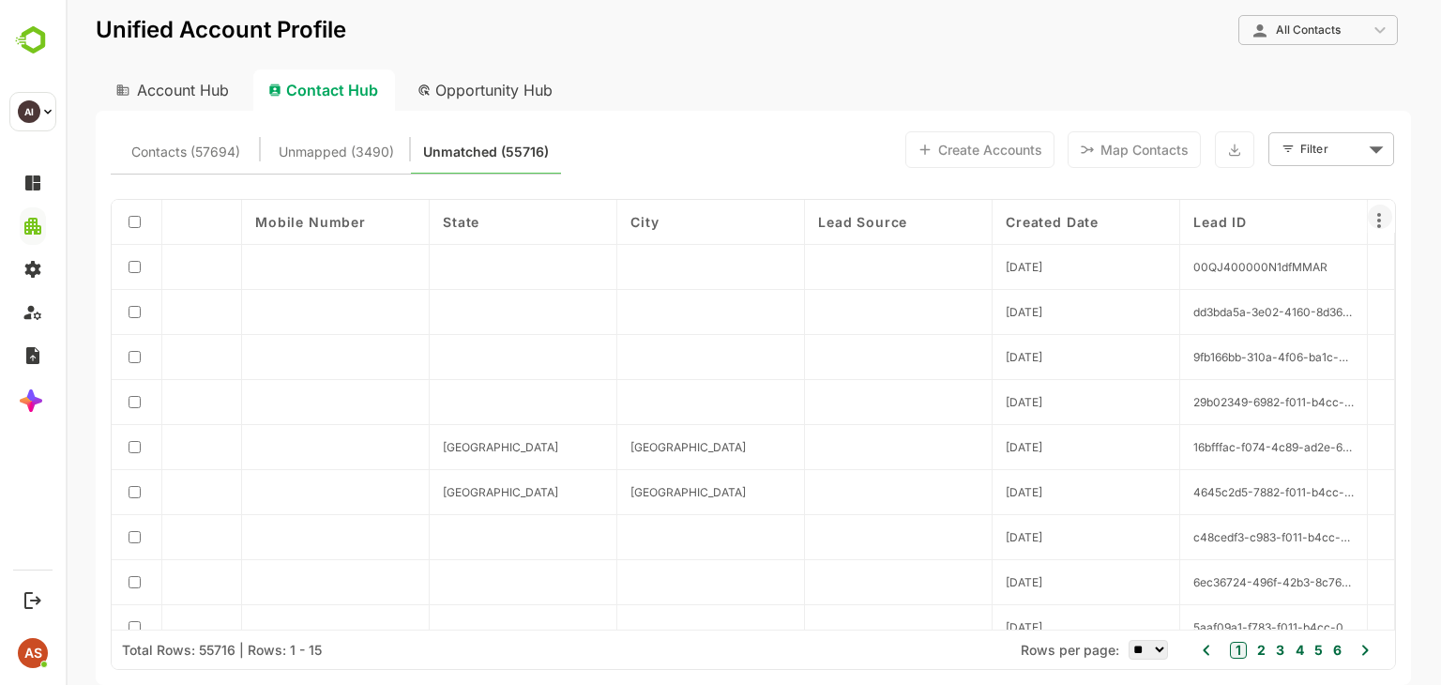
click at [1383, 222] on icon at bounding box center [1379, 220] width 23 height 23
click at [385, 150] on div at bounding box center [753, 342] width 1375 height 685
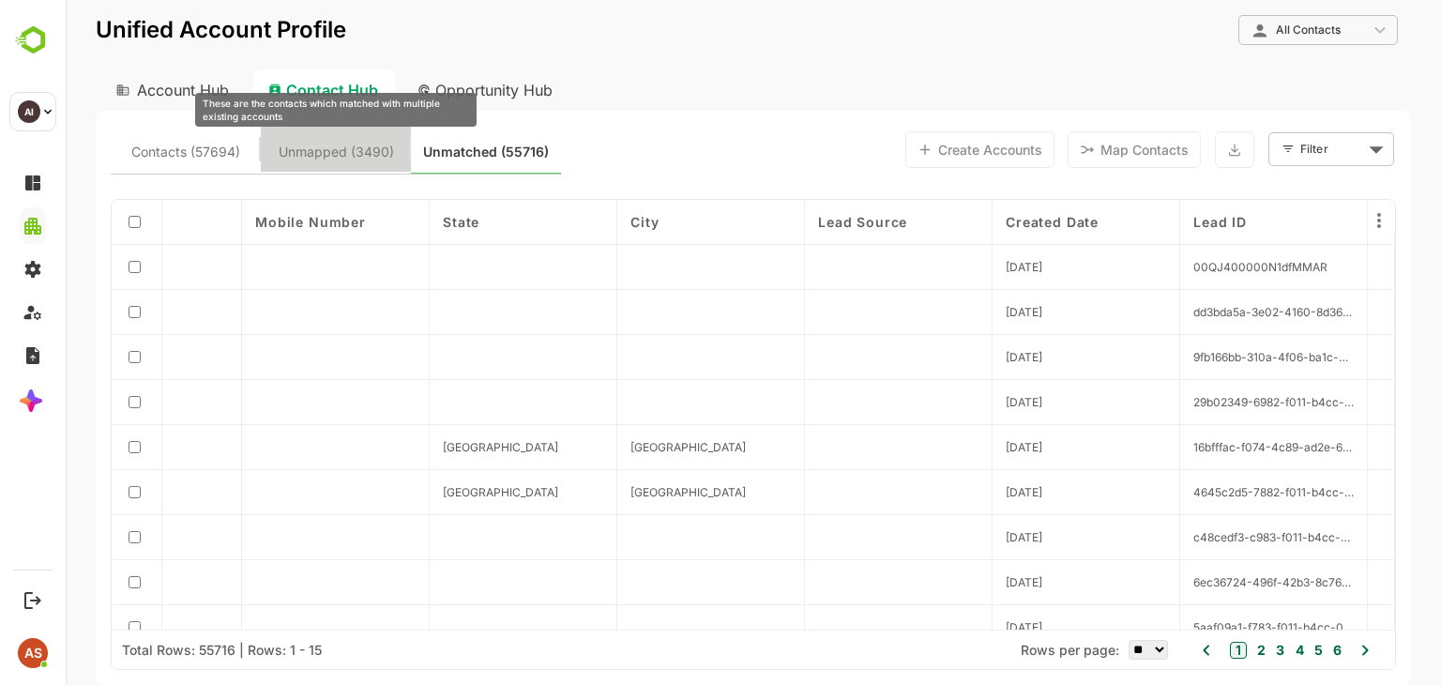
click at [385, 150] on span "Unmapped (3490)" at bounding box center [336, 152] width 115 height 24
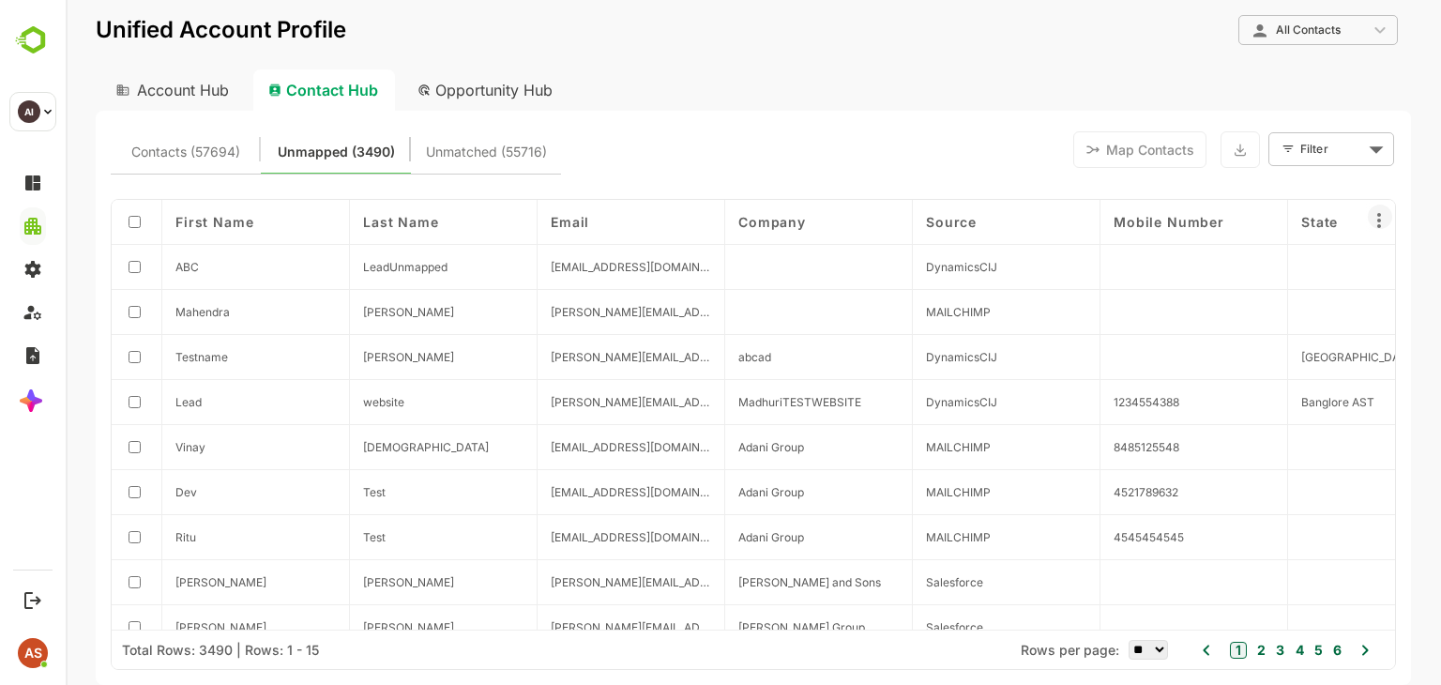
click at [1381, 228] on icon at bounding box center [1379, 220] width 23 height 23
click at [161, 159] on div at bounding box center [753, 342] width 1375 height 685
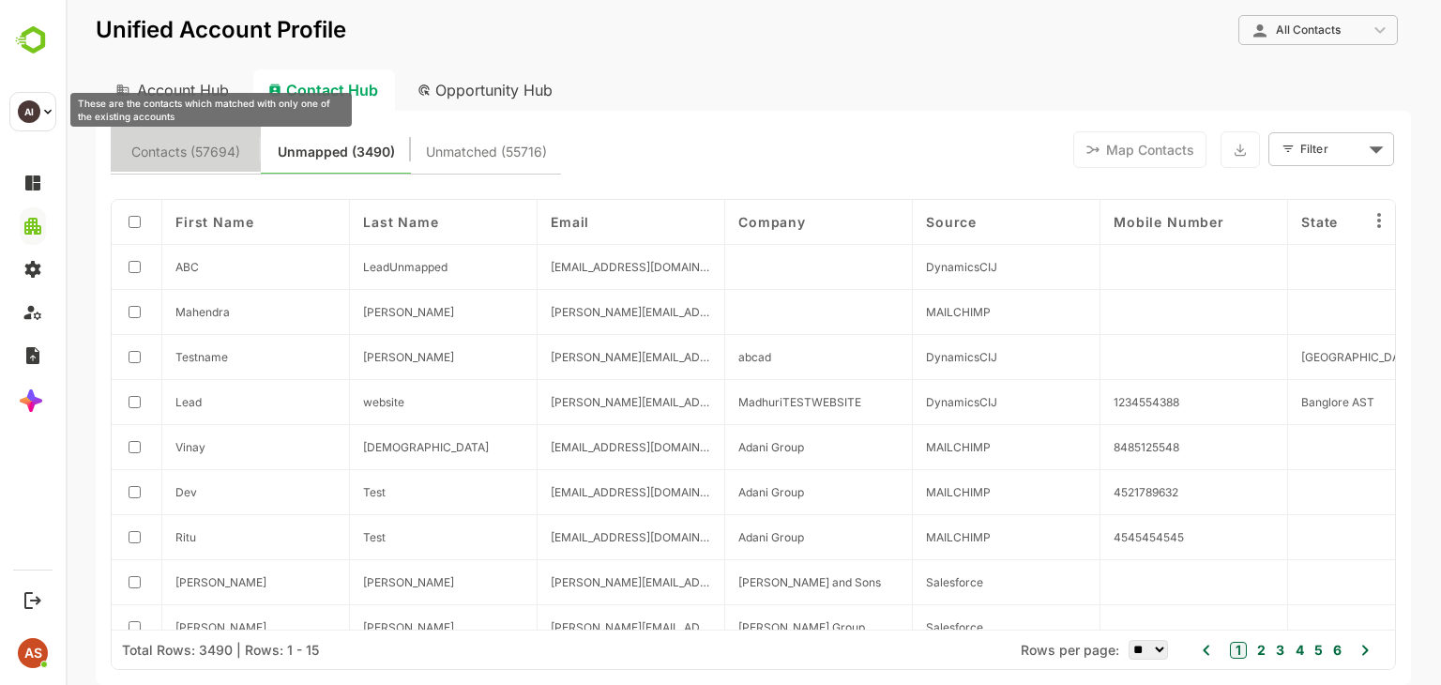
click at [235, 149] on span "Contacts (57694)" at bounding box center [185, 152] width 109 height 24
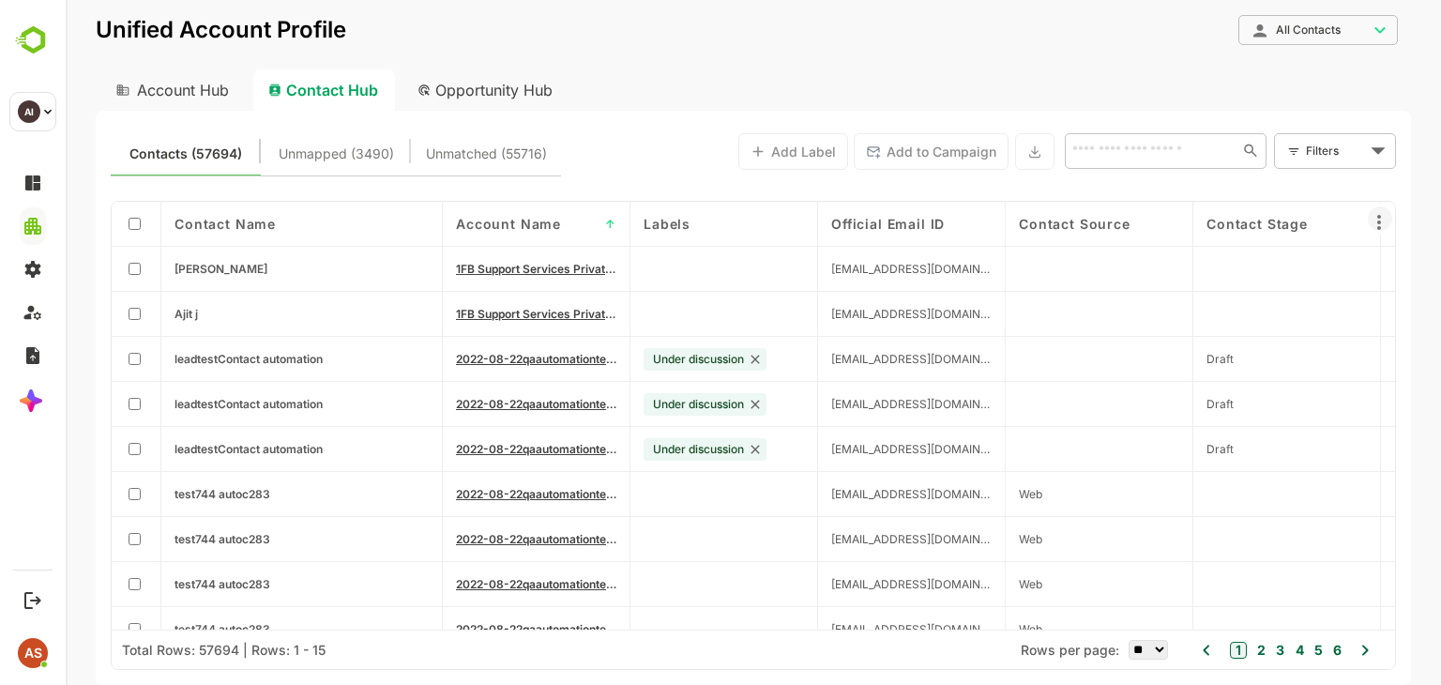
click at [1381, 221] on icon at bounding box center [1379, 222] width 23 height 23
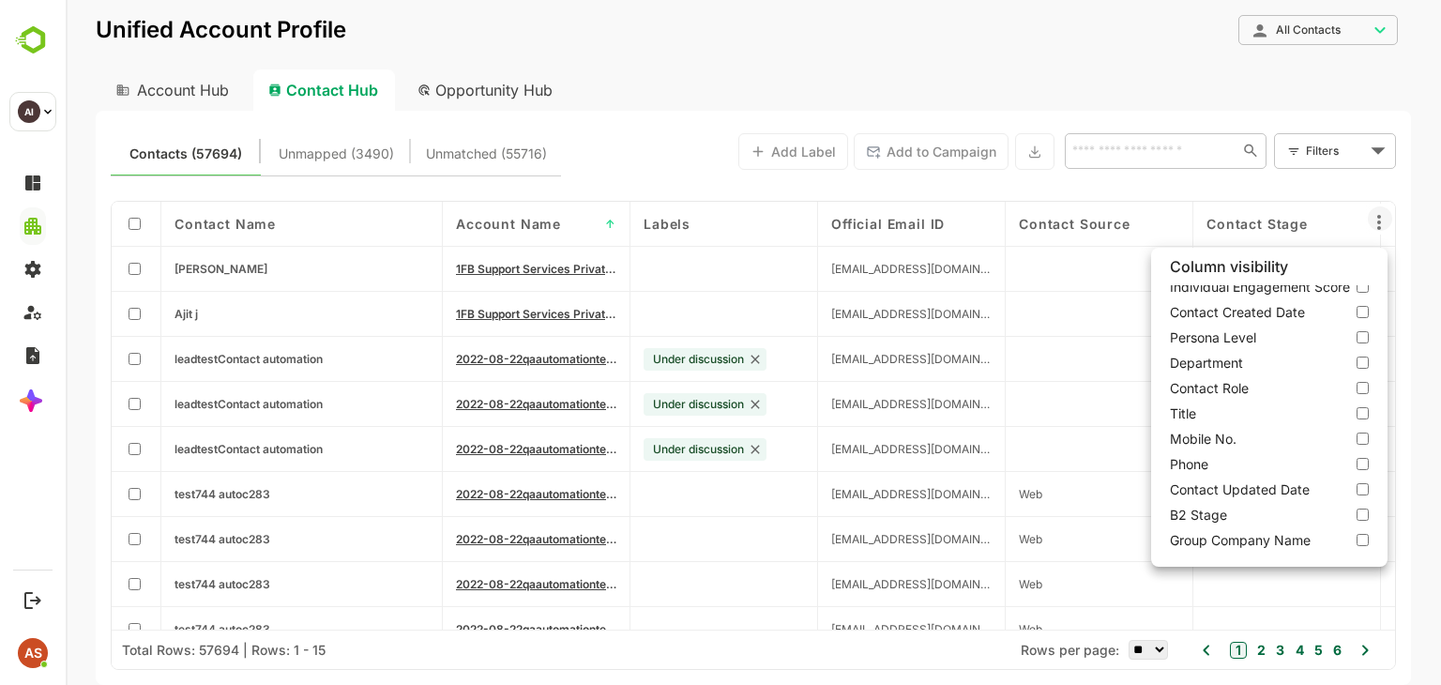
scroll to position [0, 0]
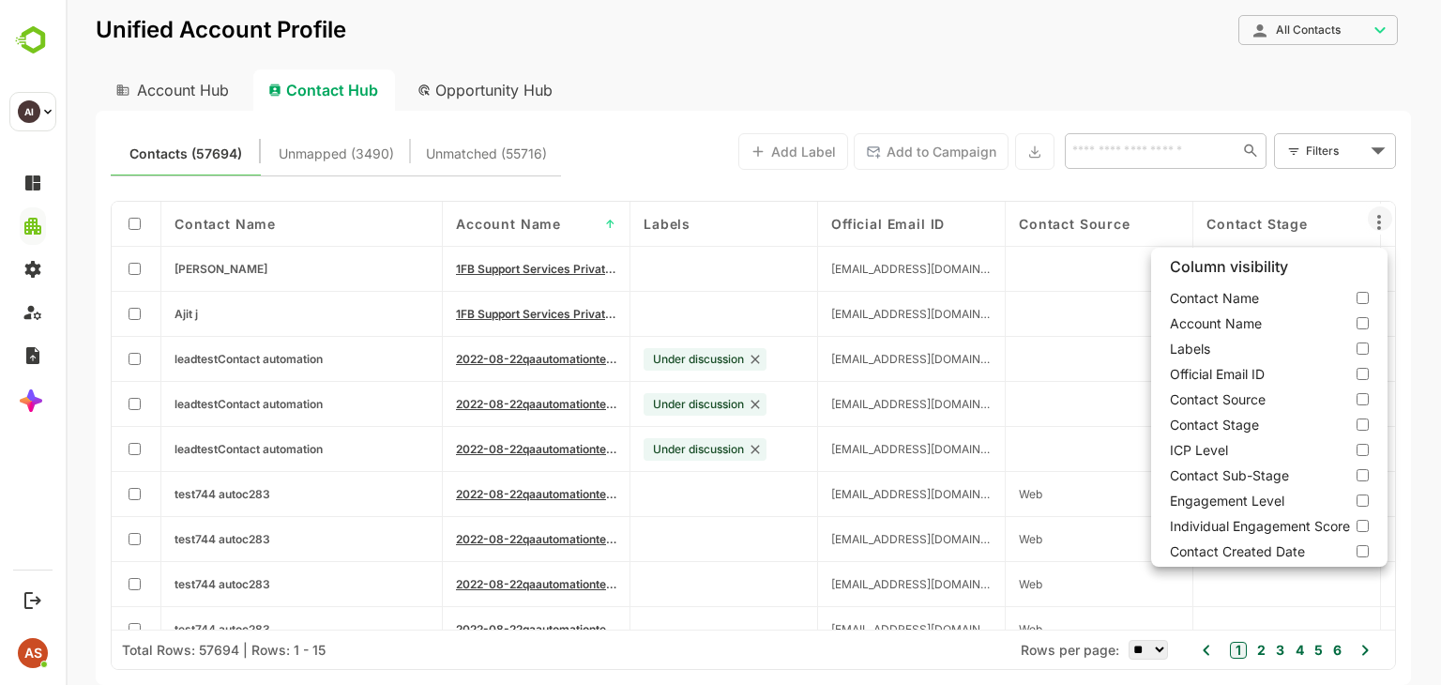
click at [316, 154] on div at bounding box center [753, 342] width 1375 height 685
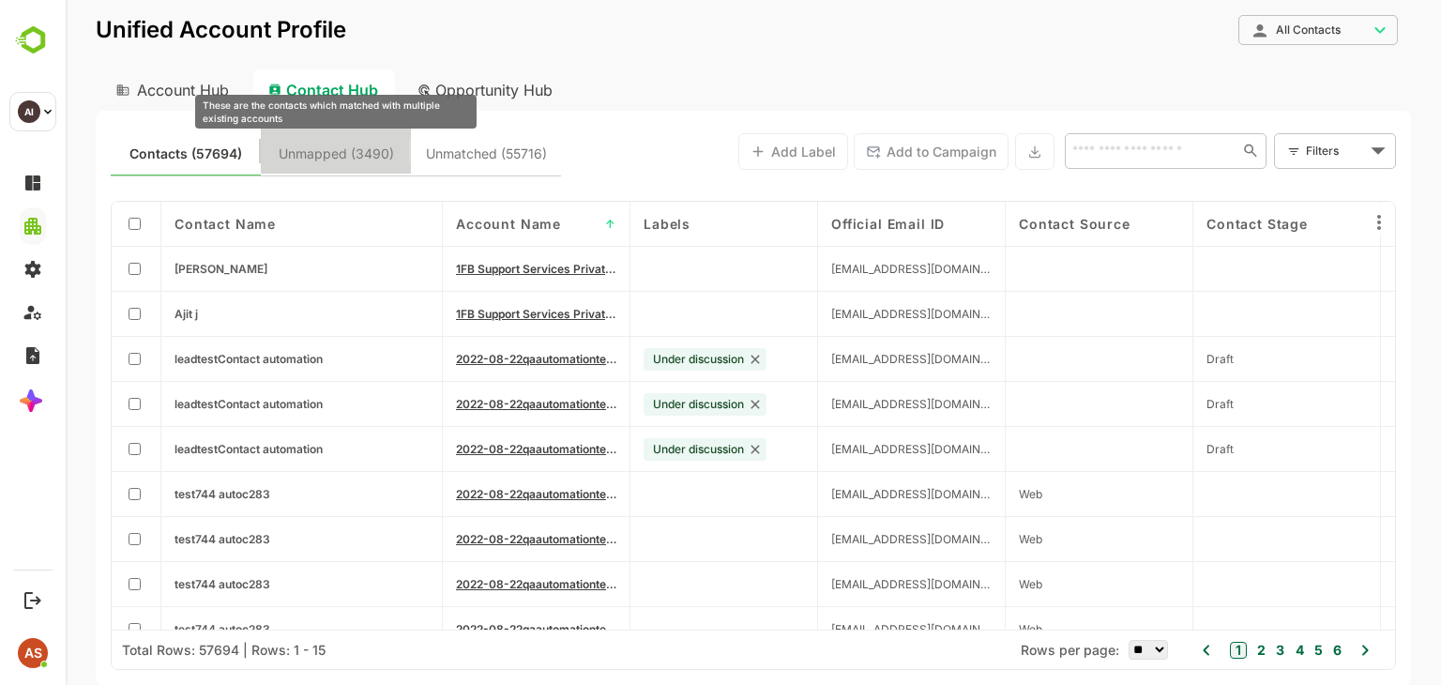
click at [371, 149] on span "Unmapped (3490)" at bounding box center [336, 154] width 115 height 24
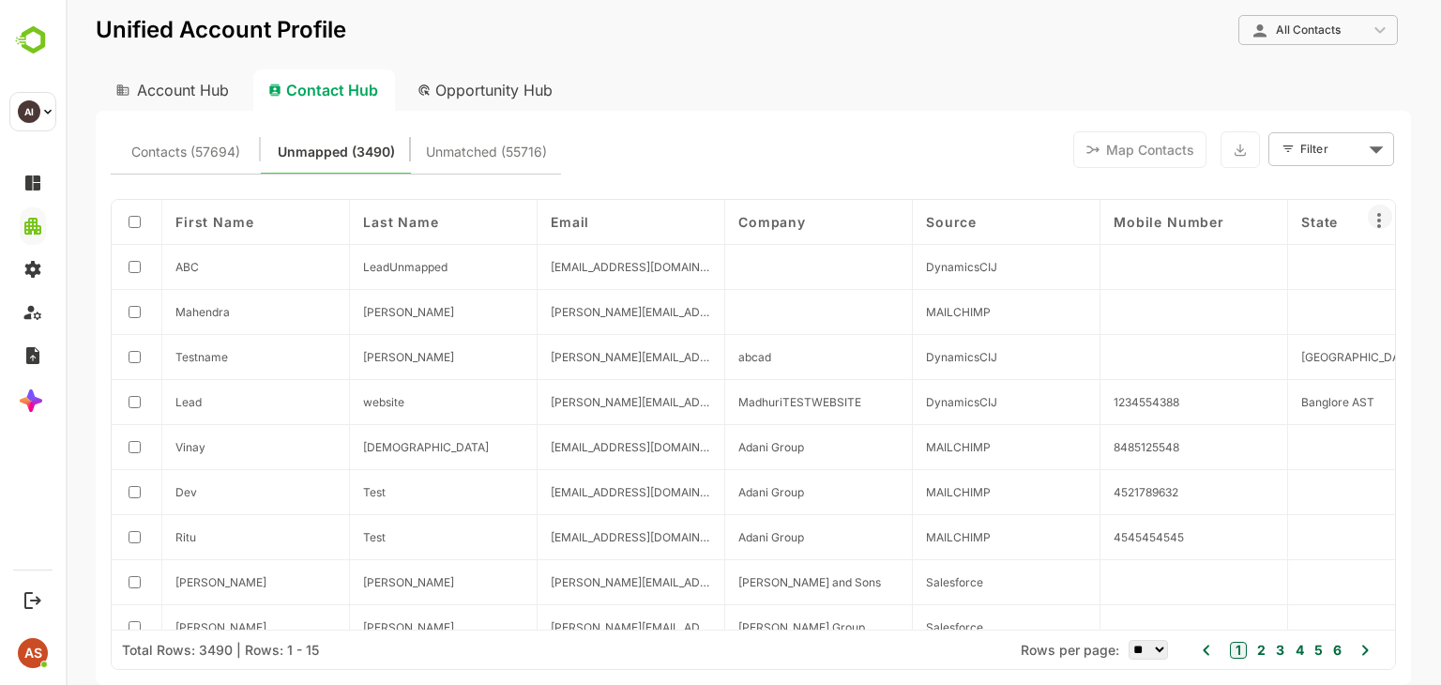
click at [1374, 218] on icon at bounding box center [1379, 220] width 23 height 23
drag, startPoint x: 674, startPoint y: 627, endPoint x: 782, endPoint y: 624, distance: 107.9
click at [782, 624] on div at bounding box center [753, 342] width 1375 height 685
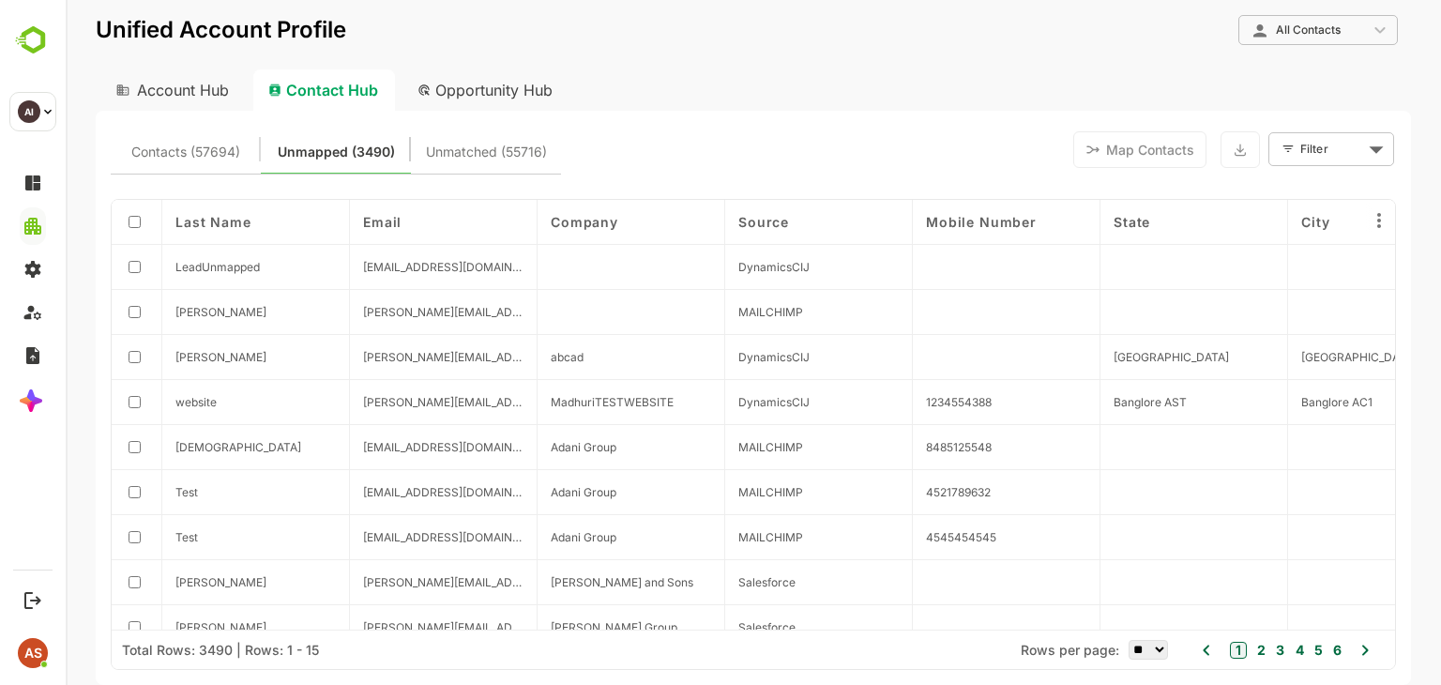
scroll to position [0, 174]
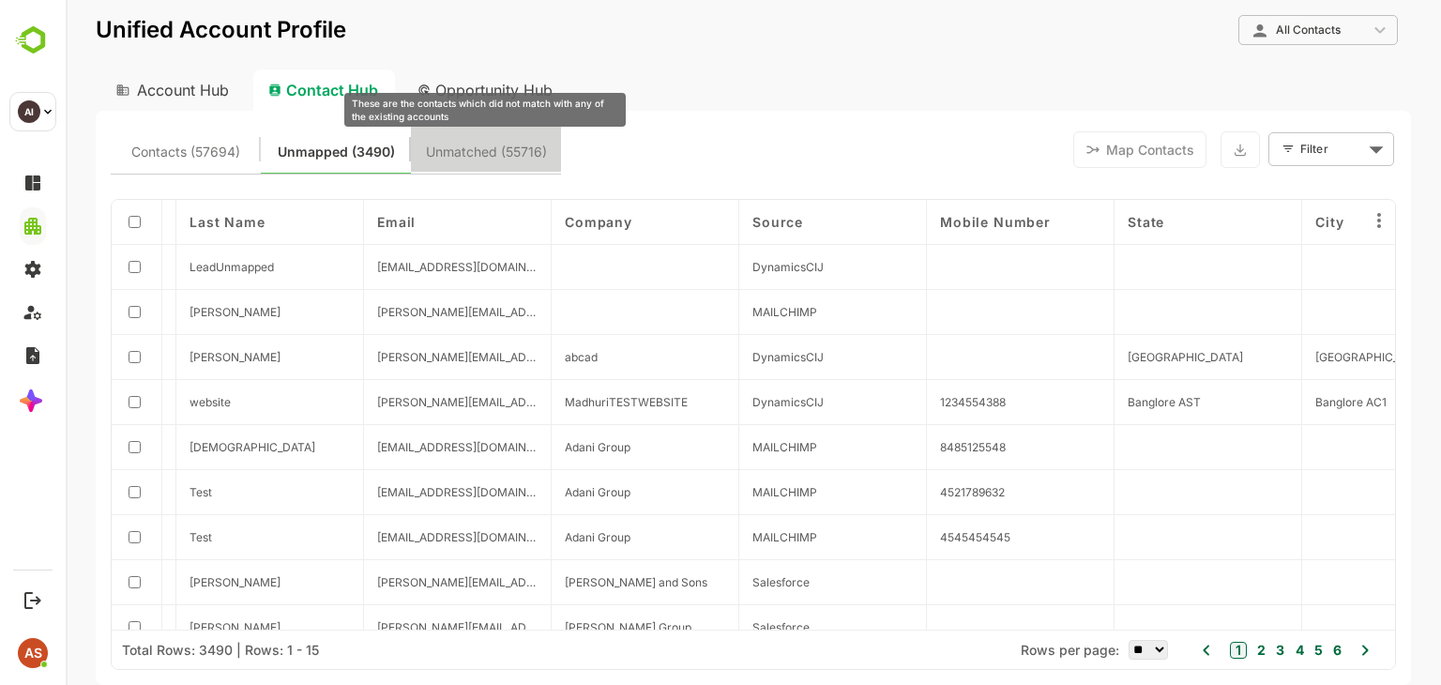
click at [468, 155] on span "Unmatched (55716)" at bounding box center [486, 152] width 121 height 24
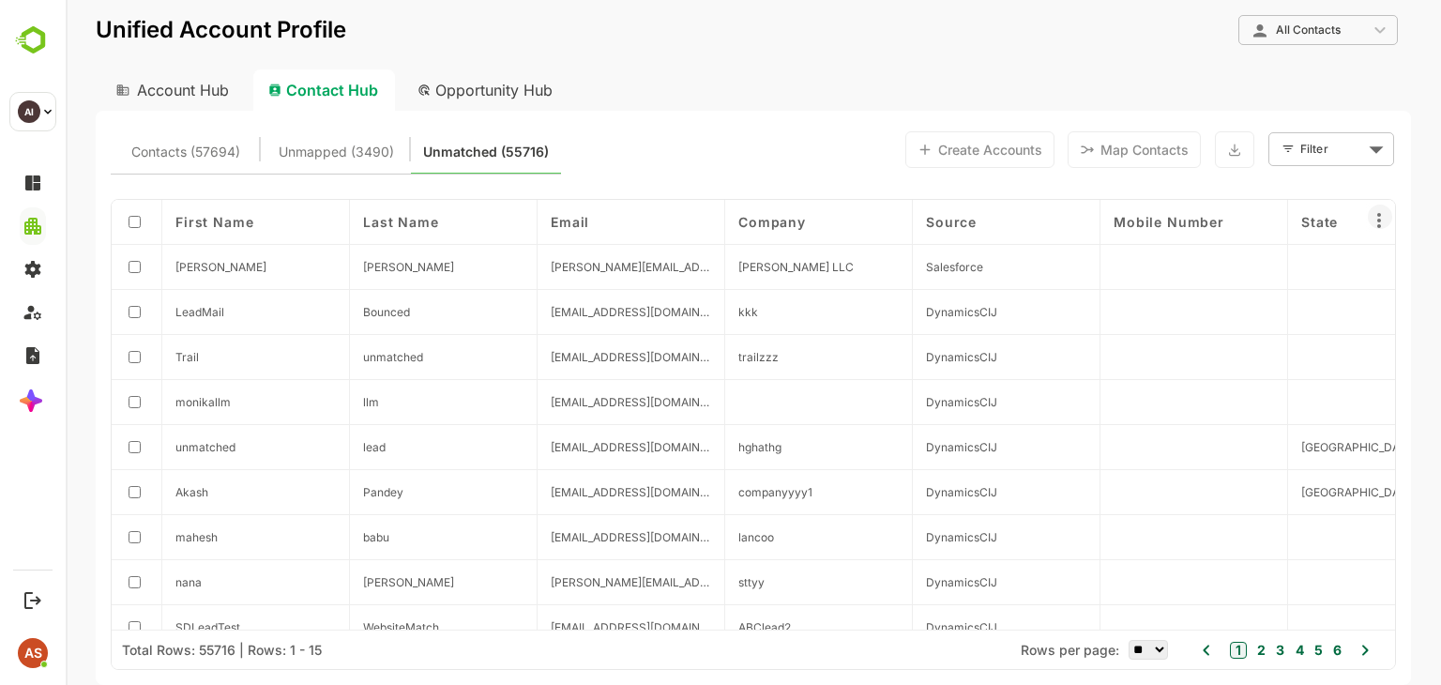
click at [1373, 230] on icon at bounding box center [1379, 220] width 23 height 23
click at [1341, 275] on div "Column visibility" at bounding box center [1316, 269] width 156 height 47
click at [191, 147] on span "Contacts (57694)" at bounding box center [185, 152] width 109 height 24
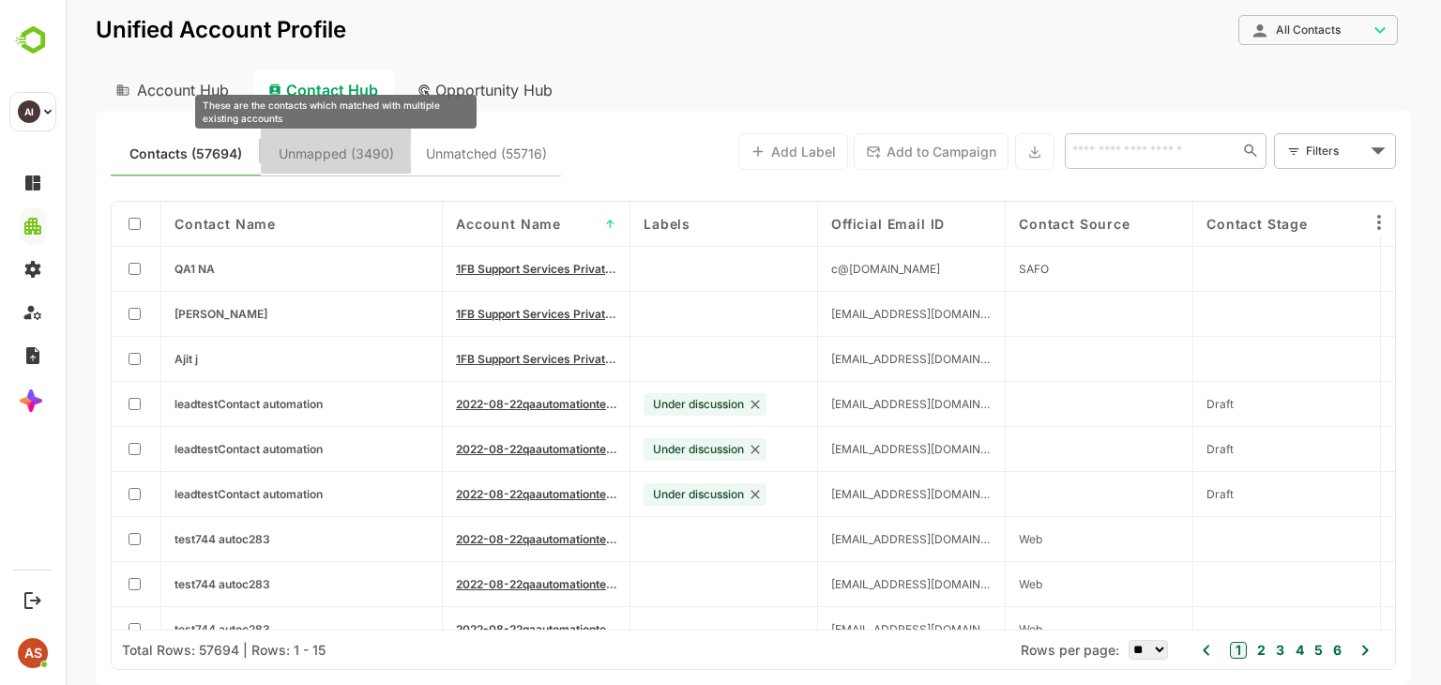
click at [325, 162] on span "Unmapped (3490)" at bounding box center [336, 154] width 115 height 24
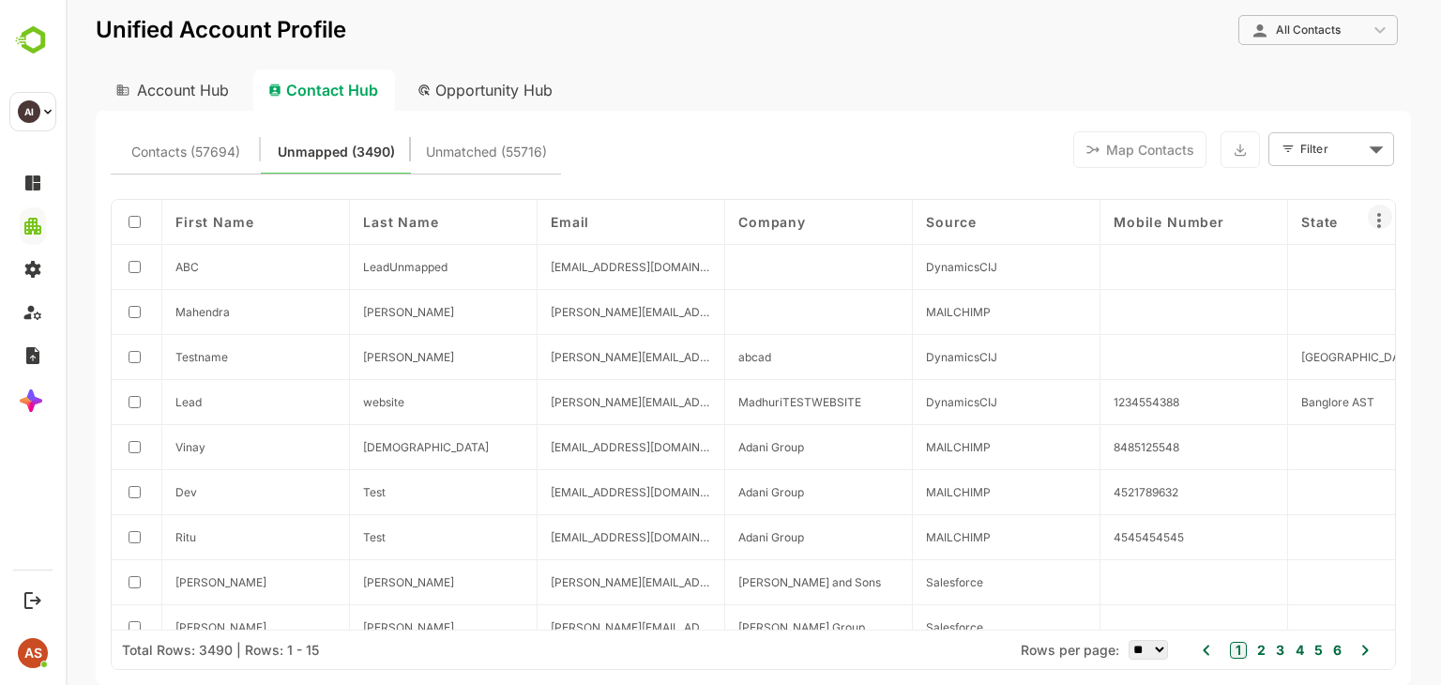
click at [1375, 226] on icon at bounding box center [1379, 220] width 23 height 23
click at [1349, 196] on div at bounding box center [753, 342] width 1375 height 685
click at [1382, 222] on icon at bounding box center [1379, 220] width 23 height 23
click at [1381, 222] on div at bounding box center [753, 342] width 1375 height 685
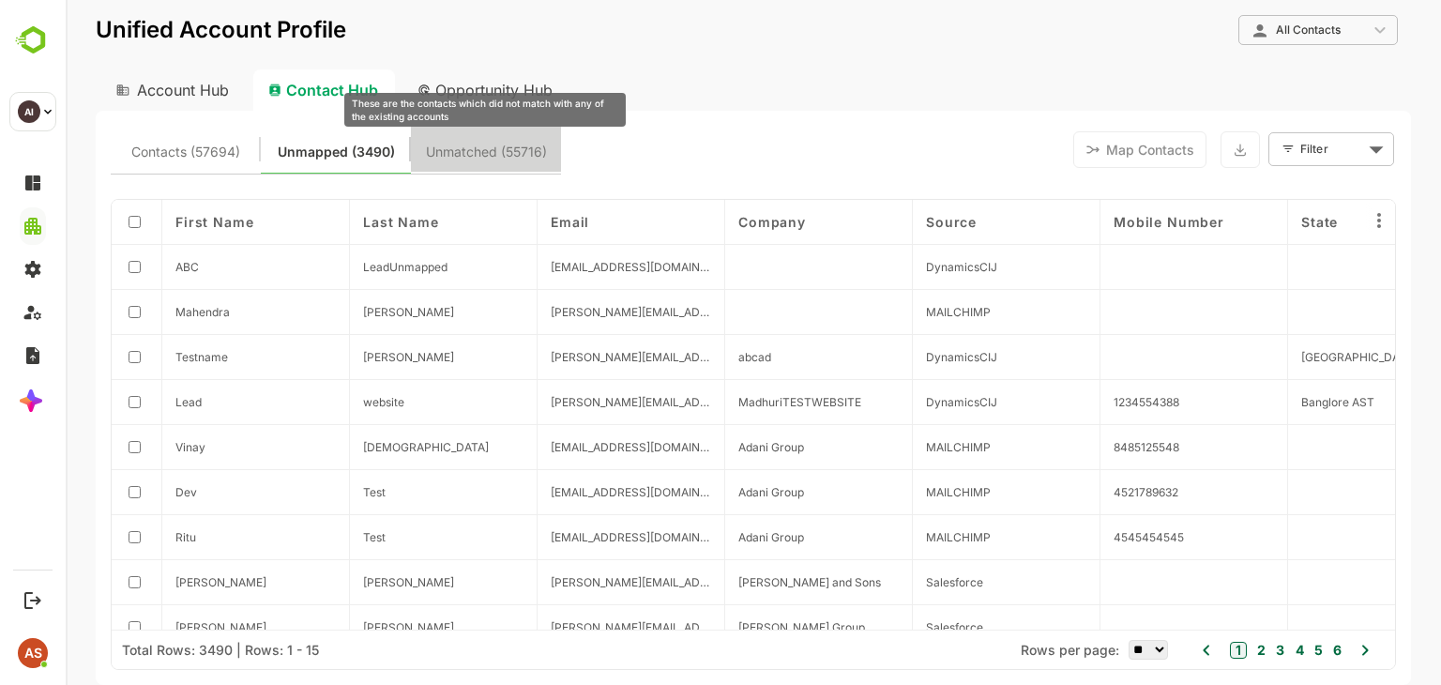
click at [500, 156] on span "Unmatched (55716)" at bounding box center [486, 152] width 121 height 24
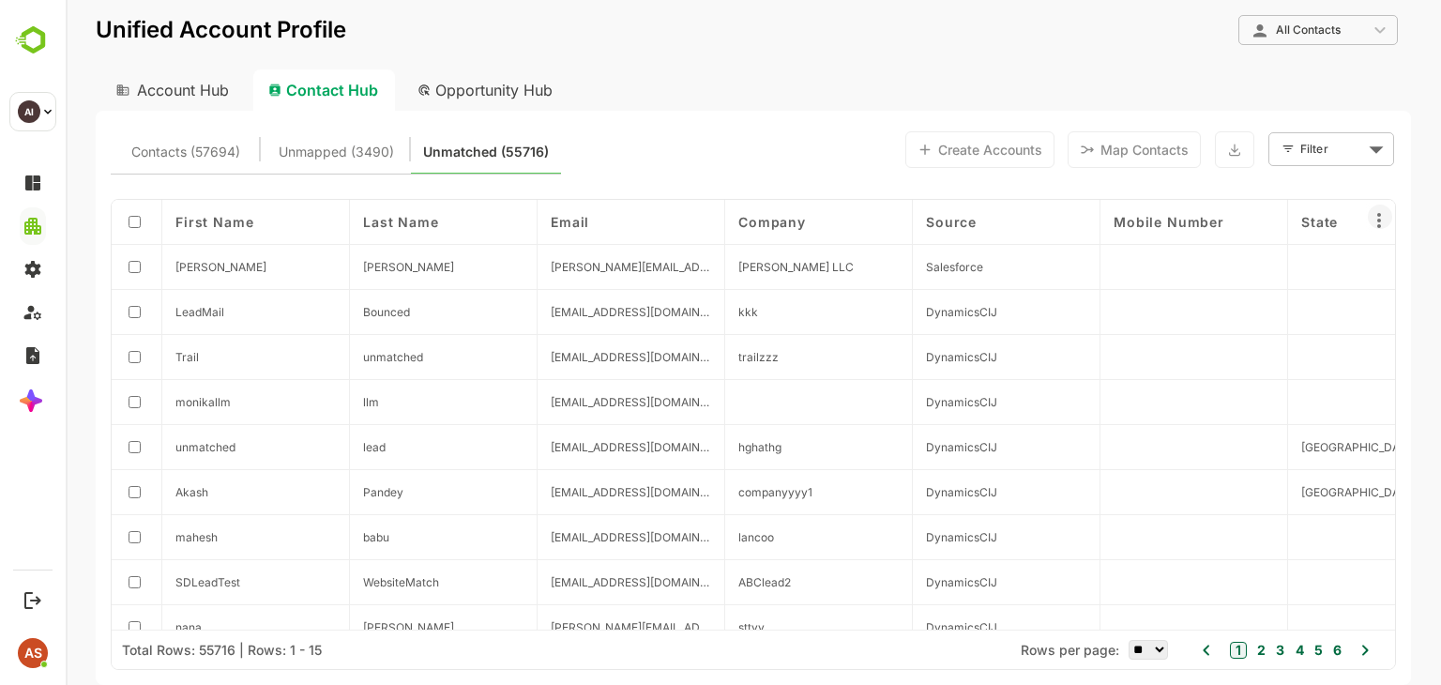
click at [1380, 224] on icon at bounding box center [1379, 220] width 4 height 15
click at [1354, 178] on div at bounding box center [753, 342] width 1375 height 685
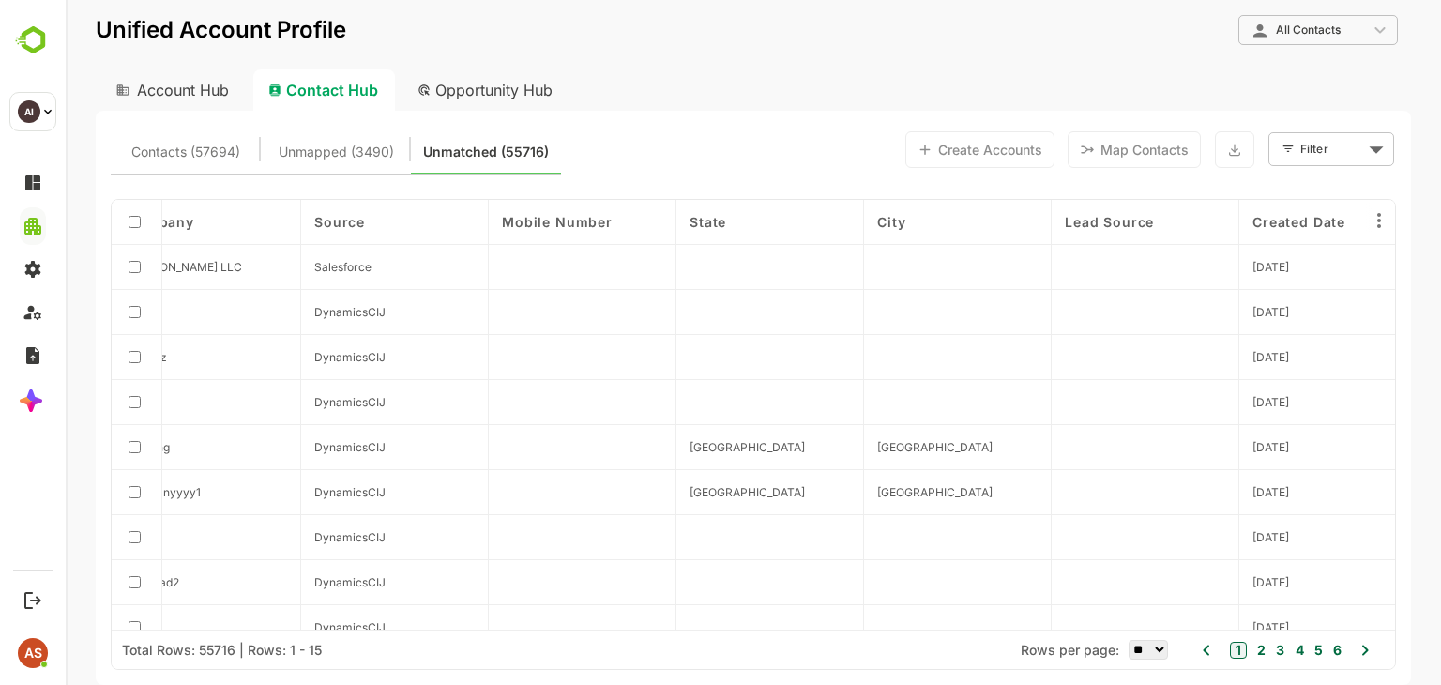
scroll to position [0, 862]
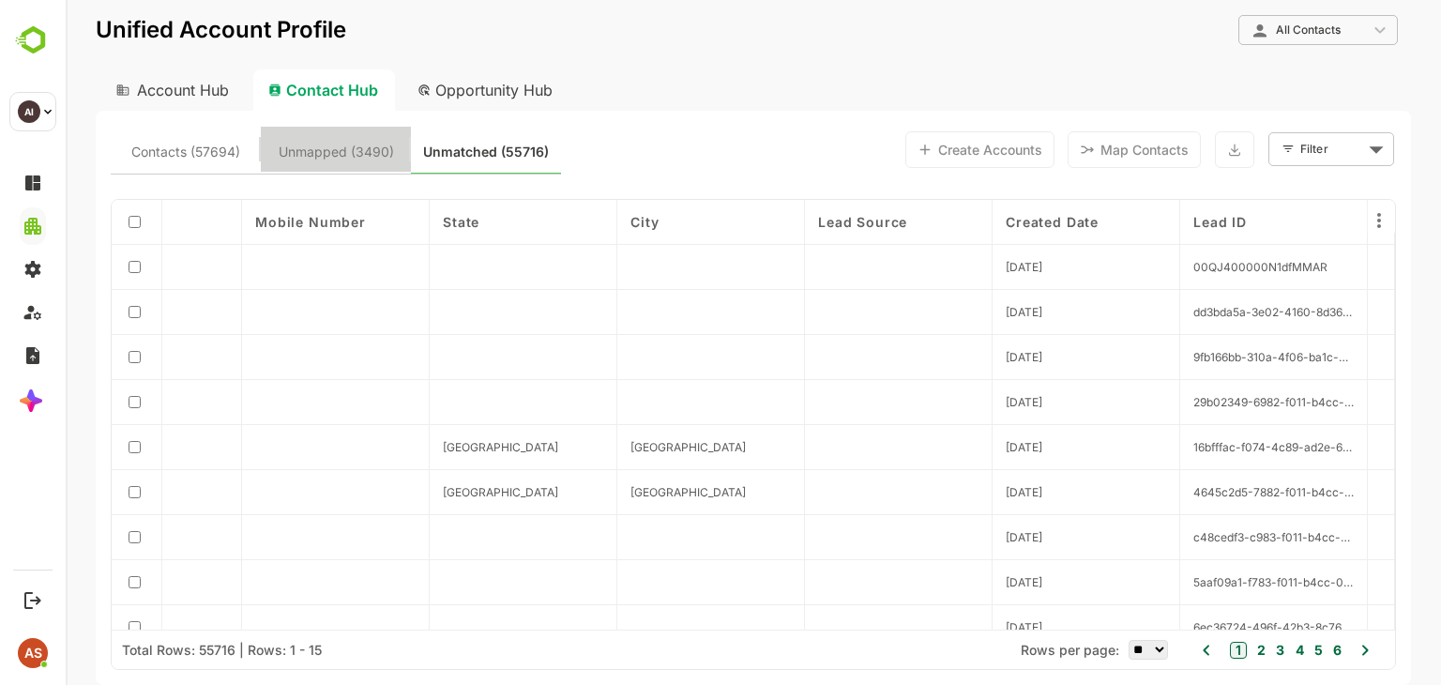
click at [399, 144] on span "Unmapped (3490)" at bounding box center [336, 152] width 128 height 24
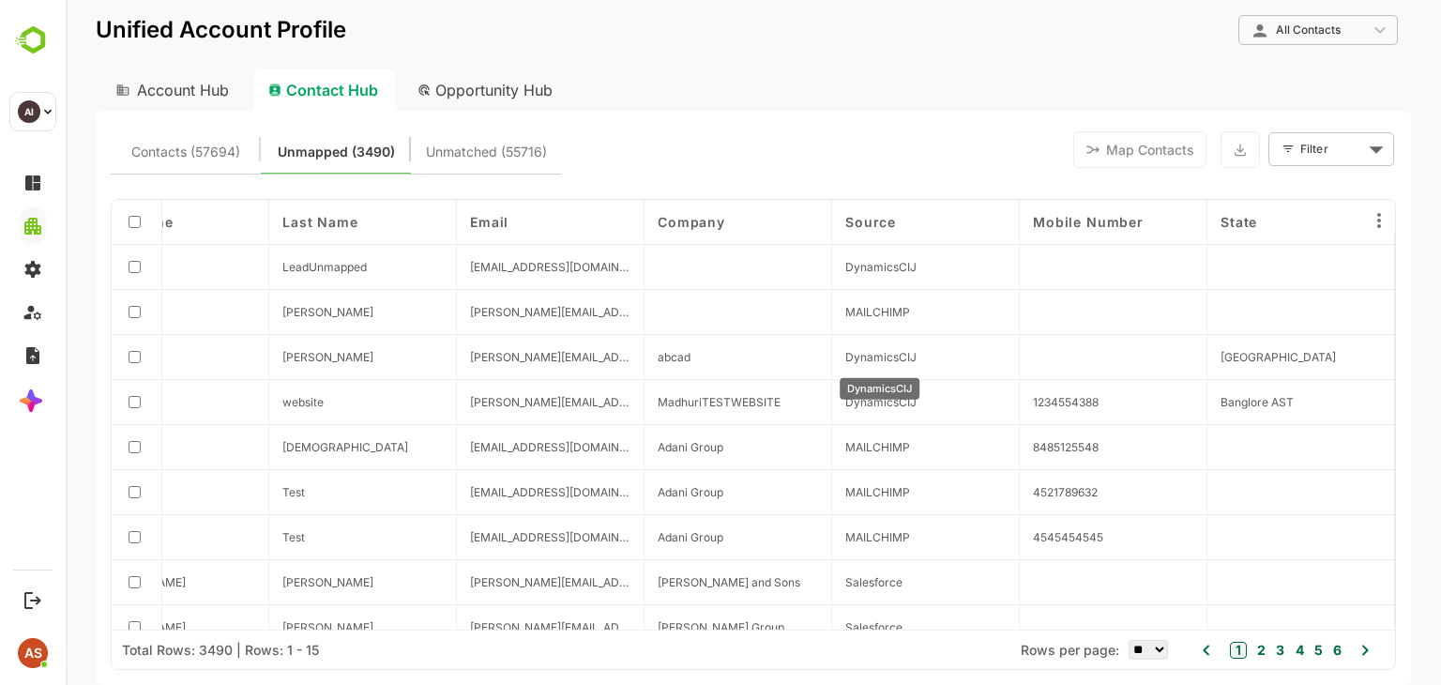
scroll to position [0, 0]
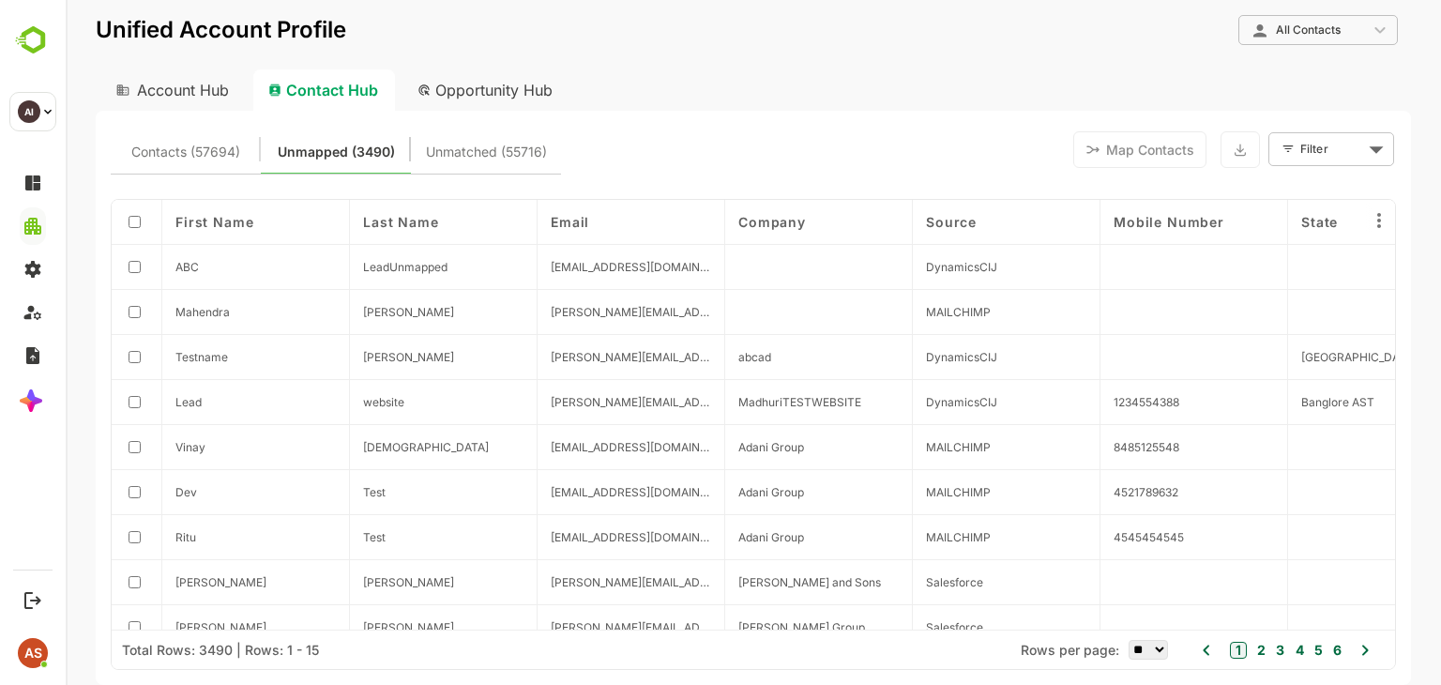
click at [204, 95] on div "Account Hub" at bounding box center [171, 89] width 150 height 41
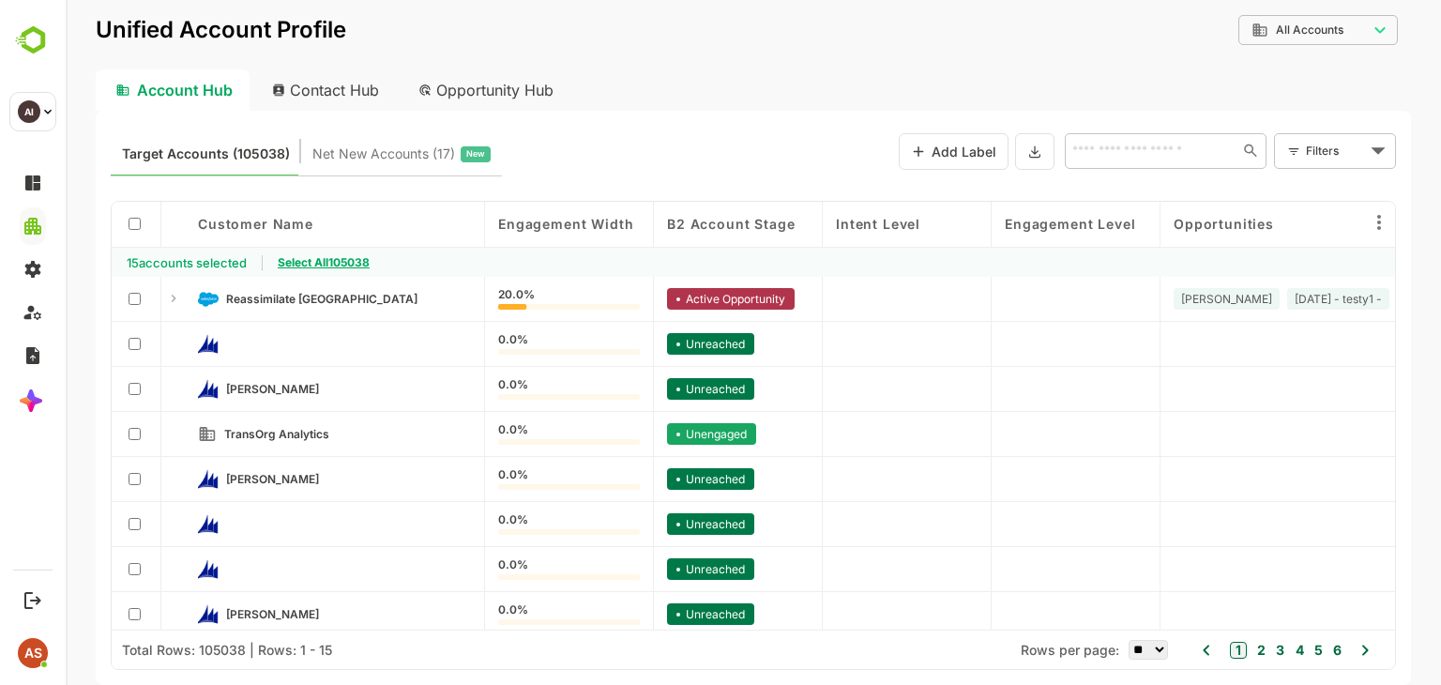
click at [360, 86] on div "Contact Hub" at bounding box center [326, 89] width 139 height 41
type input "**********"
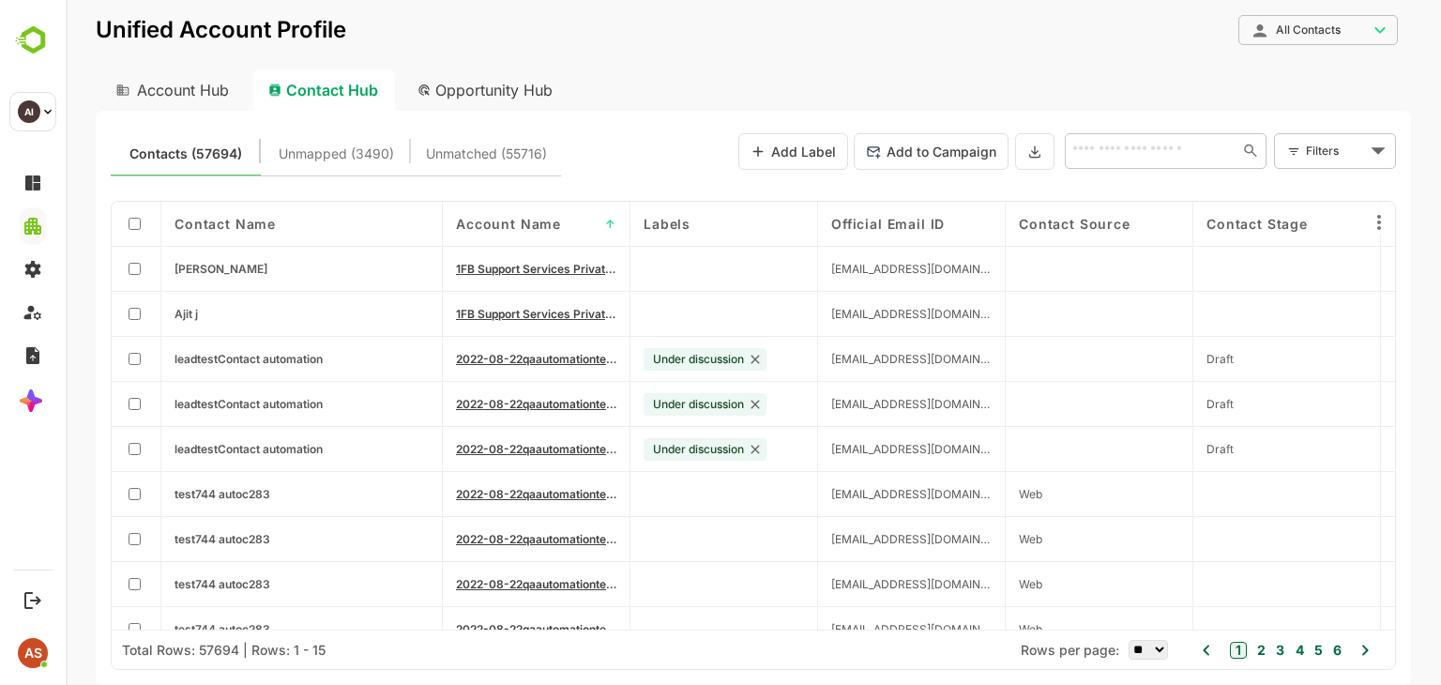
click at [606, 217] on span "↑" at bounding box center [610, 224] width 11 height 14
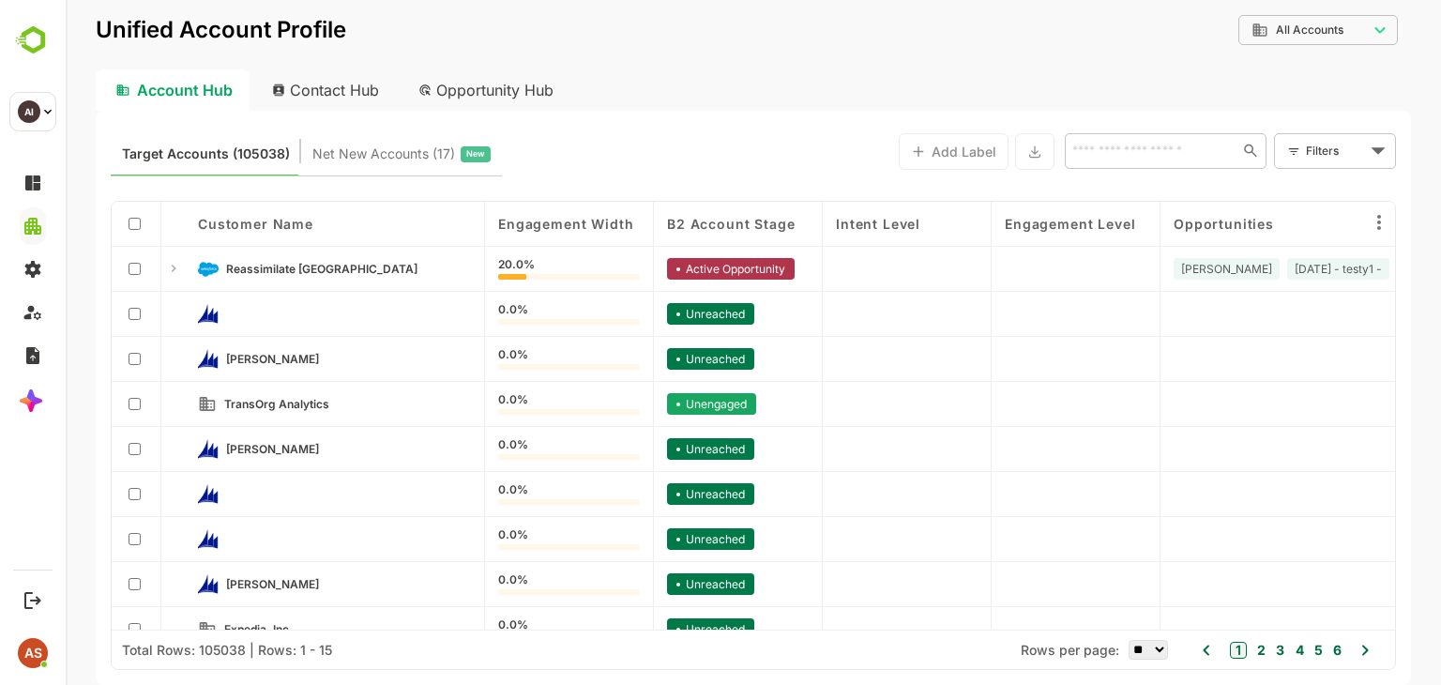
click at [305, 87] on div "Contact Hub" at bounding box center [326, 89] width 139 height 41
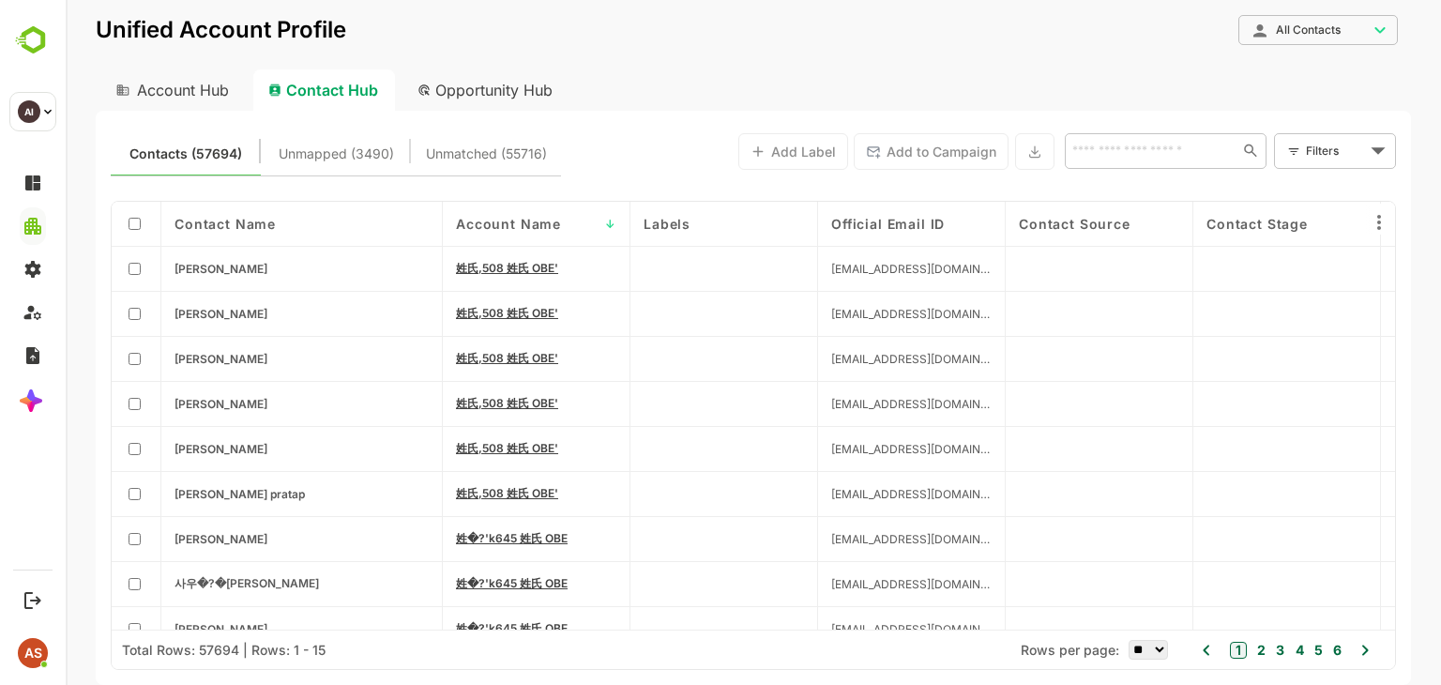
click at [613, 217] on span "↓" at bounding box center [610, 224] width 11 height 14
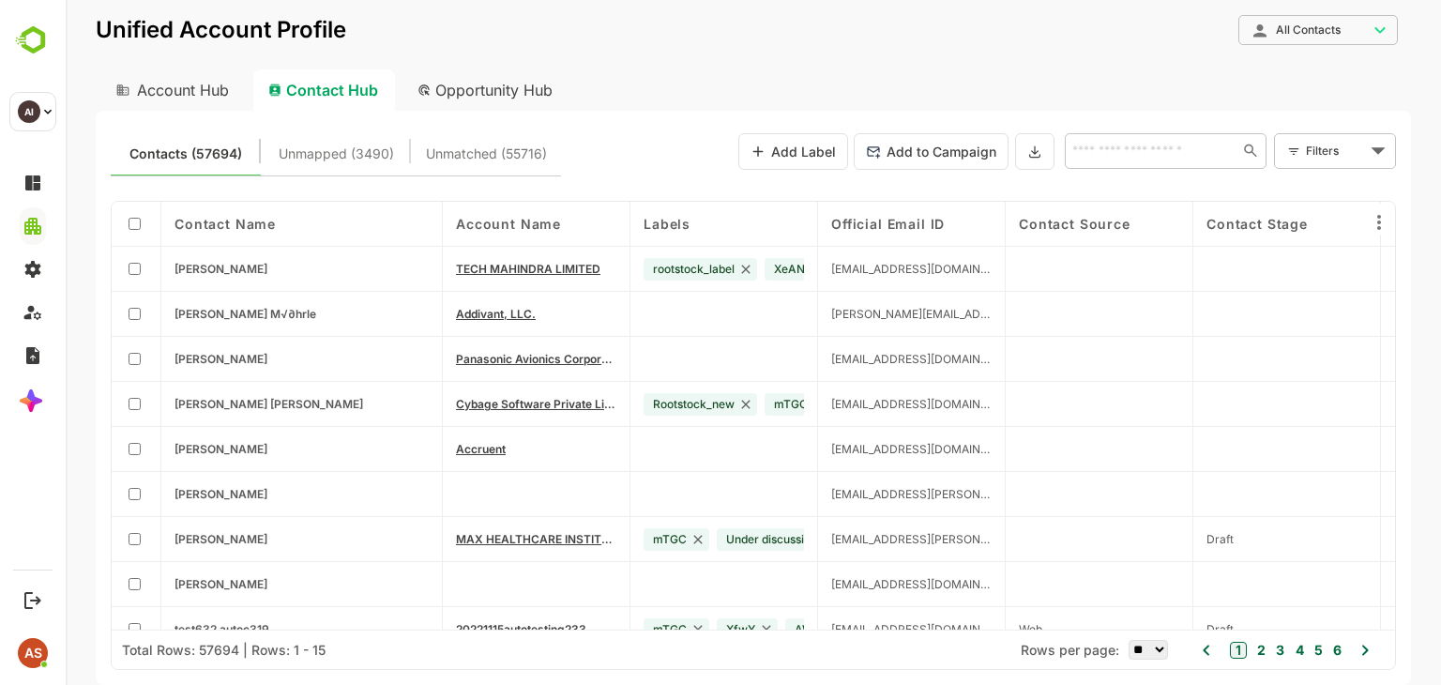
click at [137, 231] on div at bounding box center [136, 224] width 23 height 18
click at [629, 189] on div "Contacts (57694) Unmapped (3490) Unmatched (55716) Add Label Add to Campaign ​ …" at bounding box center [753, 398] width 1315 height 574
click at [195, 87] on div "Account Hub" at bounding box center [171, 89] width 150 height 41
type input "**********"
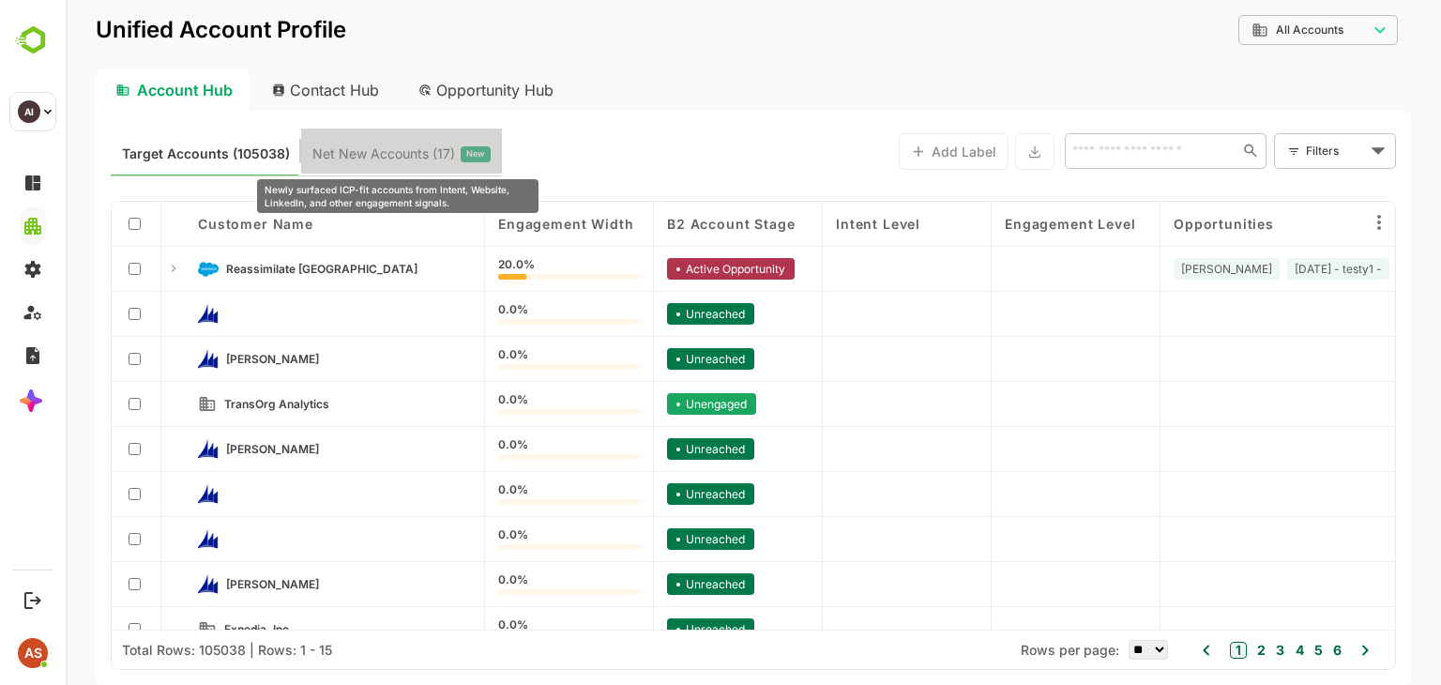
click at [405, 153] on span "Net New Accounts ( 17 )" at bounding box center [383, 154] width 143 height 24
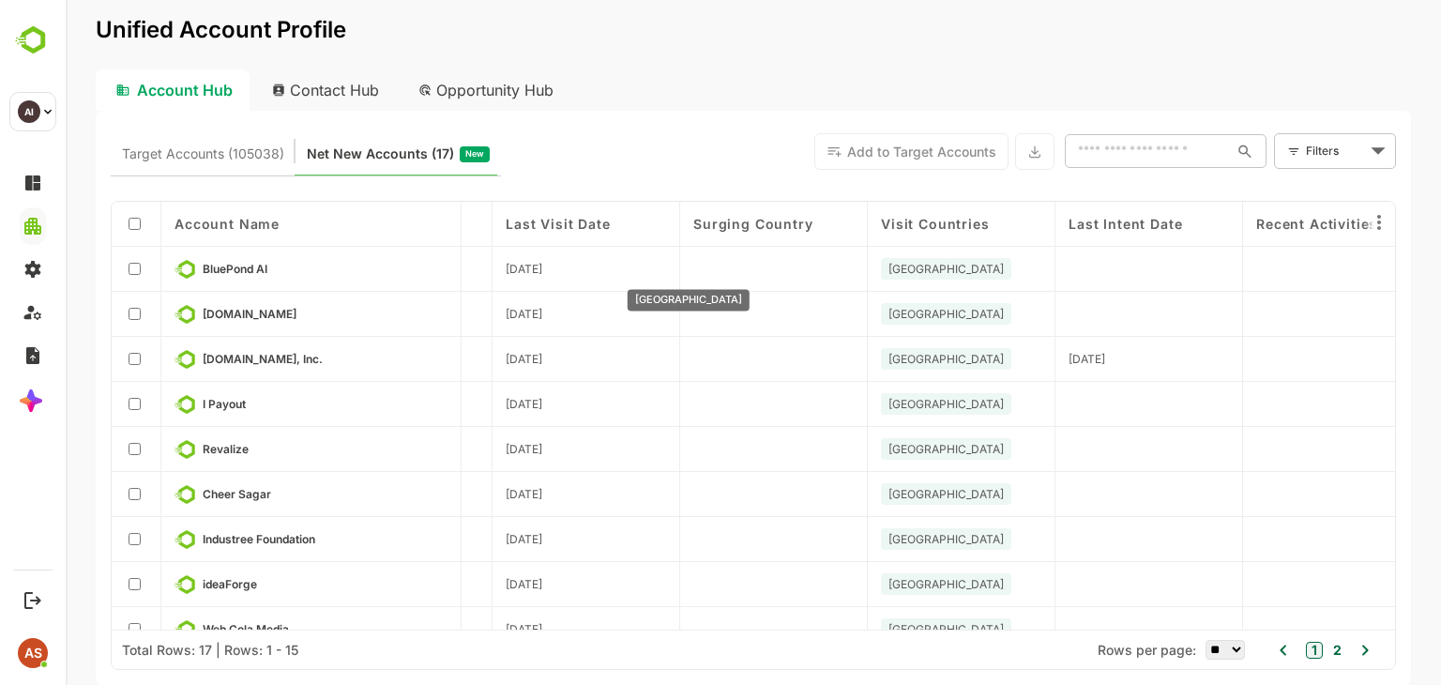
scroll to position [0, 1348]
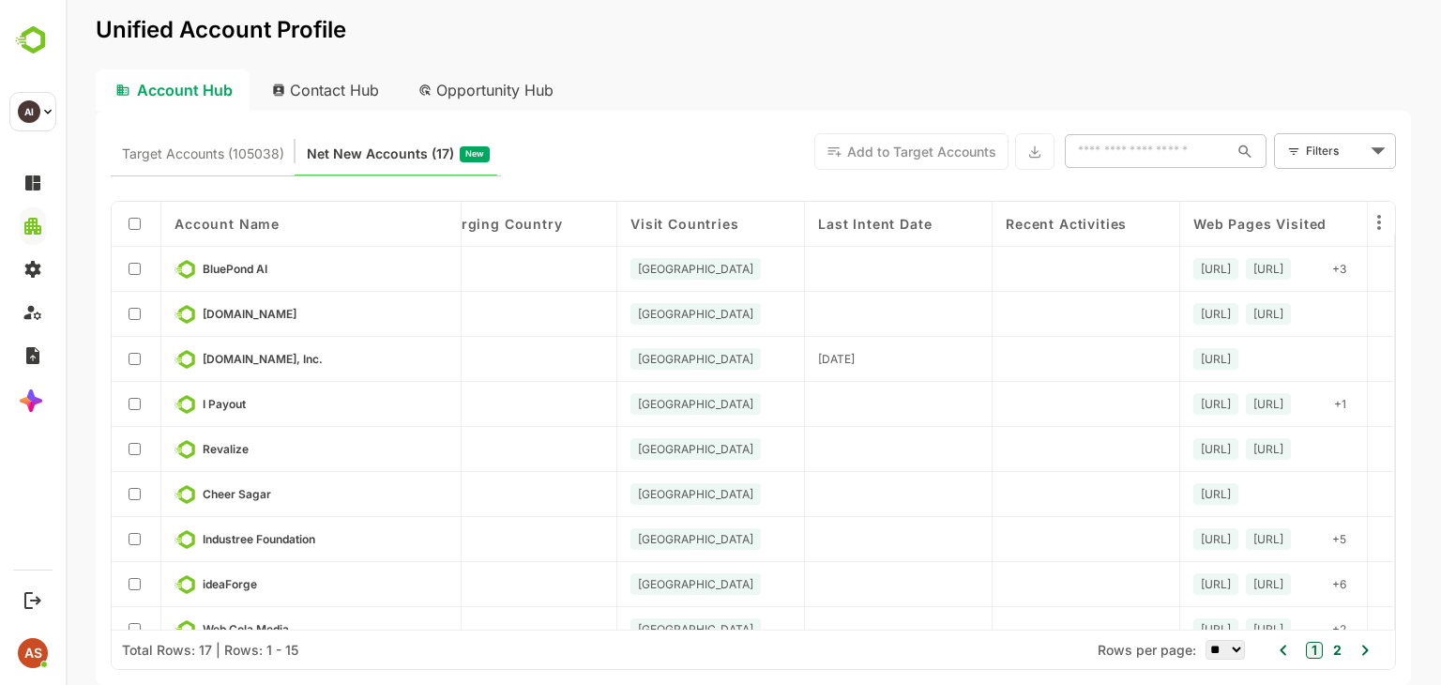
click at [362, 95] on div "Contact Hub" at bounding box center [326, 89] width 139 height 41
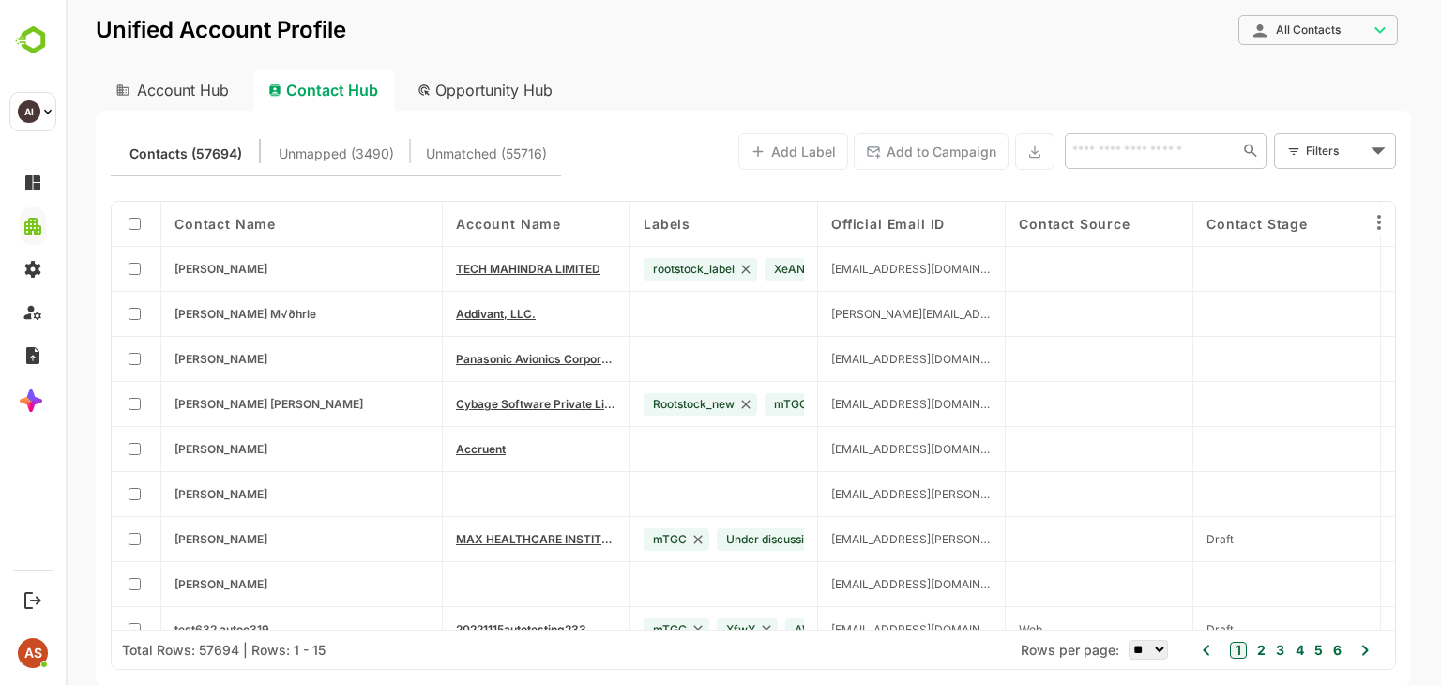
click at [196, 96] on div "Account Hub" at bounding box center [171, 89] width 150 height 41
type input "**********"
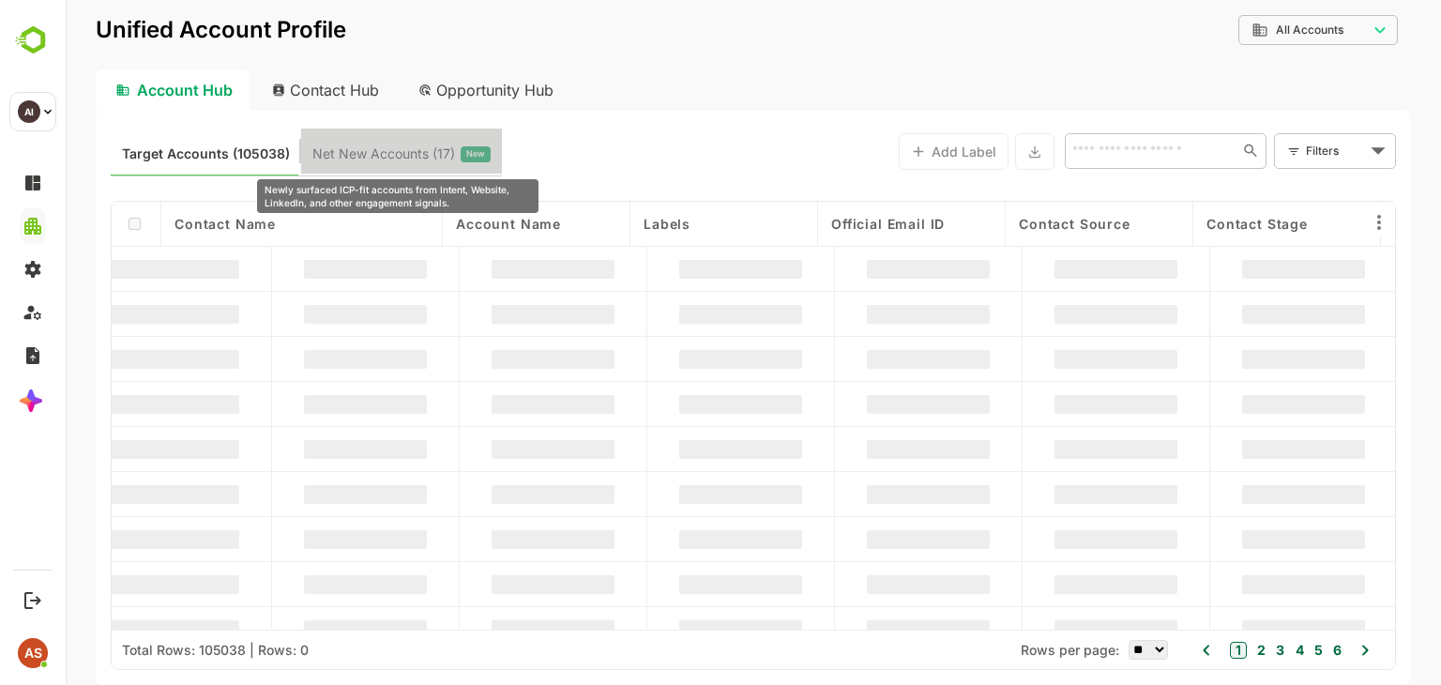
click at [332, 150] on span "Net New Accounts ( 17 )" at bounding box center [383, 154] width 143 height 24
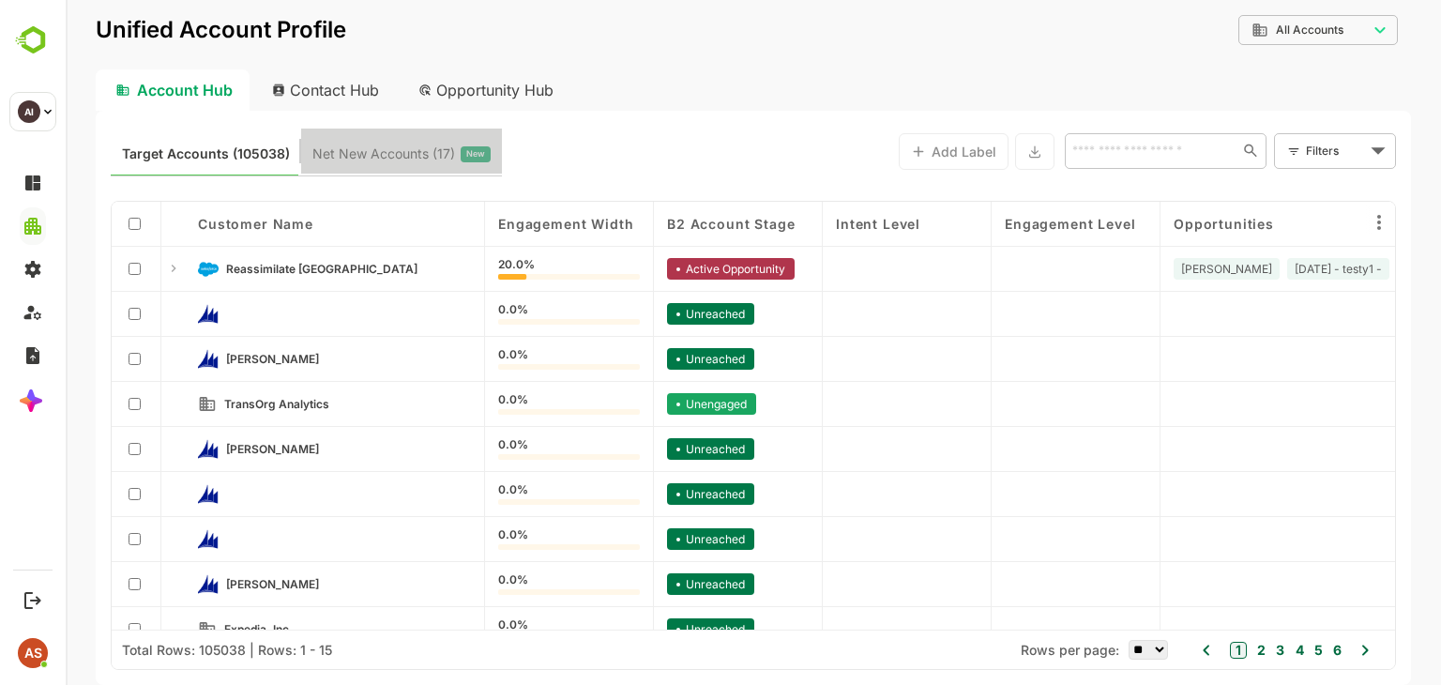
click at [385, 167] on button "Net New Accounts ( 17 ) New" at bounding box center [401, 150] width 201 height 45
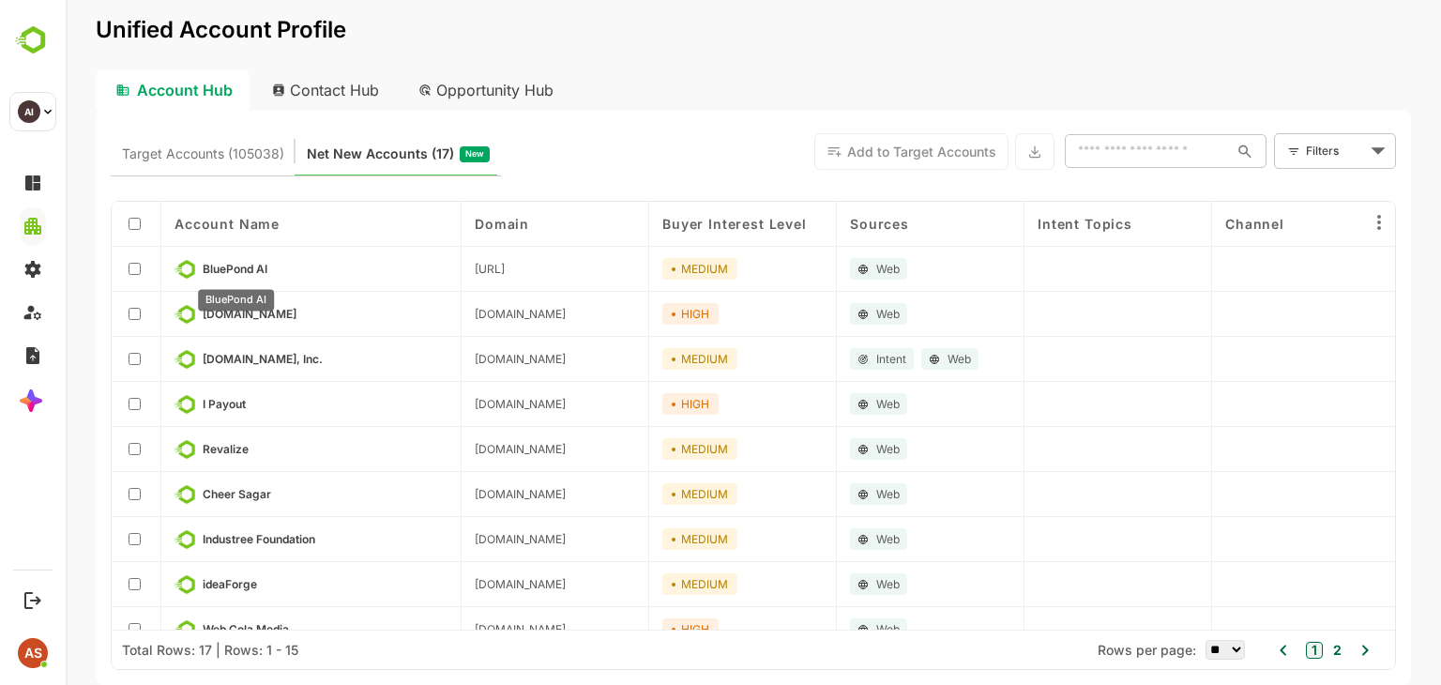
click at [243, 269] on span "BluePond AI" at bounding box center [235, 269] width 65 height 14
click at [505, 271] on span "bluepond.ai" at bounding box center [490, 269] width 30 height 14
click at [720, 277] on div "MEDIUM" at bounding box center [699, 269] width 75 height 22
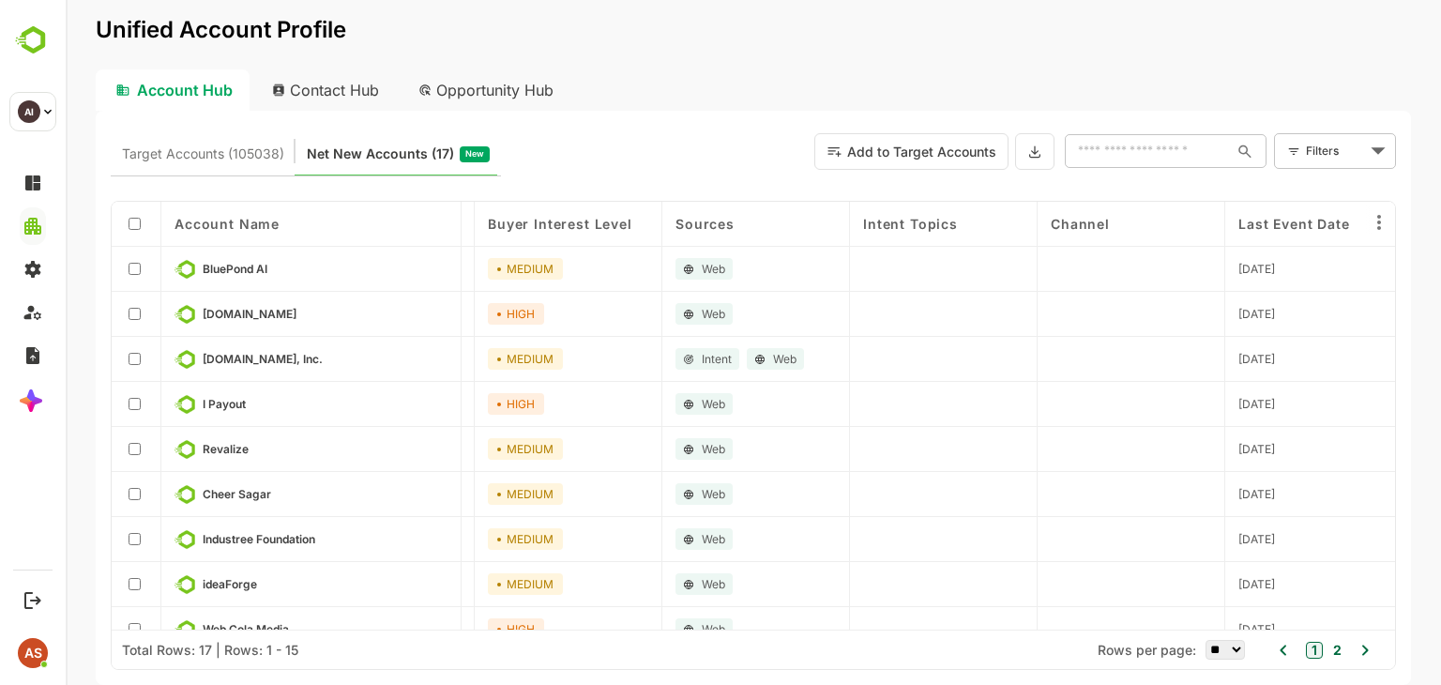
scroll to position [0, 0]
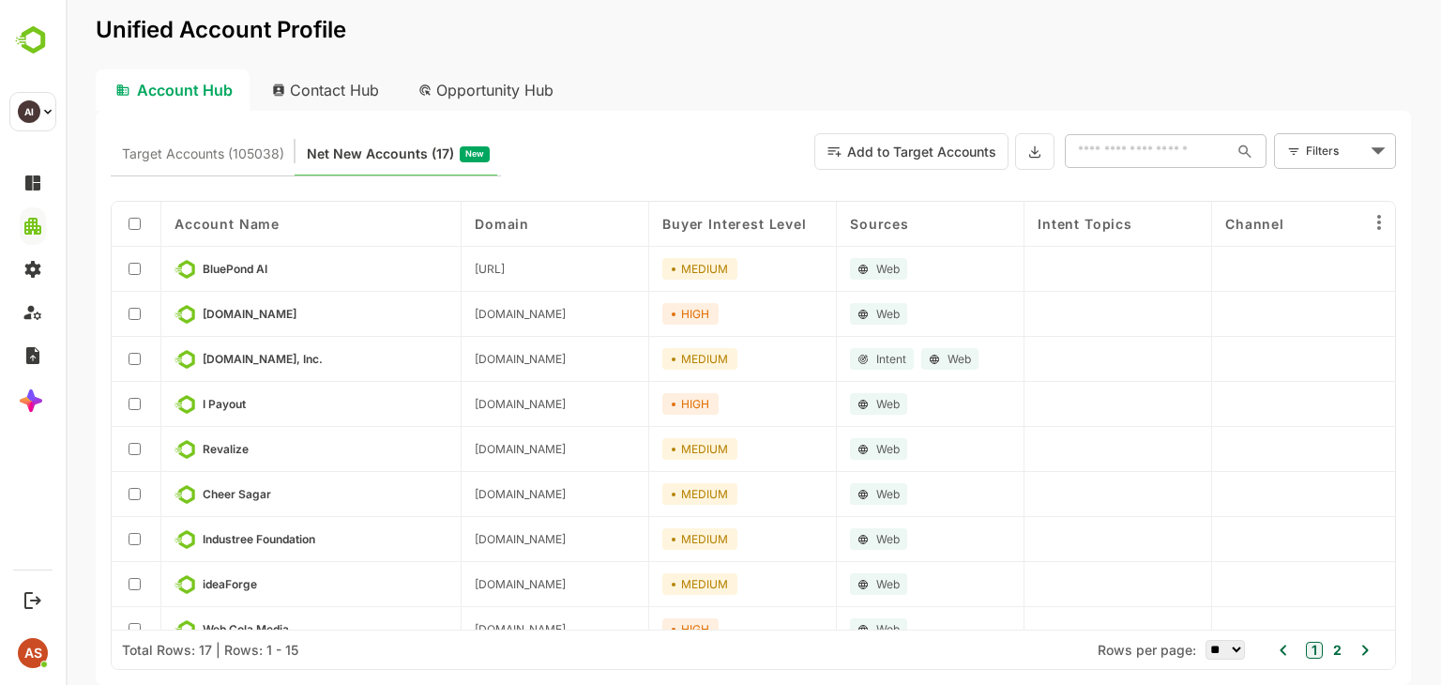
click at [213, 260] on p "BluePond AI" at bounding box center [325, 269] width 245 height 21
click at [356, 92] on div "Contact Hub" at bounding box center [326, 89] width 139 height 41
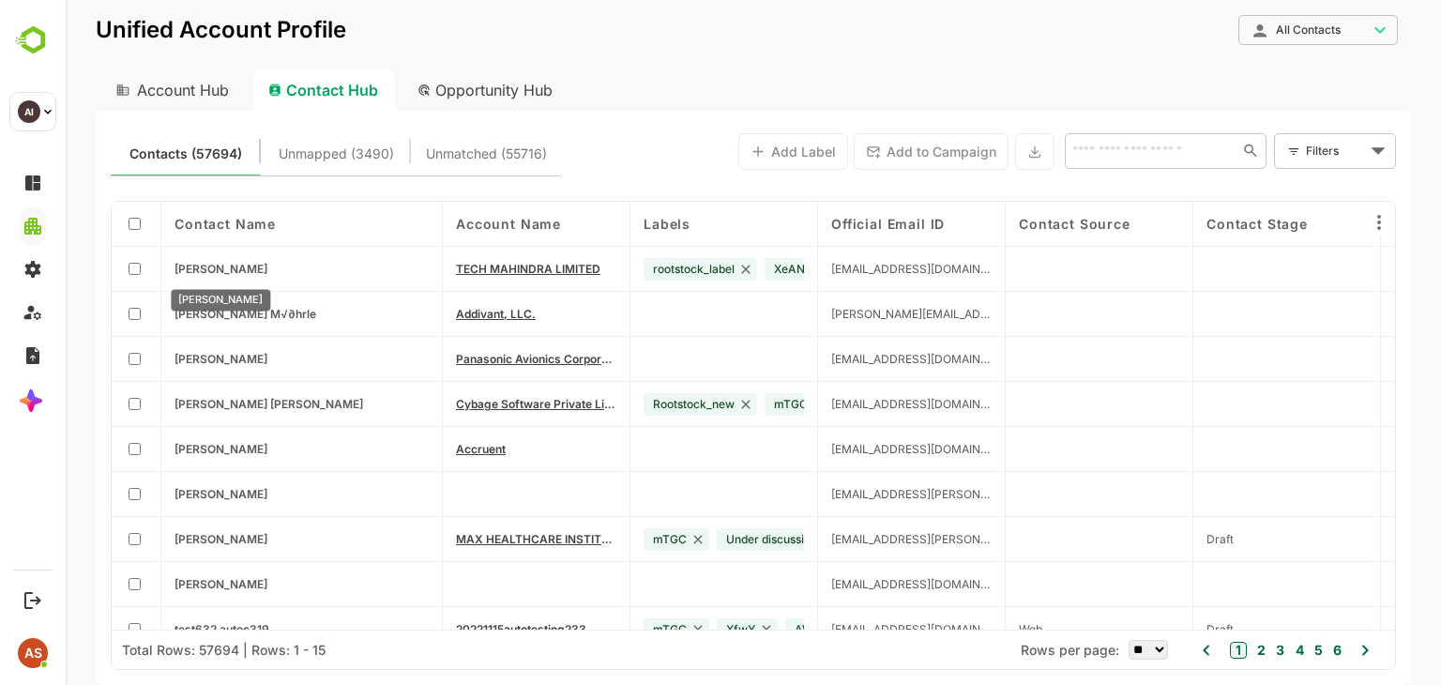
click at [228, 271] on span "Ravindra Mathur" at bounding box center [220, 269] width 93 height 14
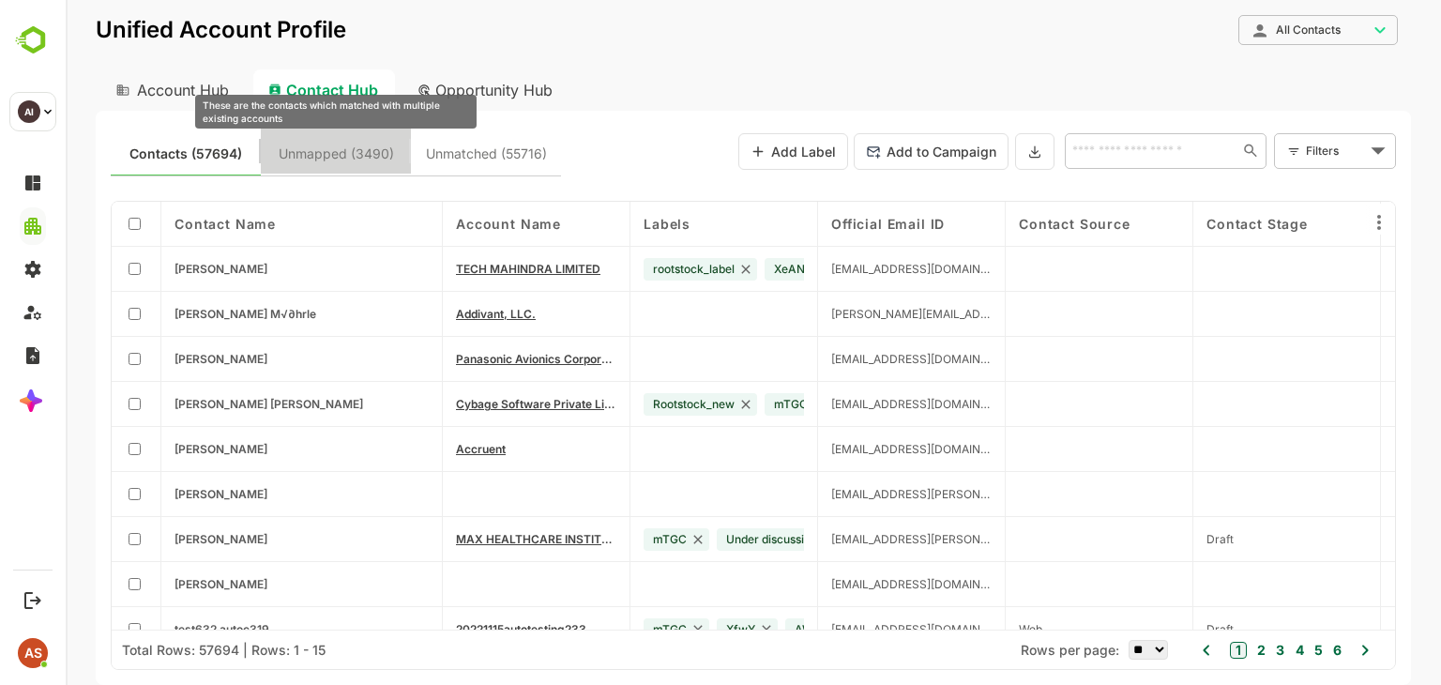
click at [355, 153] on span "Unmapped (3490)" at bounding box center [336, 154] width 115 height 24
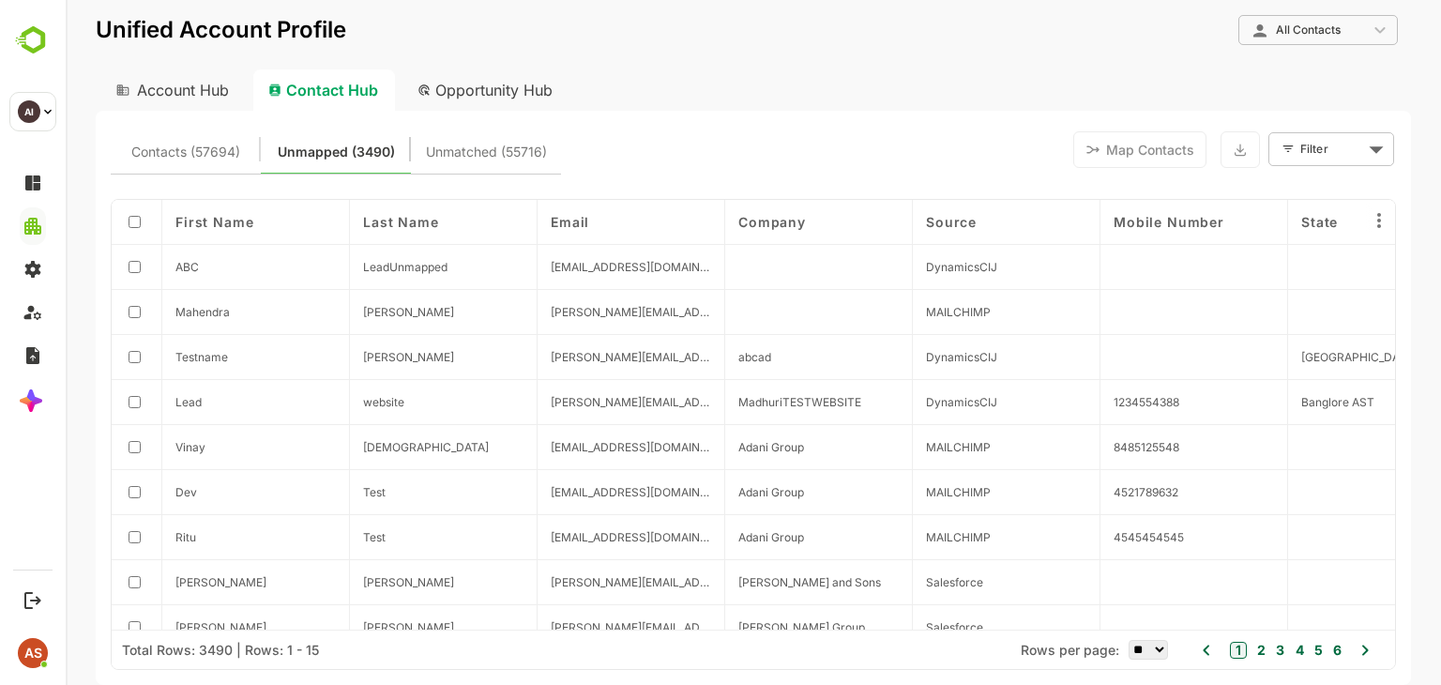
click at [201, 94] on div "Account Hub" at bounding box center [171, 89] width 150 height 41
type input "**********"
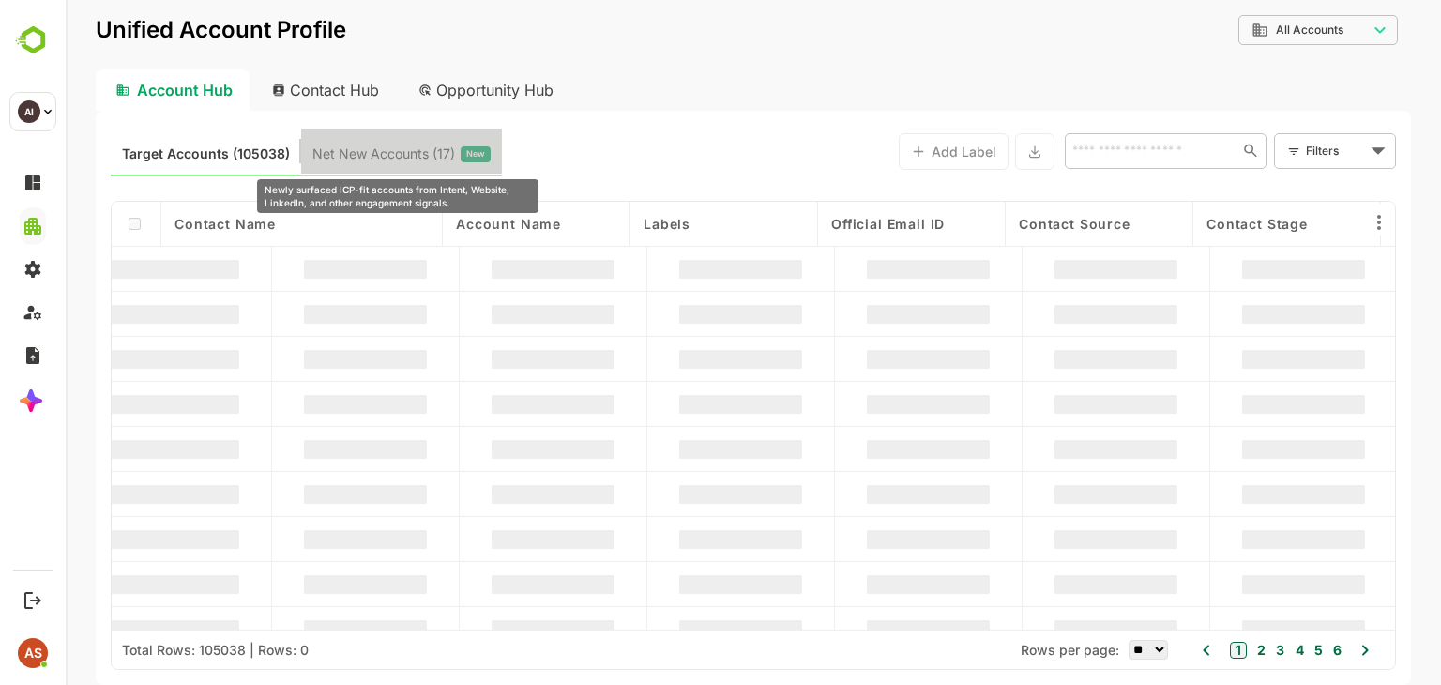
click at [344, 155] on span "Net New Accounts ( 17 )" at bounding box center [383, 154] width 143 height 24
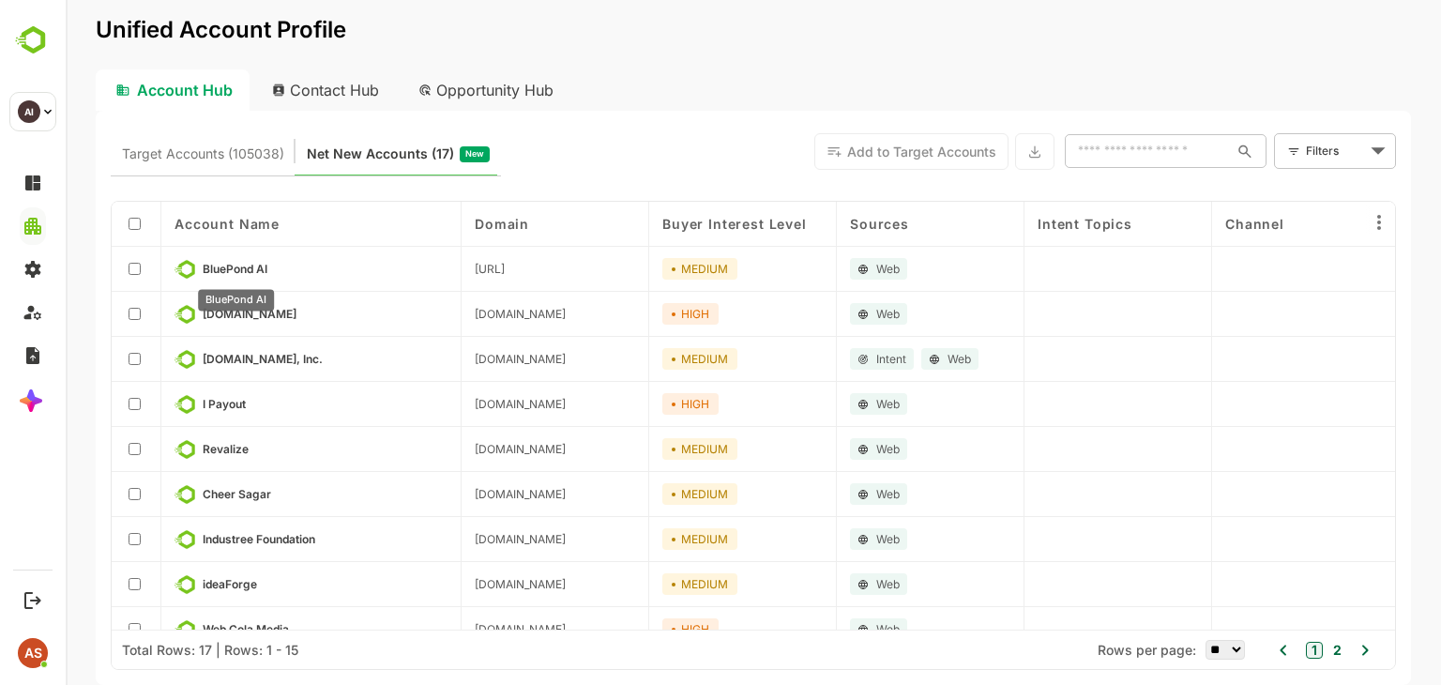
click at [214, 271] on span "BluePond AI" at bounding box center [235, 269] width 65 height 14
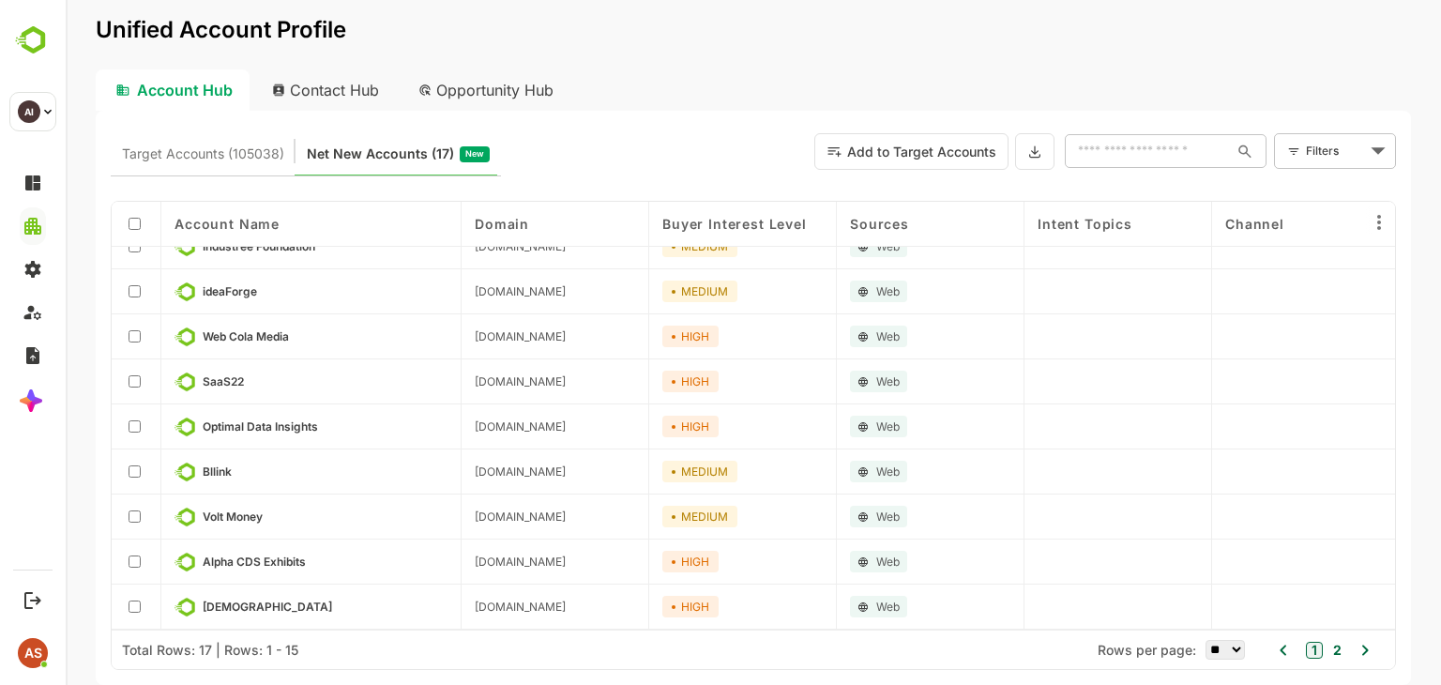
click at [255, 468] on p "Bllink" at bounding box center [325, 471] width 245 height 21
click at [268, 320] on div "Web Cola Media" at bounding box center [311, 336] width 300 height 45
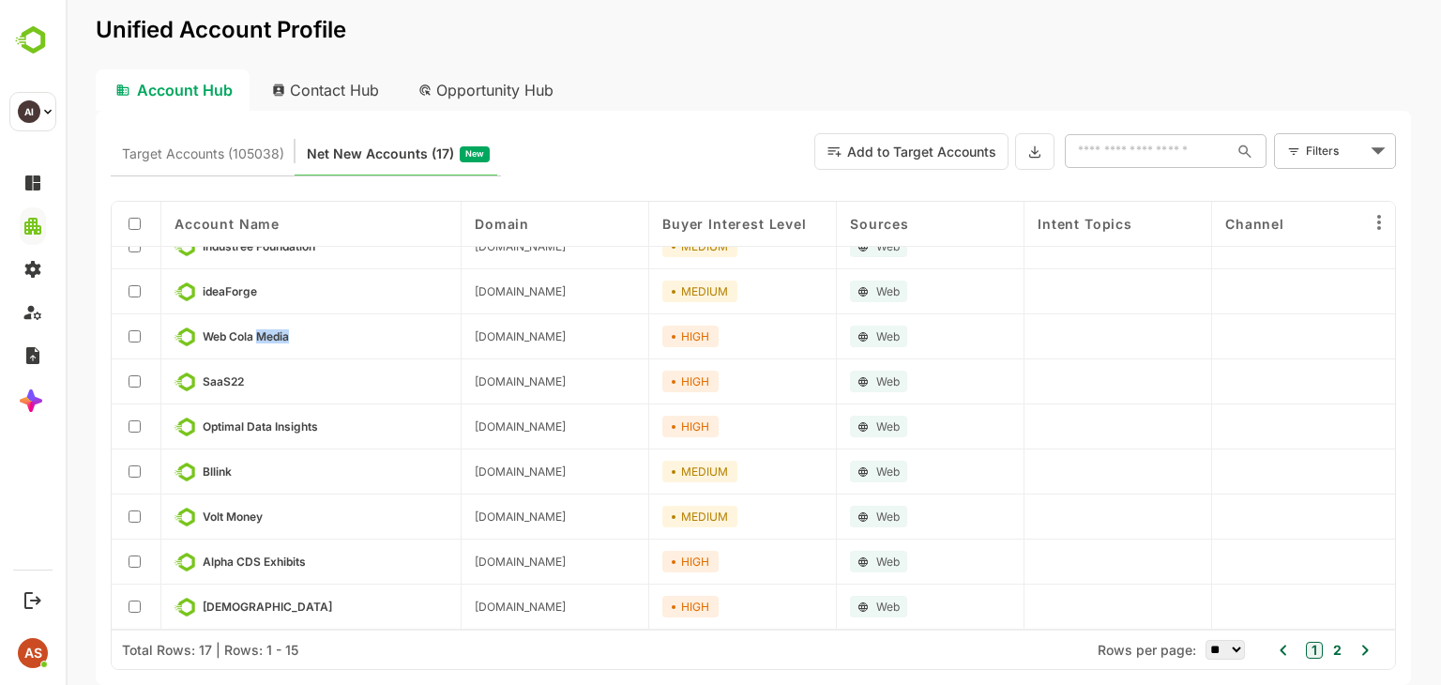
click at [268, 320] on div "Web Cola Media" at bounding box center [311, 336] width 300 height 45
click at [750, 80] on div "Account Hub Contact Hub Opportunity Hub" at bounding box center [753, 89] width 1315 height 41
click at [306, 83] on div "Contact Hub" at bounding box center [326, 89] width 139 height 41
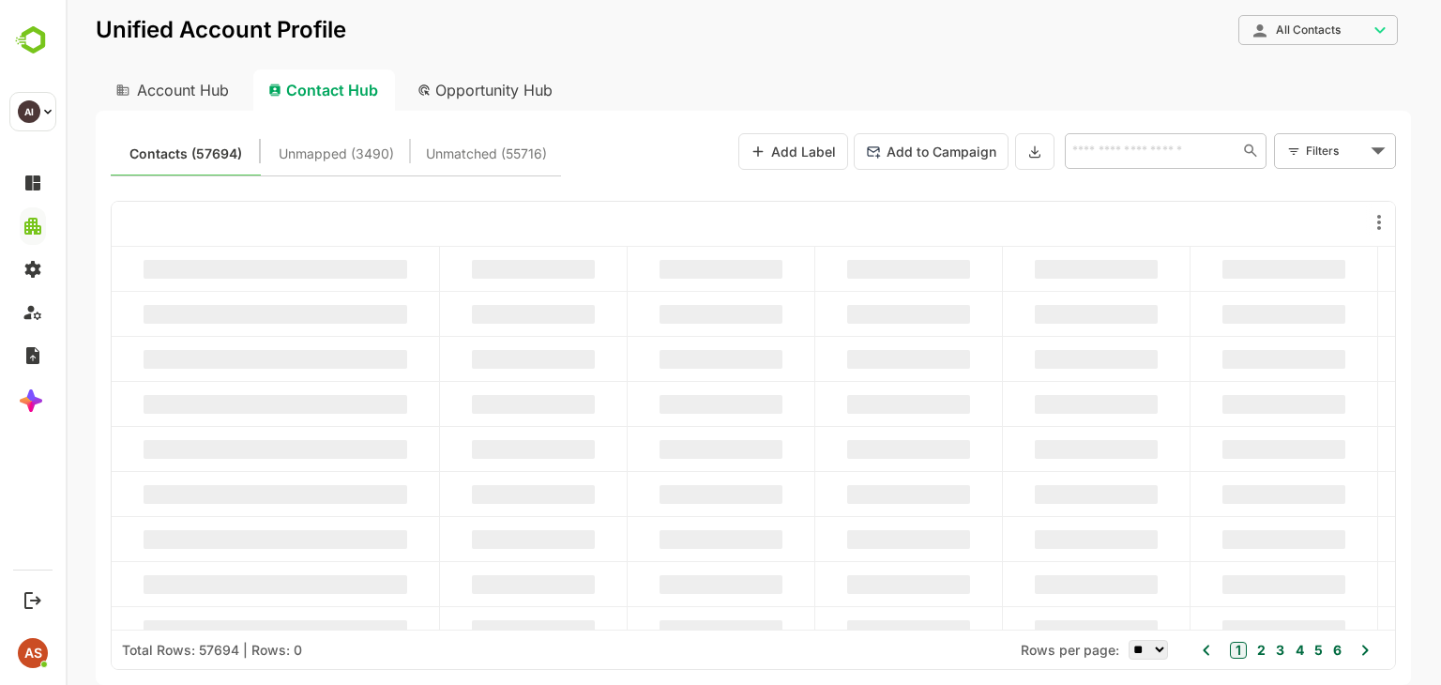
click at [349, 149] on span "Unmapped (3490)" at bounding box center [336, 154] width 115 height 24
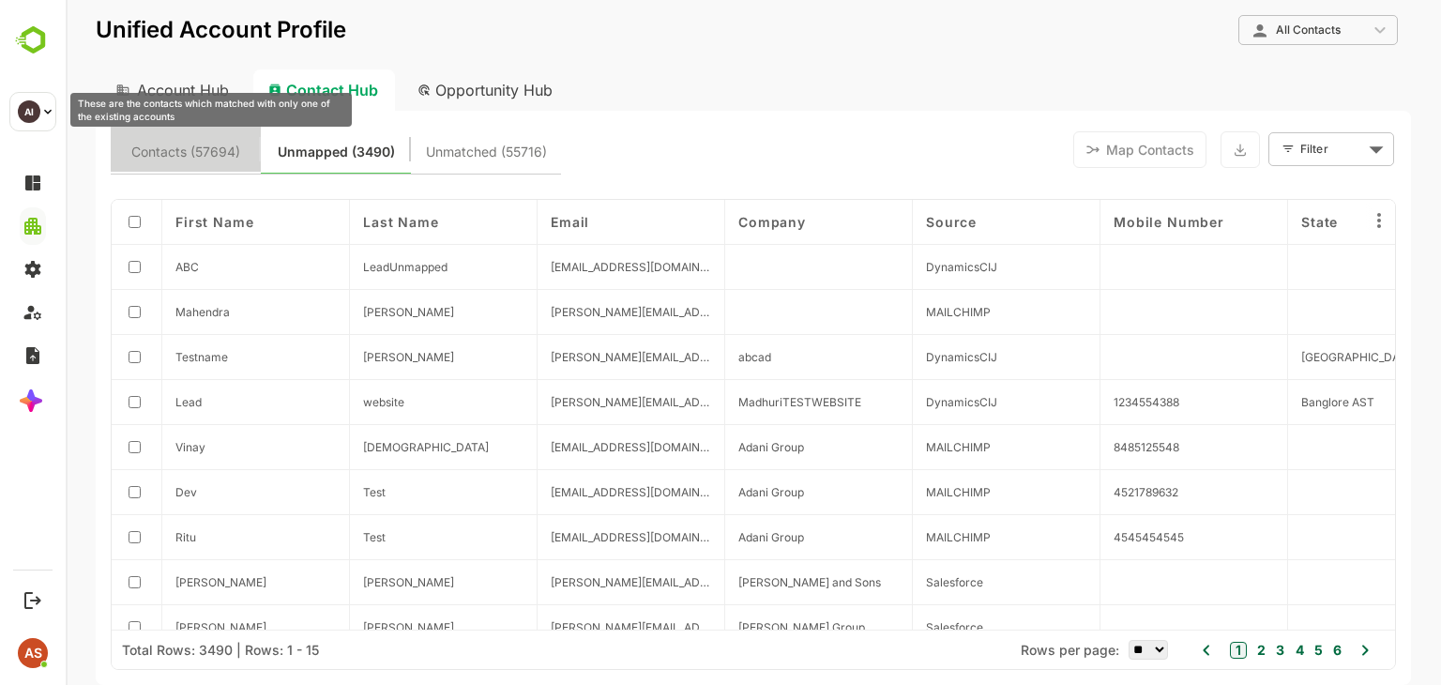
click at [233, 144] on span "Contacts (57694)" at bounding box center [185, 152] width 109 height 24
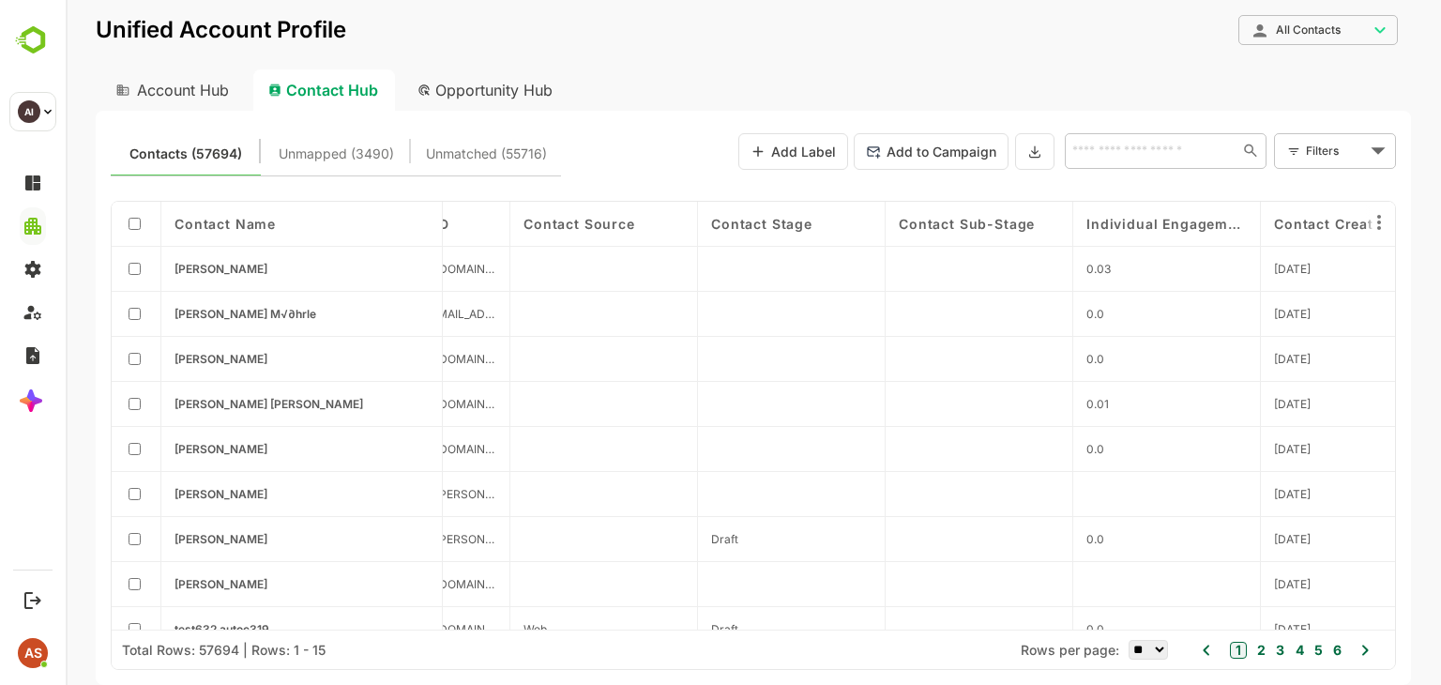
scroll to position [71, 0]
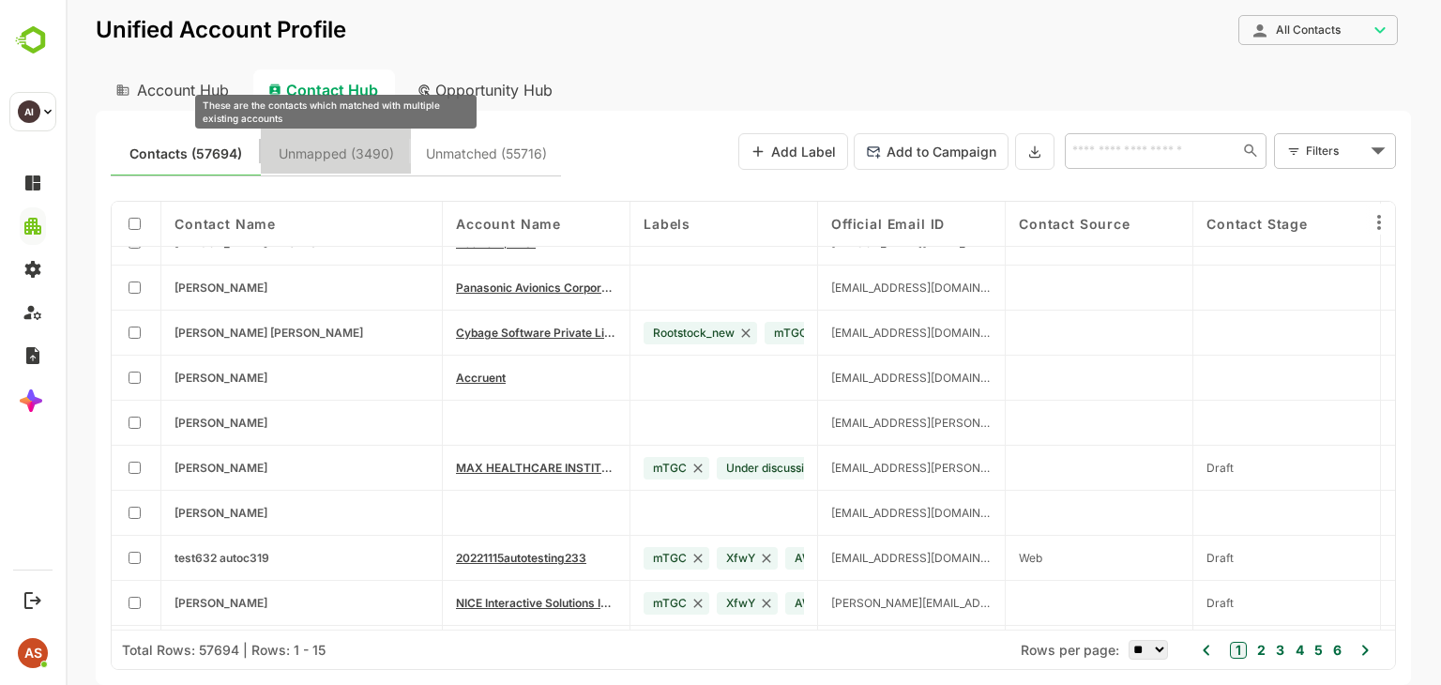
click at [334, 156] on span "Unmapped (3490)" at bounding box center [336, 154] width 115 height 24
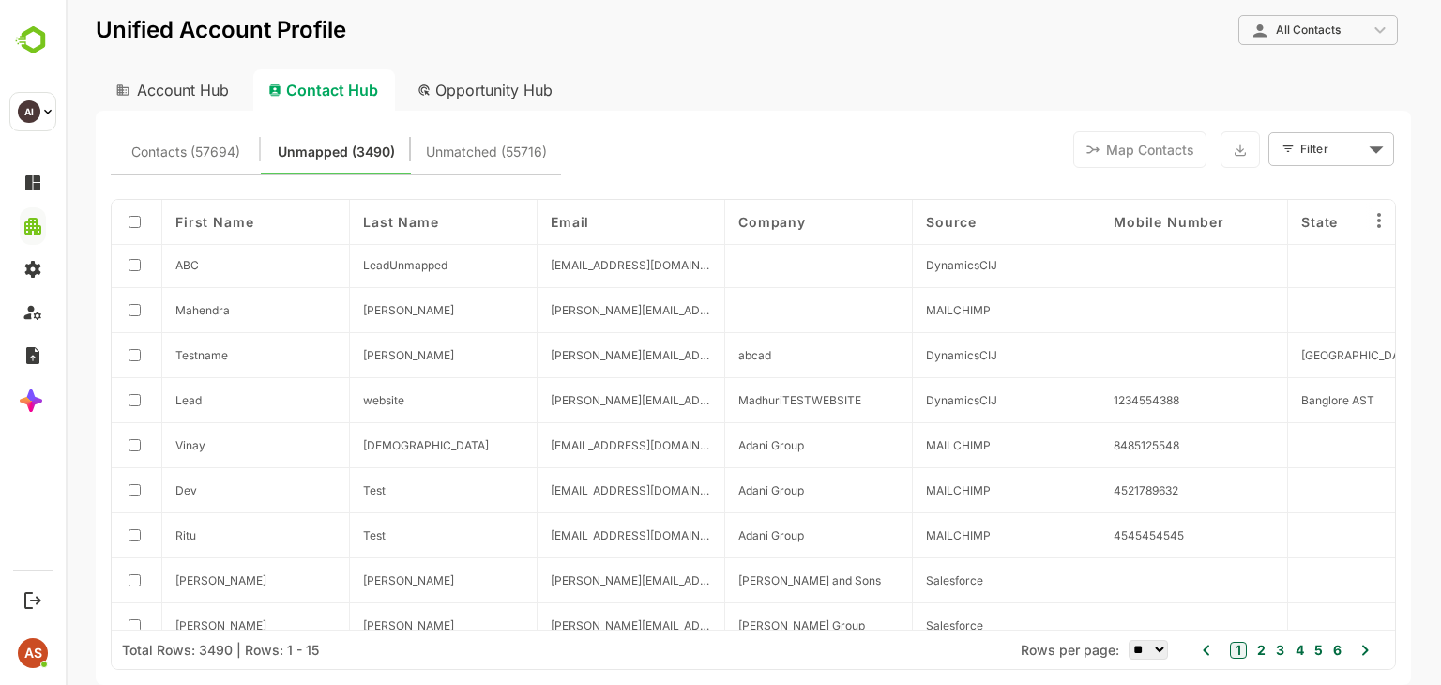
scroll to position [0, 0]
